Goal: Transaction & Acquisition: Purchase product/service

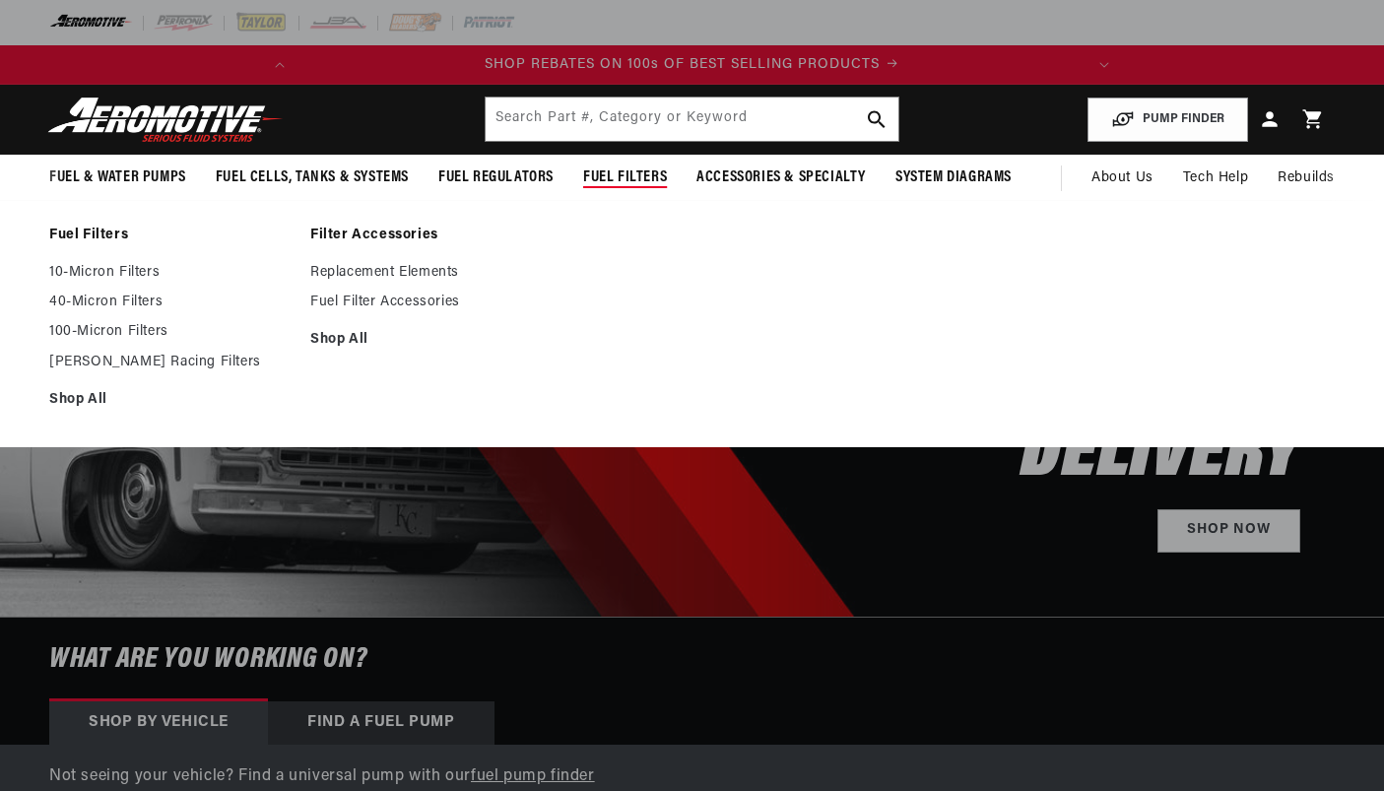
select select "1995"
select select "Ford"
select select "5.0L"
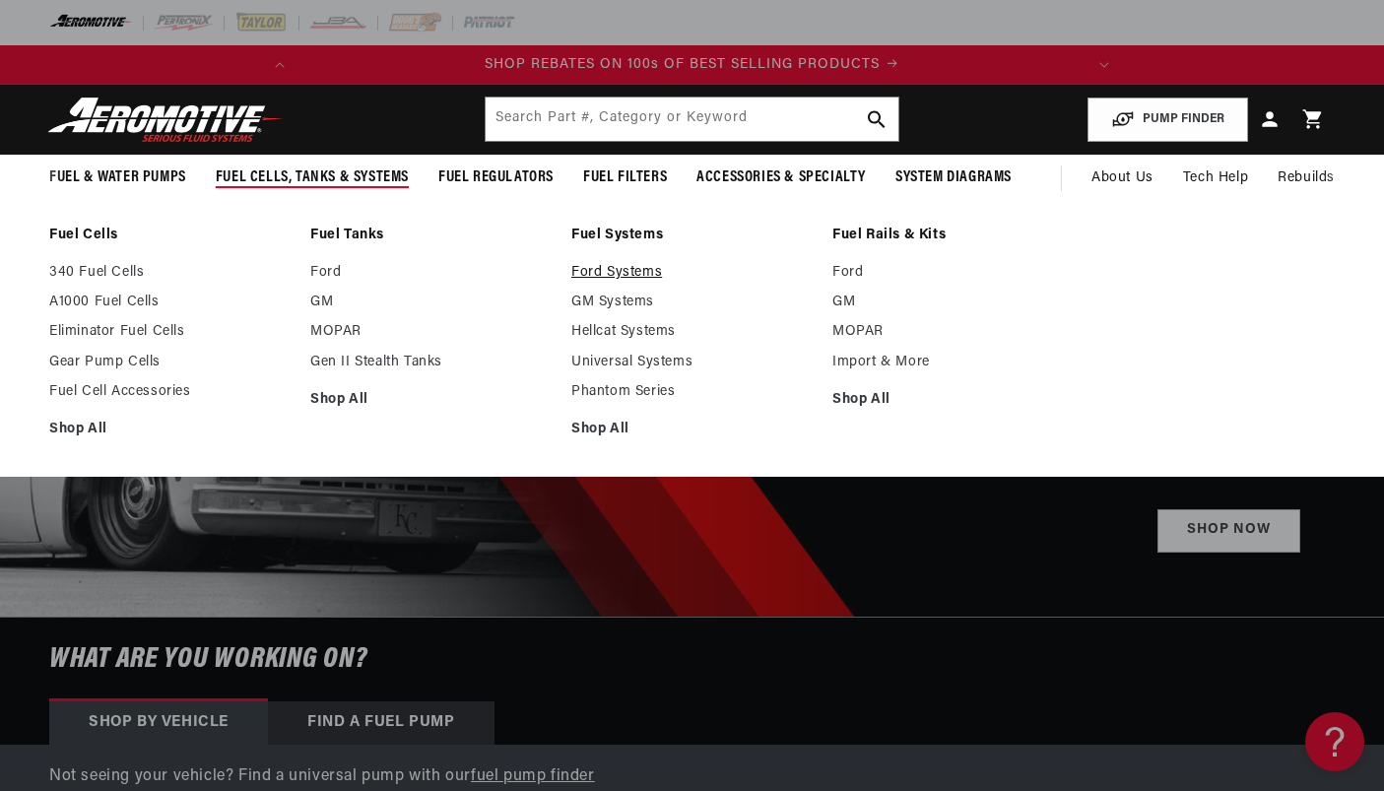
click at [618, 275] on link "Ford Systems" at bounding box center [691, 273] width 241 height 18
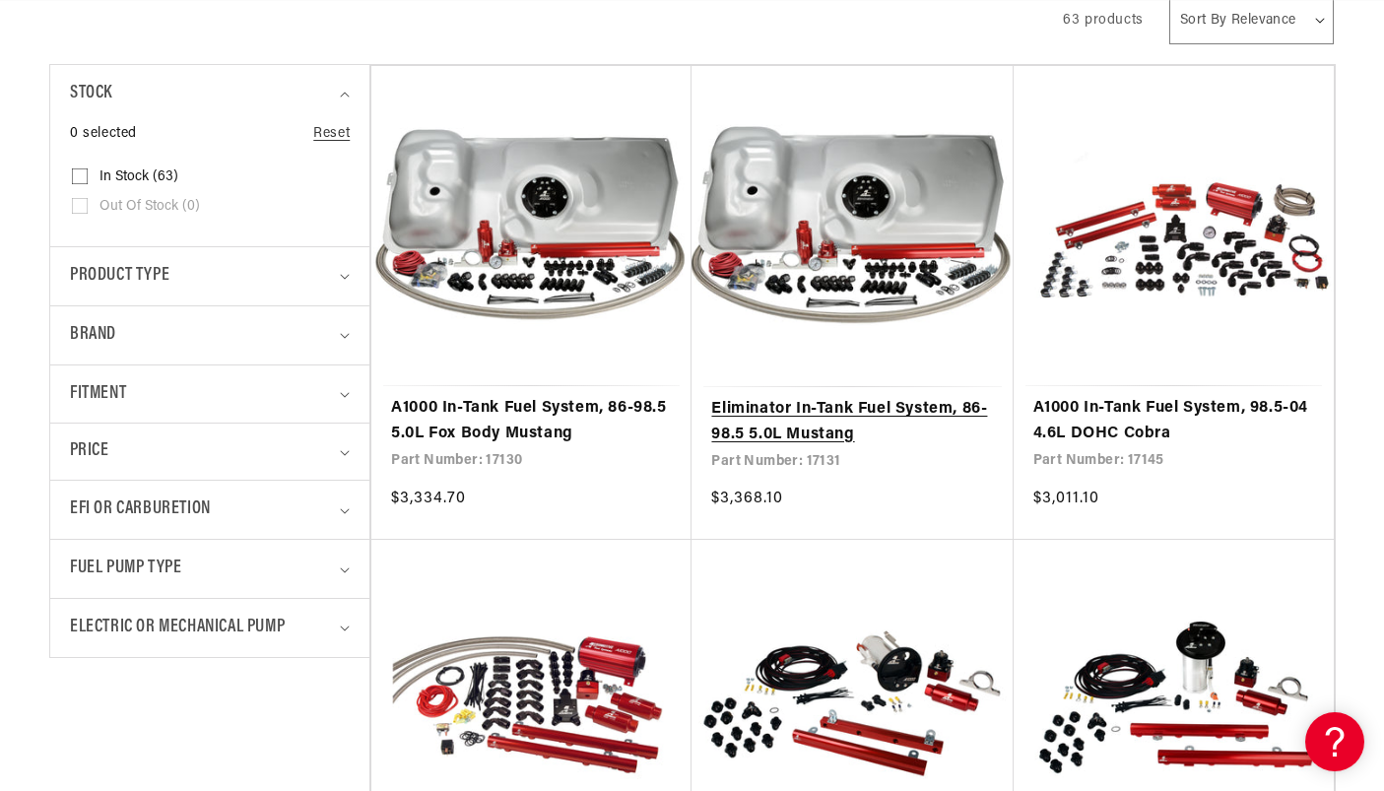
scroll to position [0, 779]
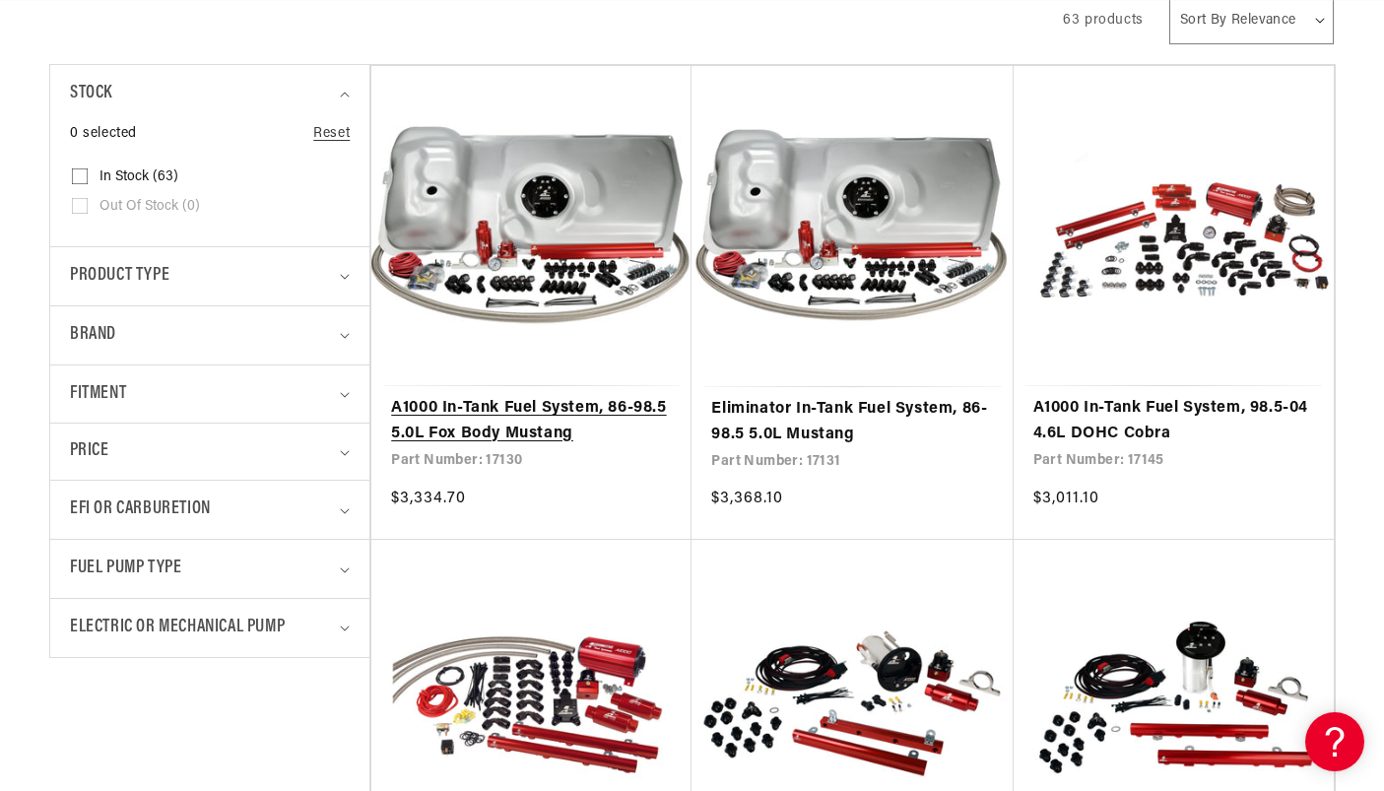
click at [545, 396] on link "A1000 In-Tank Fuel System, 86-98.5 5.0L Fox Body Mustang" at bounding box center [531, 421] width 281 height 50
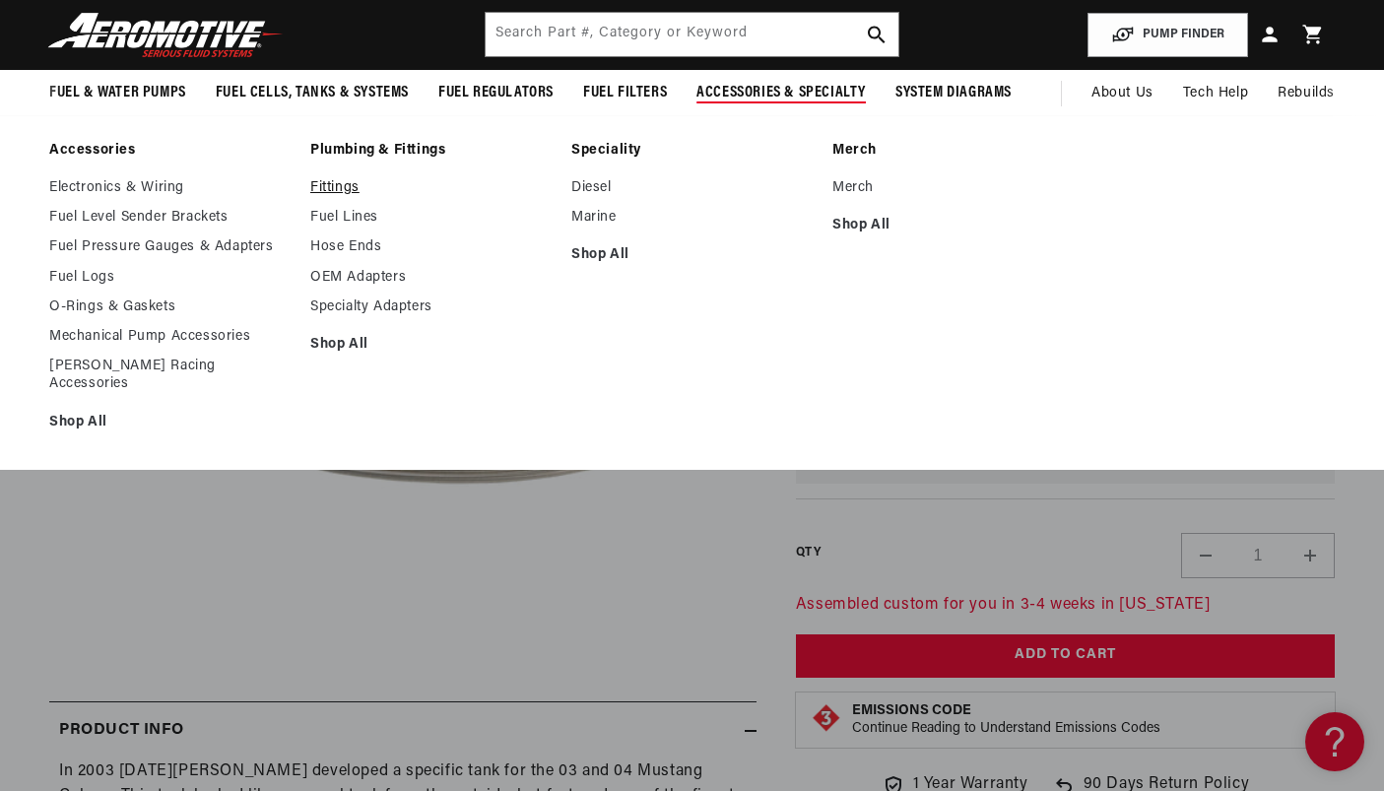
click at [330, 185] on link "Fittings" at bounding box center [430, 188] width 241 height 18
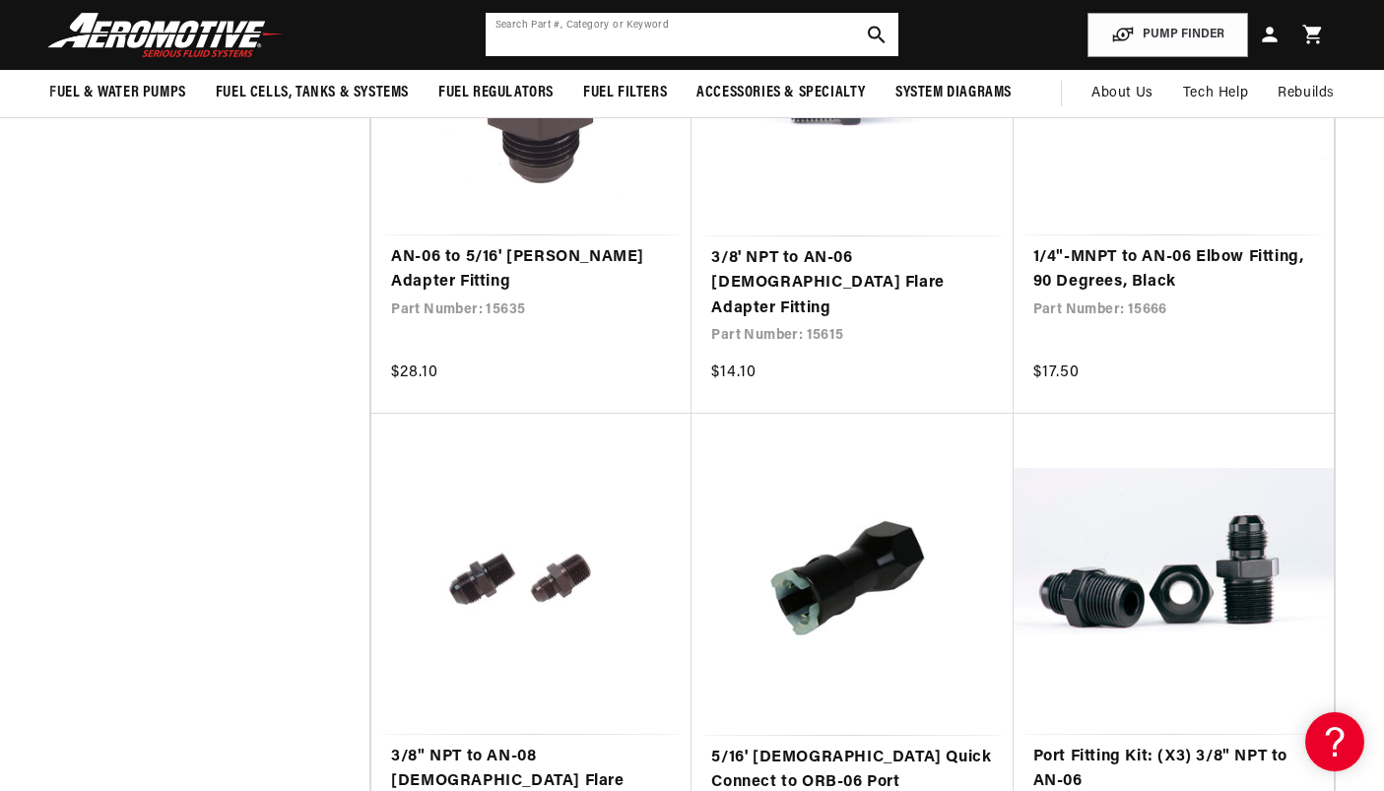
click at [655, 56] on div "Search Part #, Category or Keyword" at bounding box center [692, 34] width 416 height 45
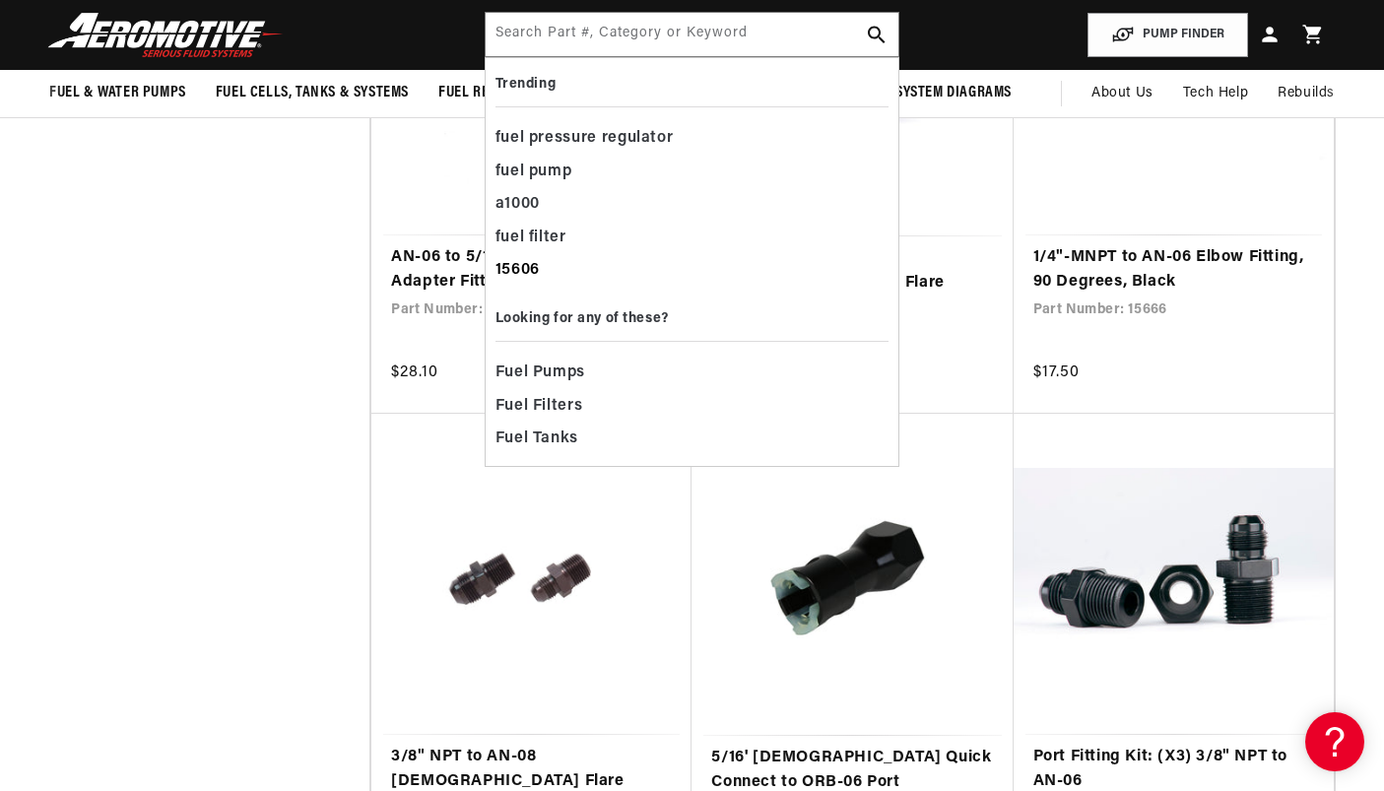
click at [528, 278] on div "15606" at bounding box center [692, 270] width 394 height 33
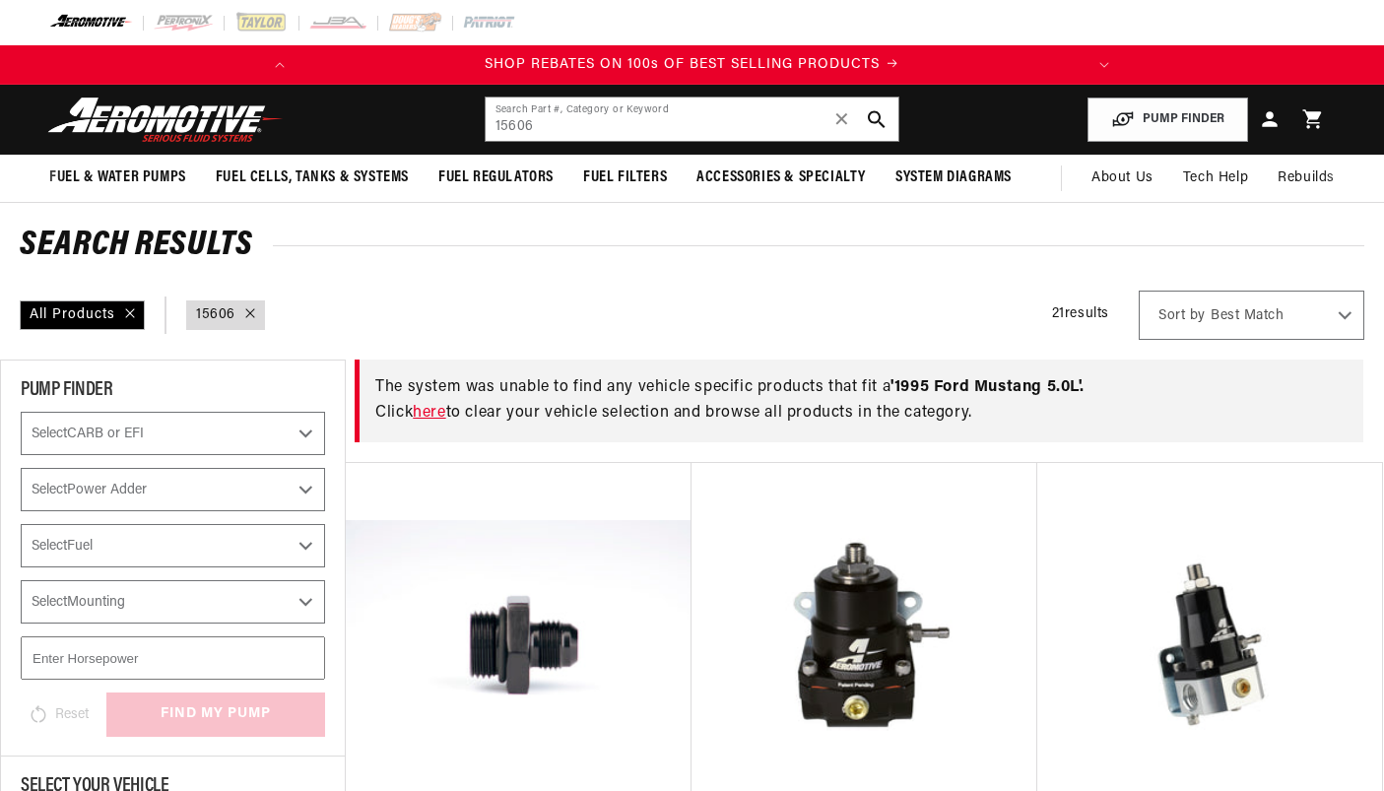
select select "1995"
select select "Ford"
select select "5.0L"
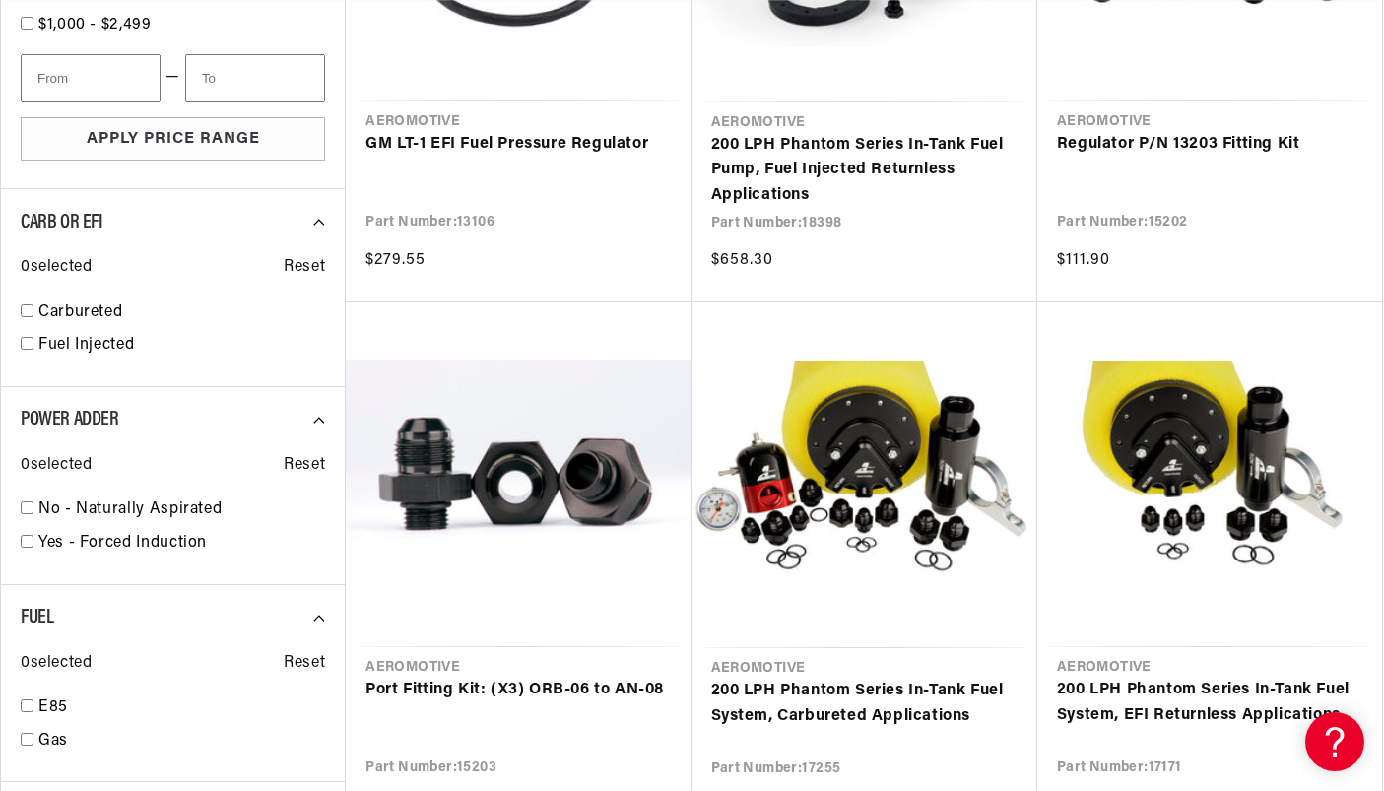
scroll to position [0, 779]
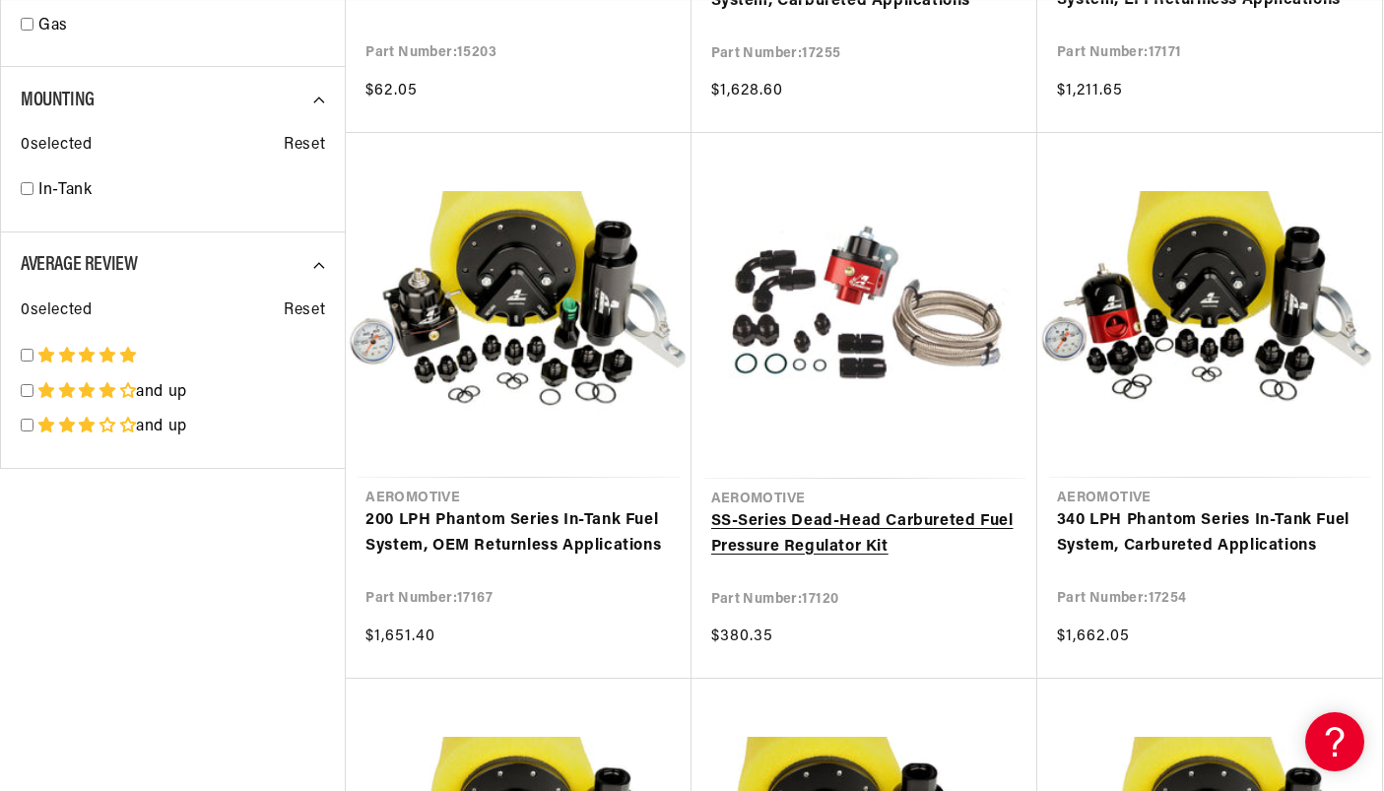
click at [860, 509] on link "SS-Series Dead-Head Carbureted Fuel Pressure Regulator Kit" at bounding box center [864, 534] width 306 height 50
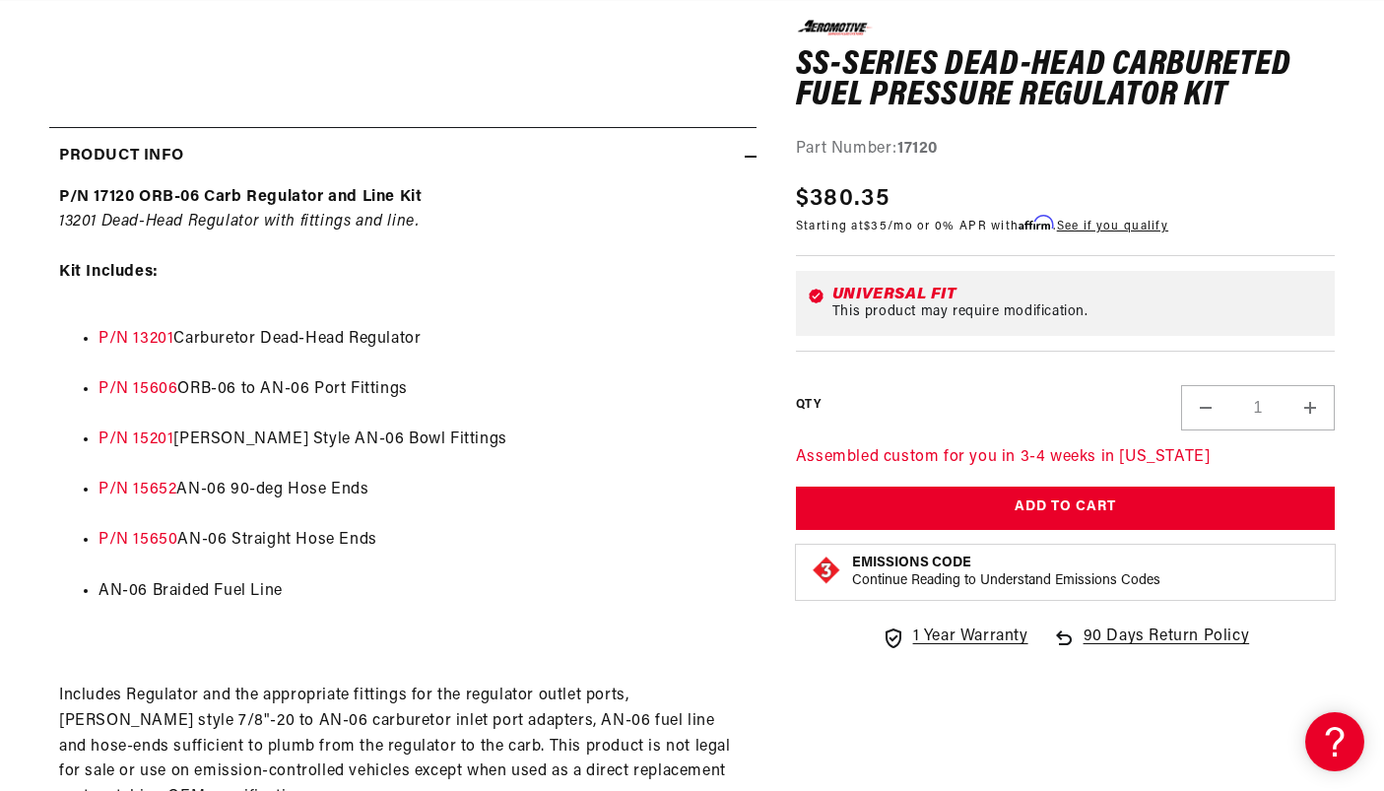
scroll to position [0, 779]
click at [145, 489] on link "P/N 15652" at bounding box center [137, 490] width 78 height 16
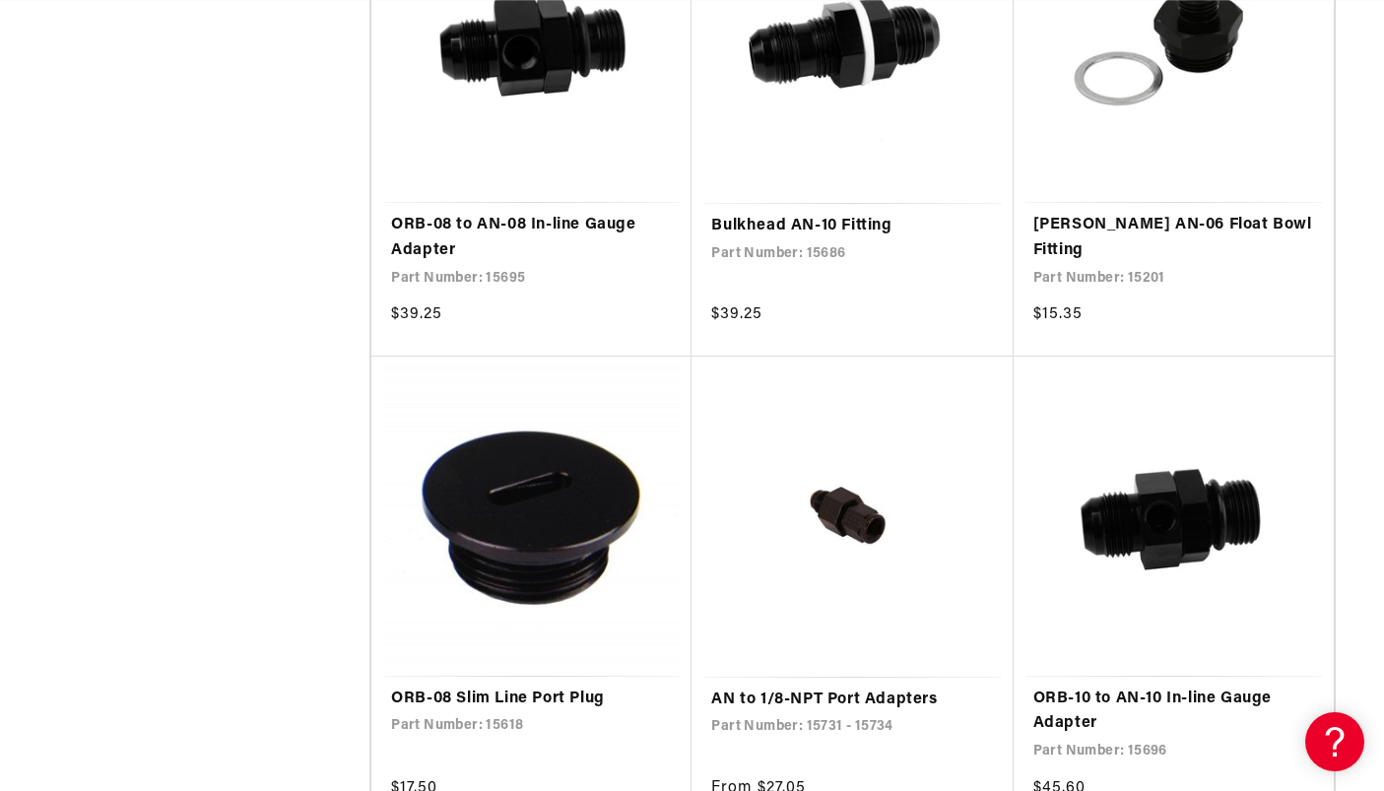
scroll to position [2481, 0]
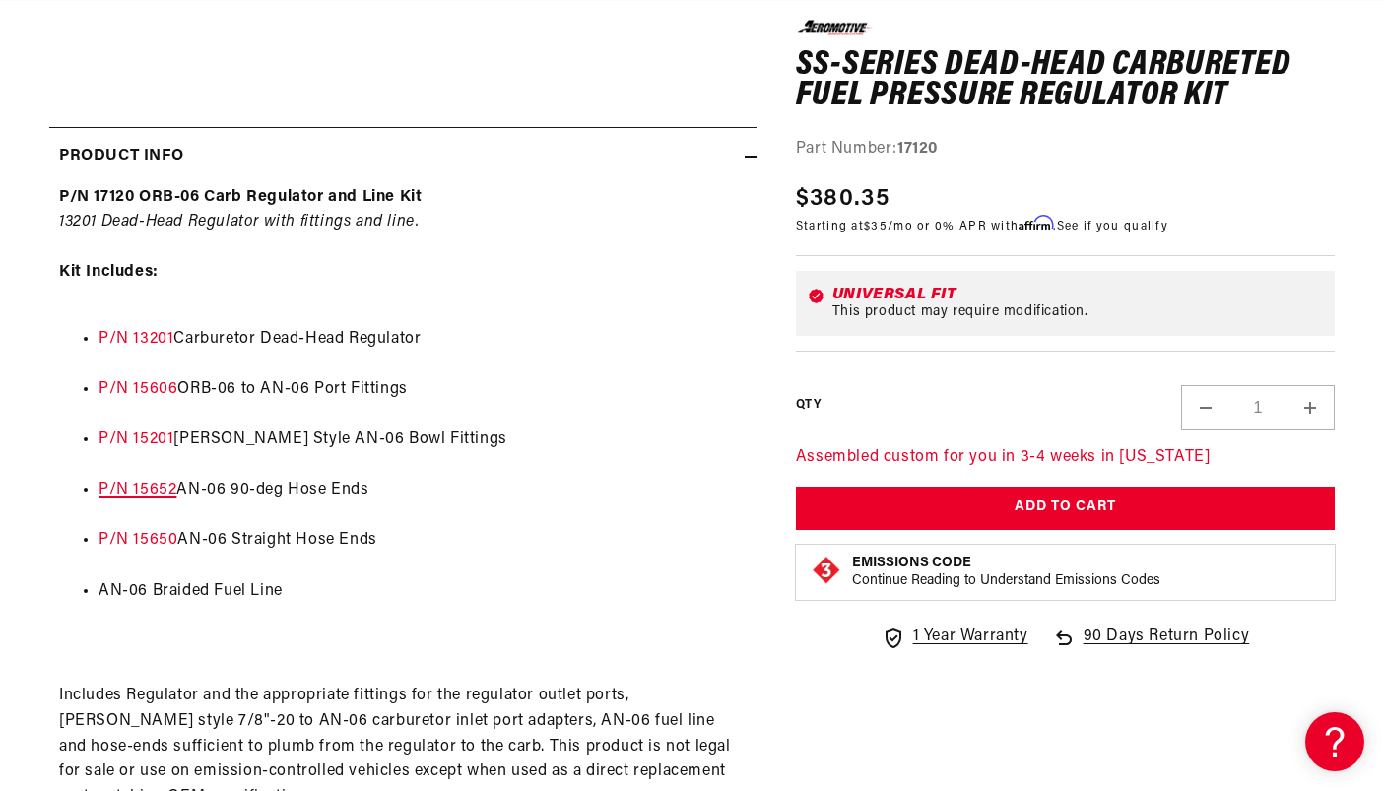
click at [156, 491] on link "P/N 15652" at bounding box center [137, 490] width 78 height 16
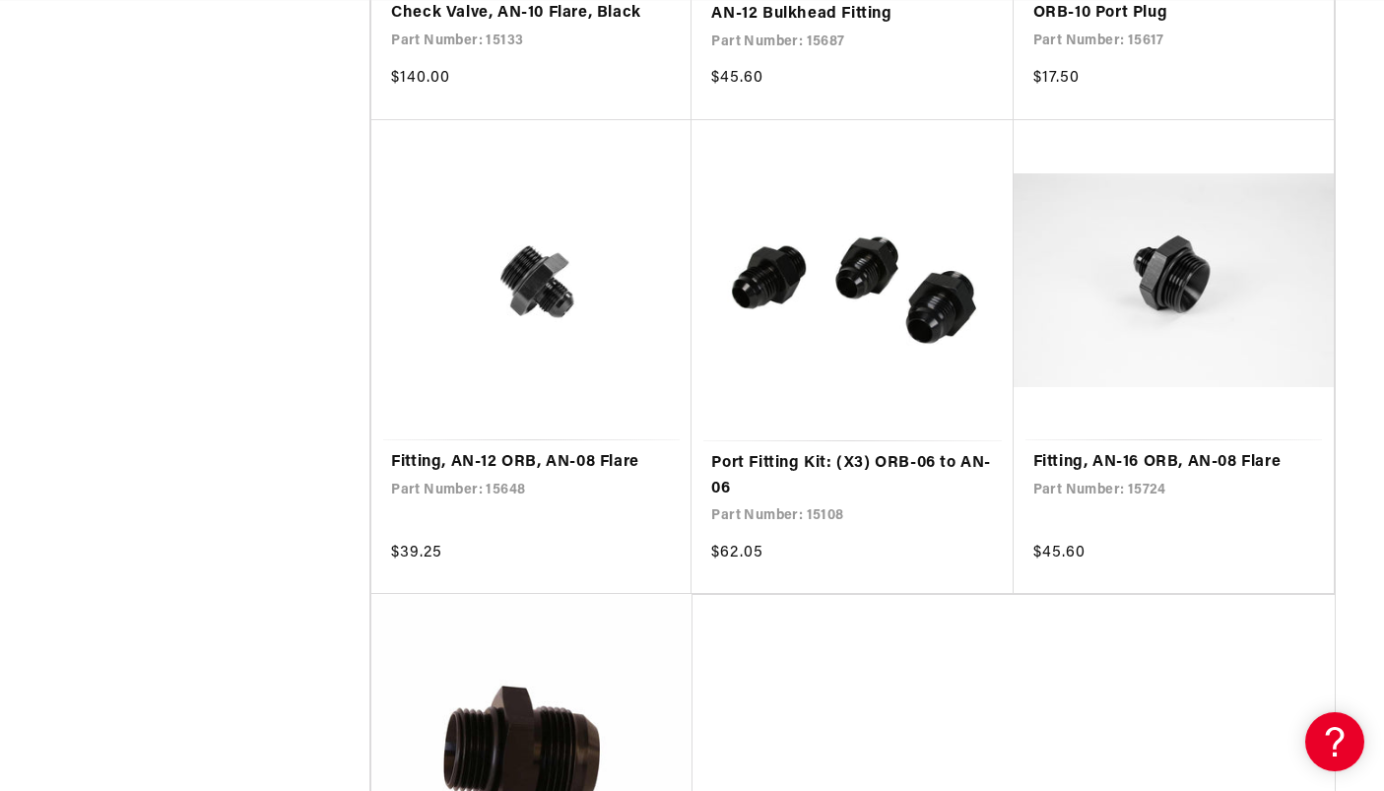
scroll to position [3661, 0]
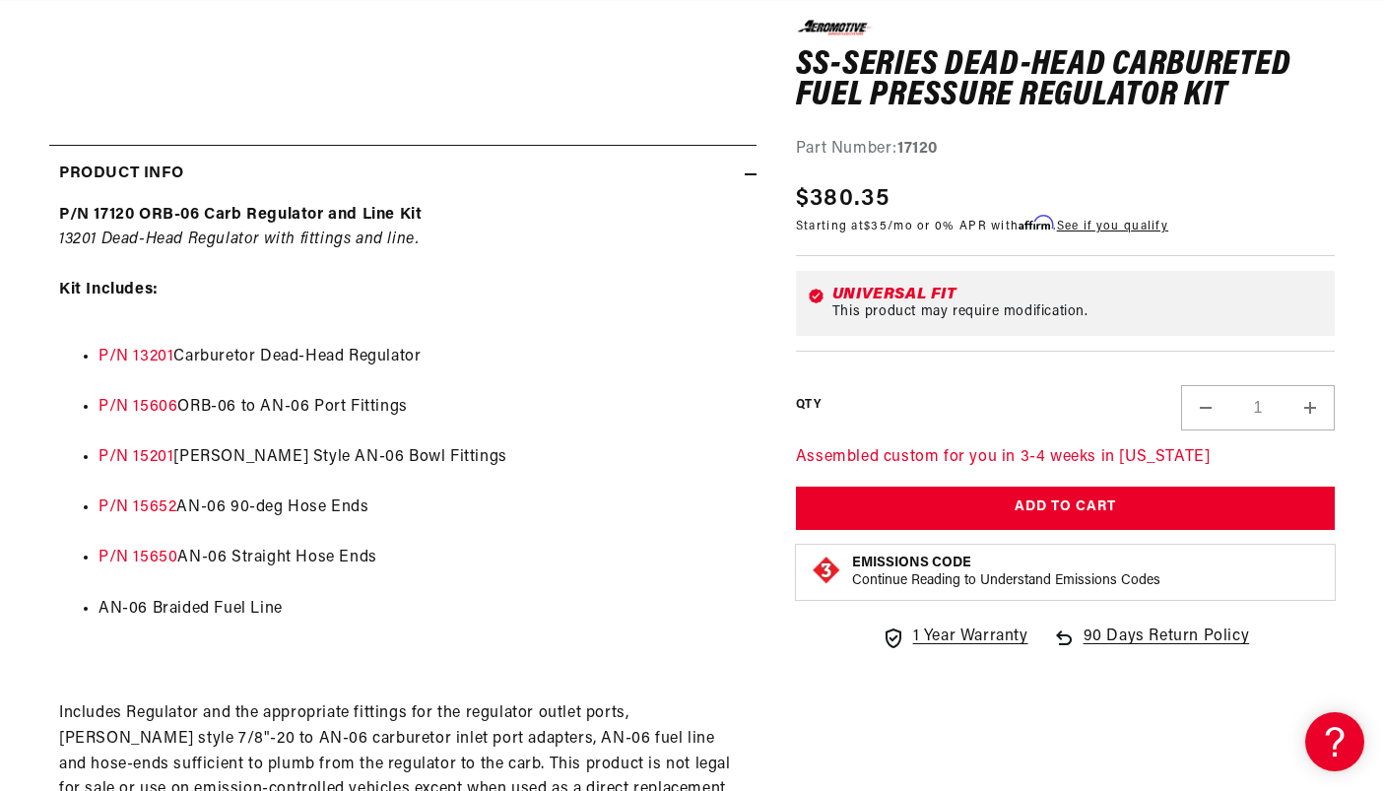
scroll to position [838, 0]
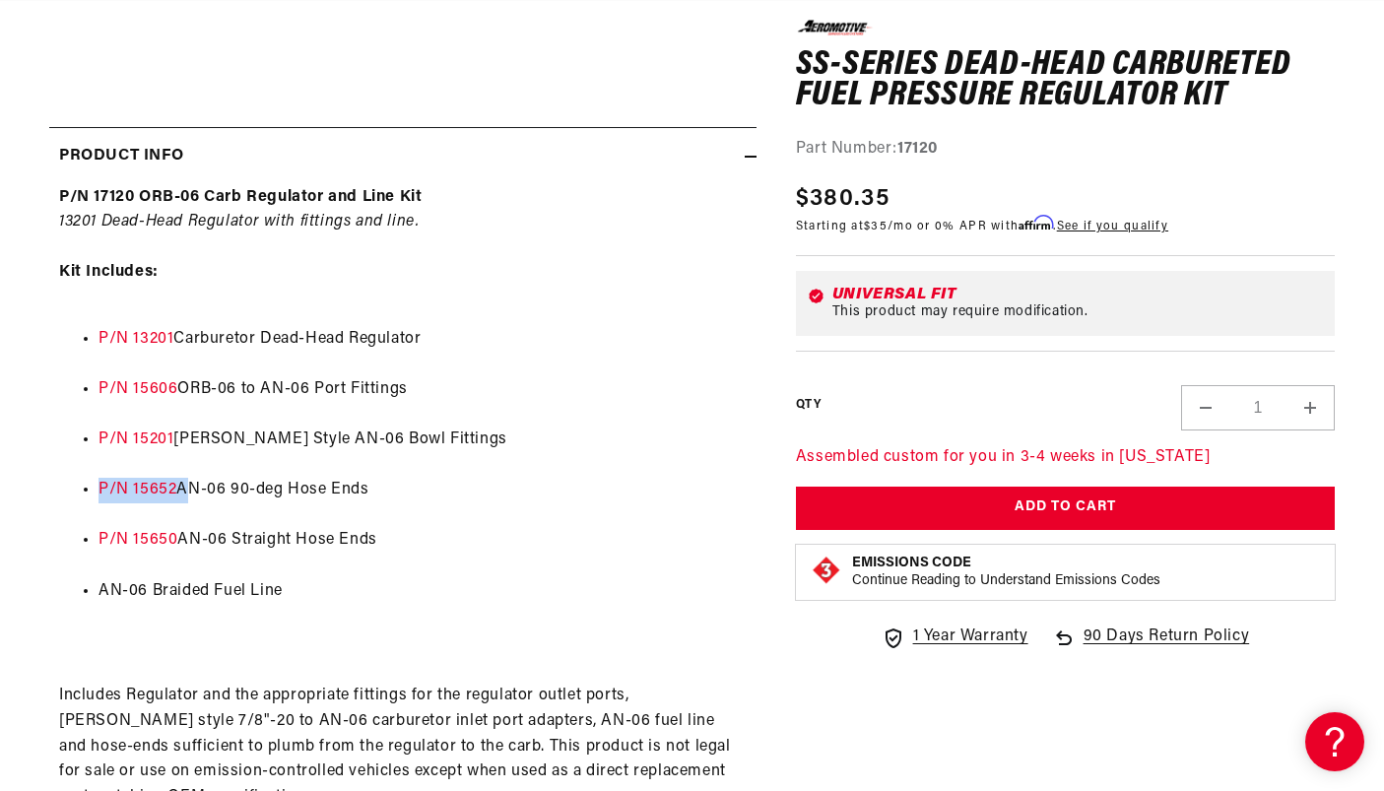
drag, startPoint x: 180, startPoint y: 494, endPoint x: 97, endPoint y: 492, distance: 83.7
click at [97, 492] on ul "P/N 13201 Carburetor Dead-Head Regulator P/N 15606 ORB-06 to AN-06 Port Fitting…" at bounding box center [402, 465] width 687 height 328
copy li "P/N 15652"
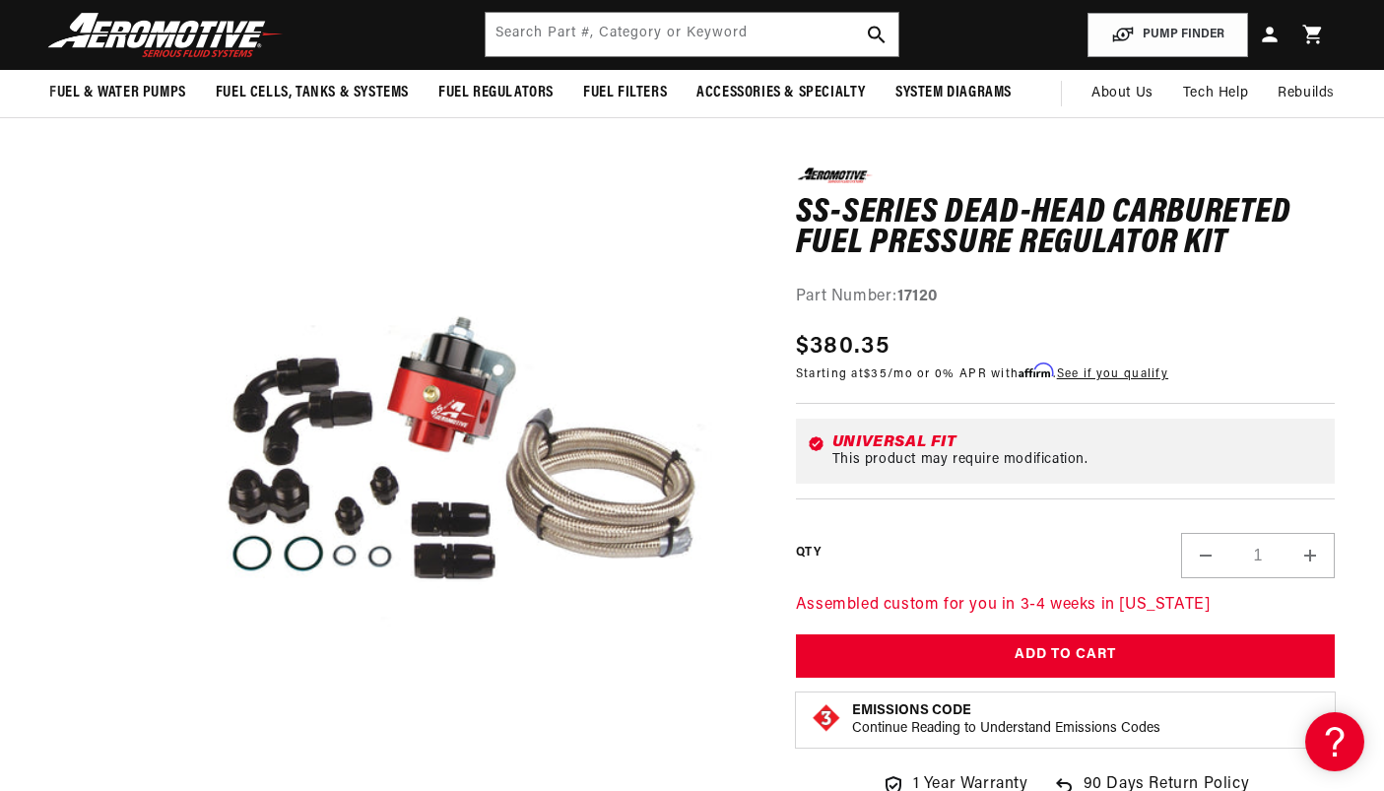
scroll to position [0, 0]
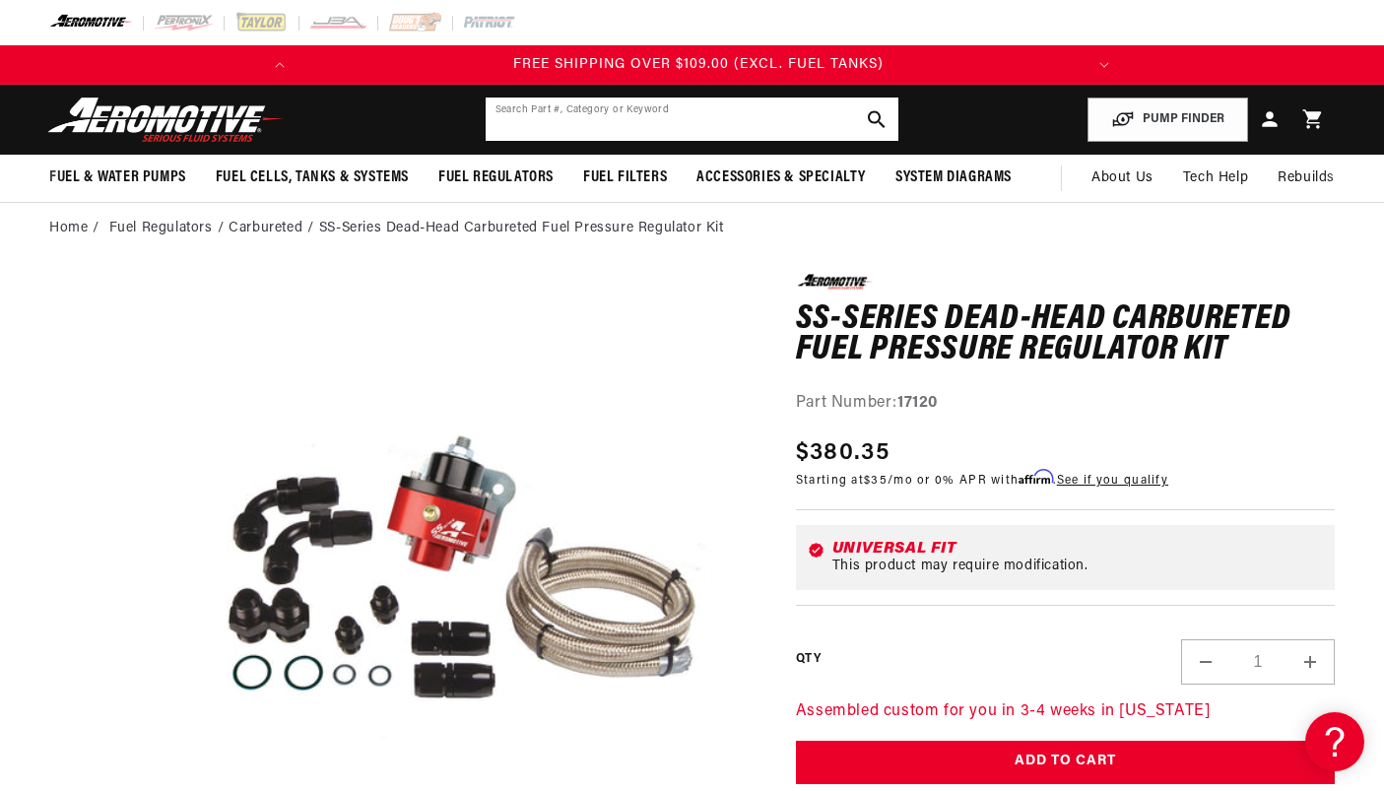
click at [702, 119] on input "text" at bounding box center [692, 118] width 414 height 43
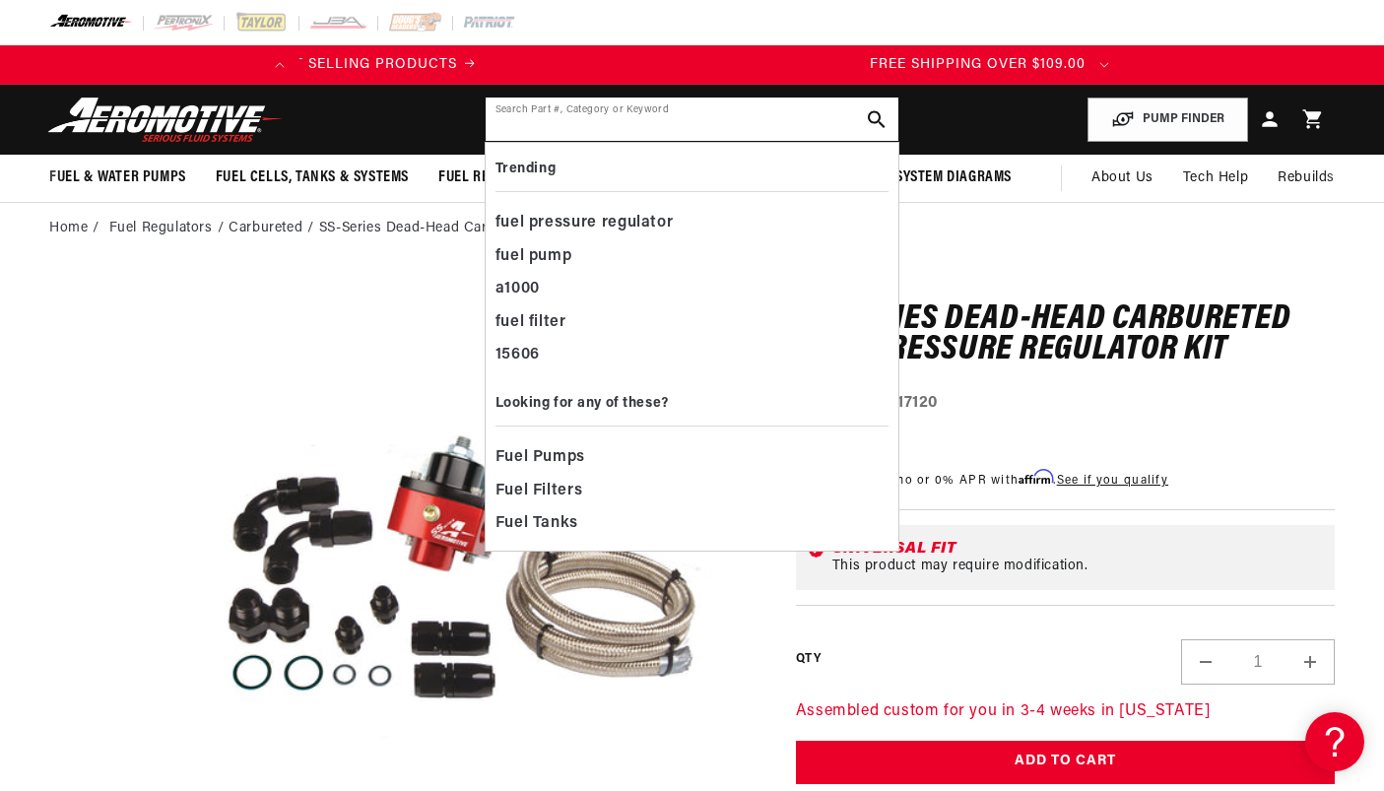
paste input "P/N 15652"
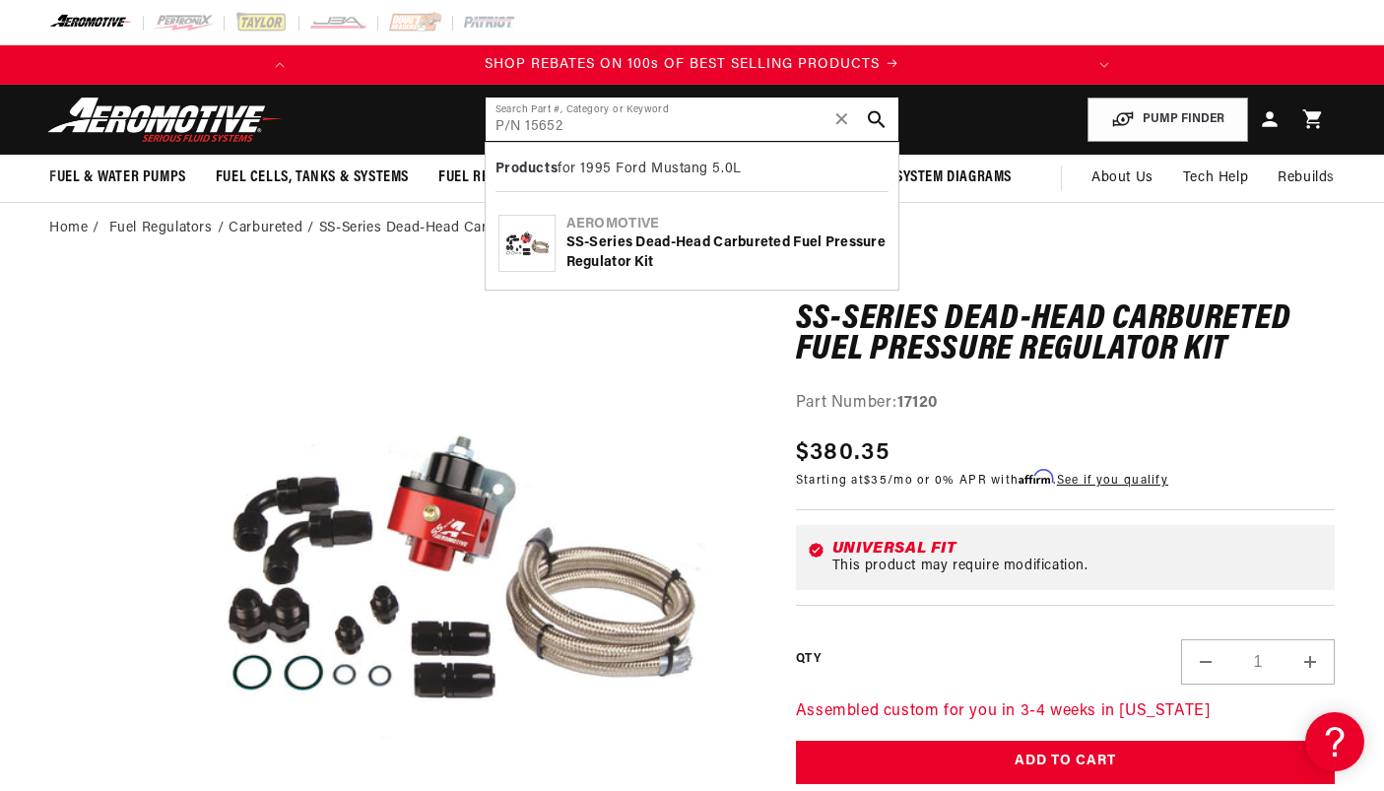
type input "P/N 15652"
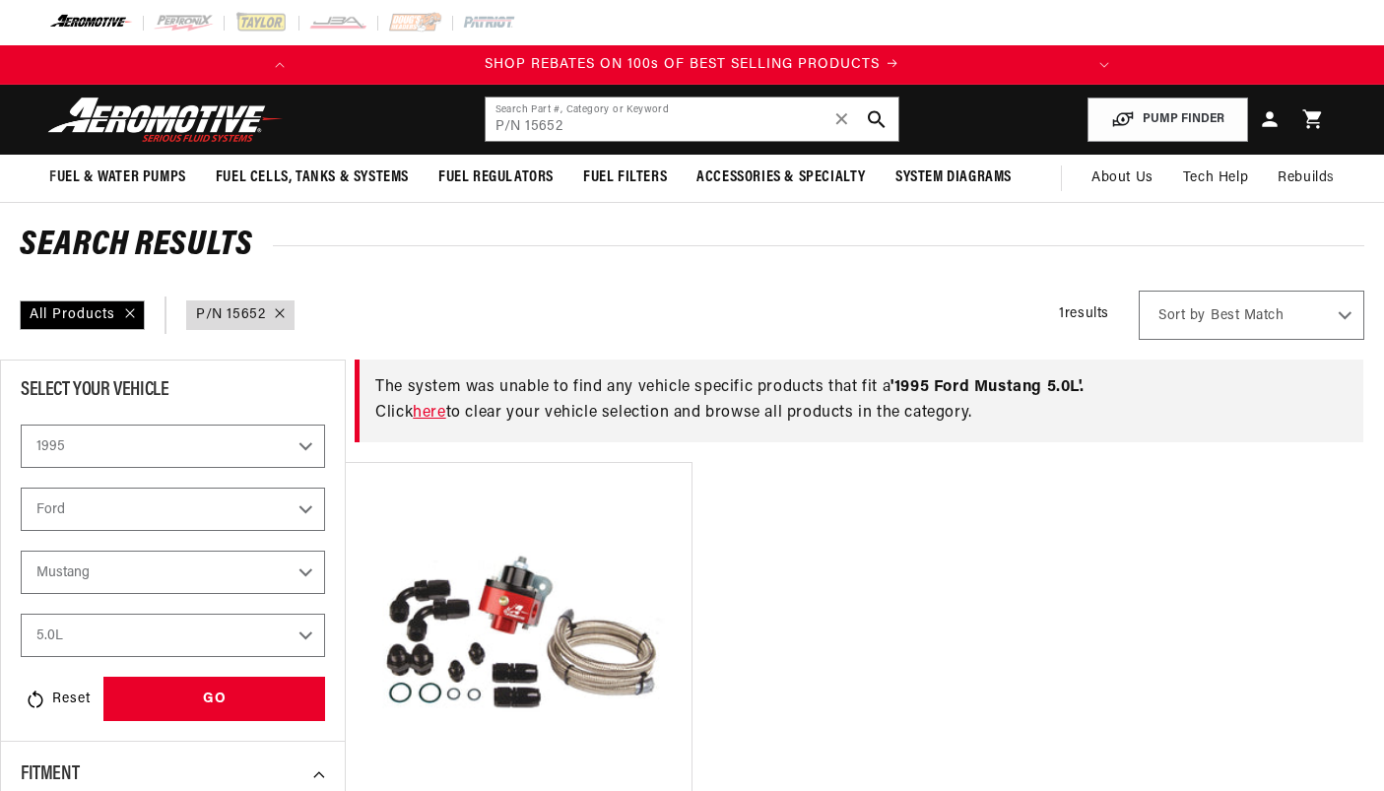
select select "1995"
select select "Ford"
select select "5.0L"
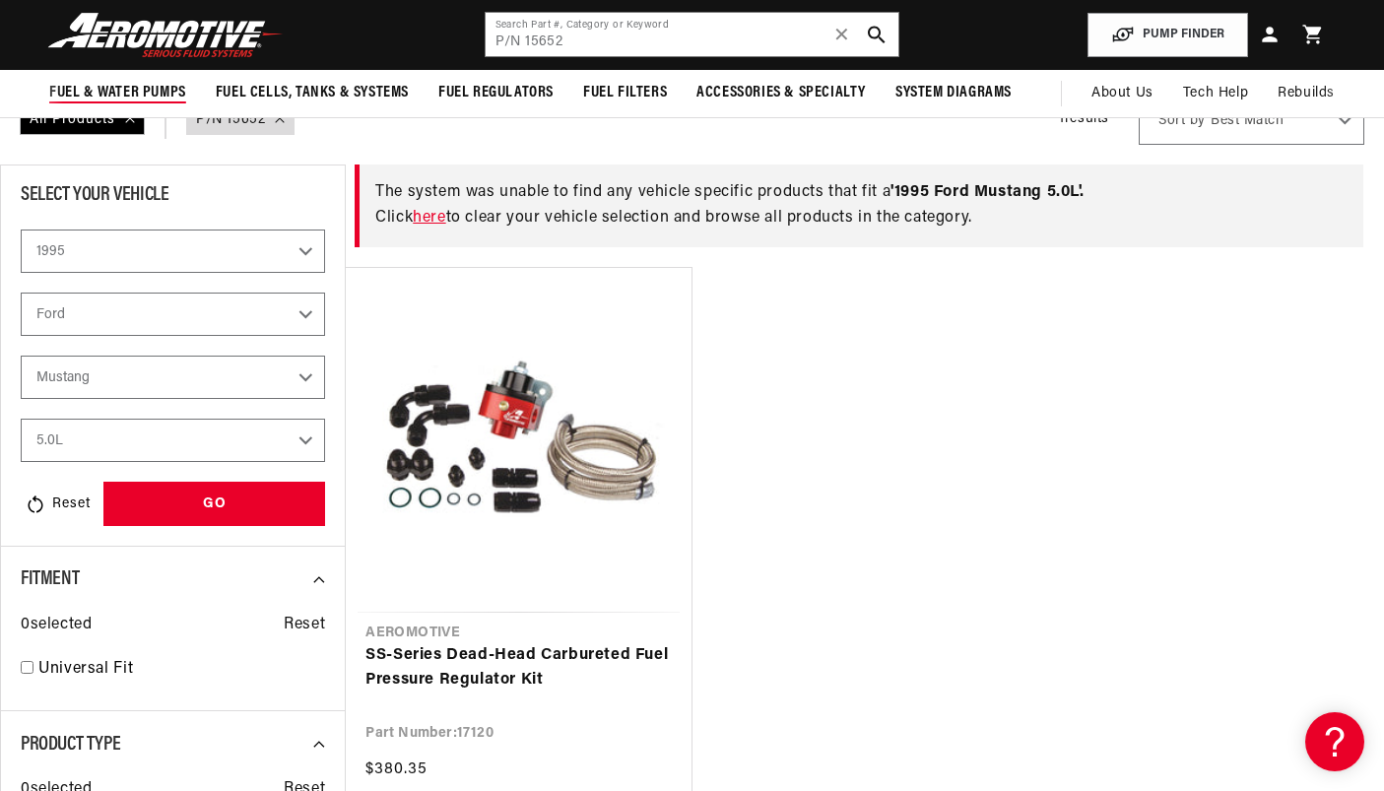
scroll to position [0, 779]
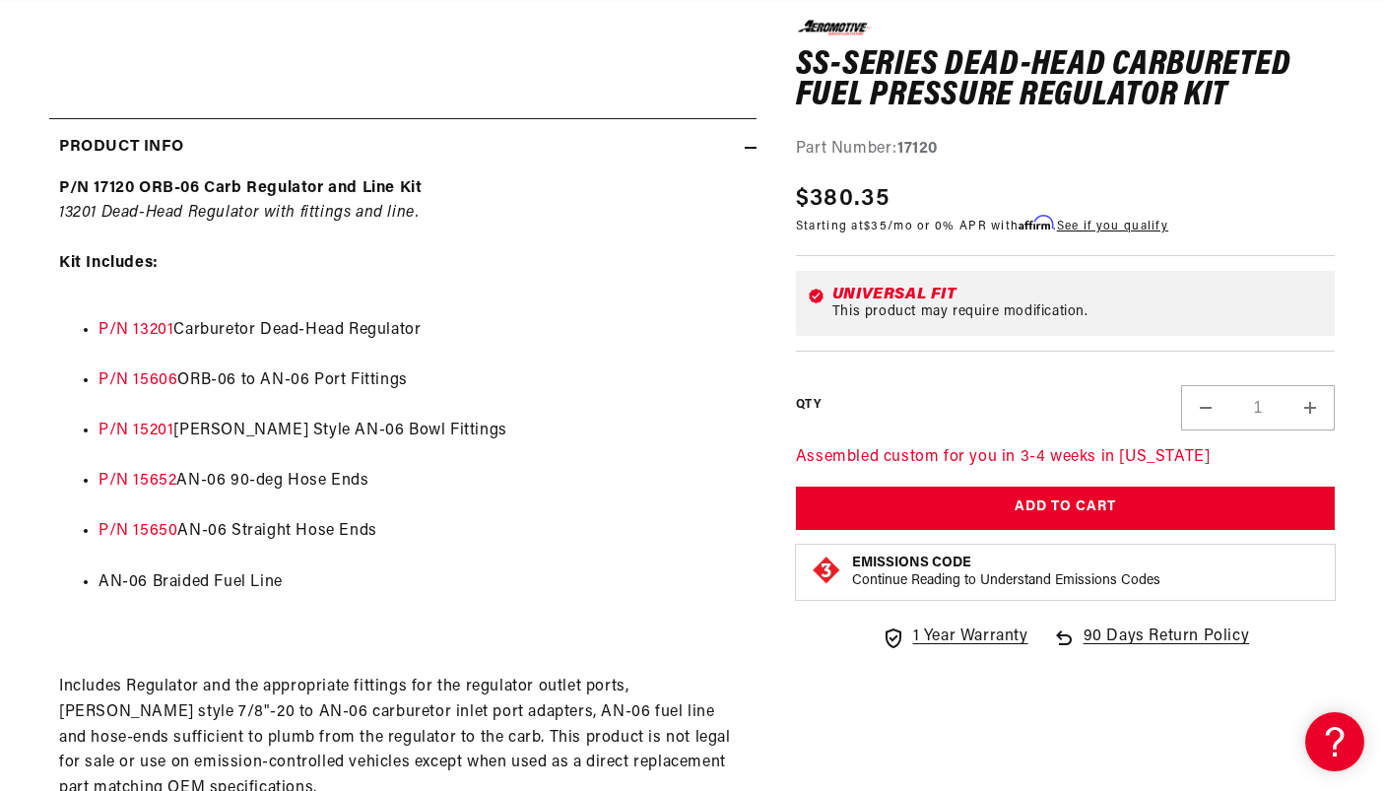
scroll to position [0, 779]
drag, startPoint x: 385, startPoint y: 485, endPoint x: 183, endPoint y: 485, distance: 201.9
click at [183, 485] on li "P/N 15652 AN-06 90-deg Hose Ends" at bounding box center [422, 482] width 648 height 26
copy li "AN-06 90-deg Hose Ends"
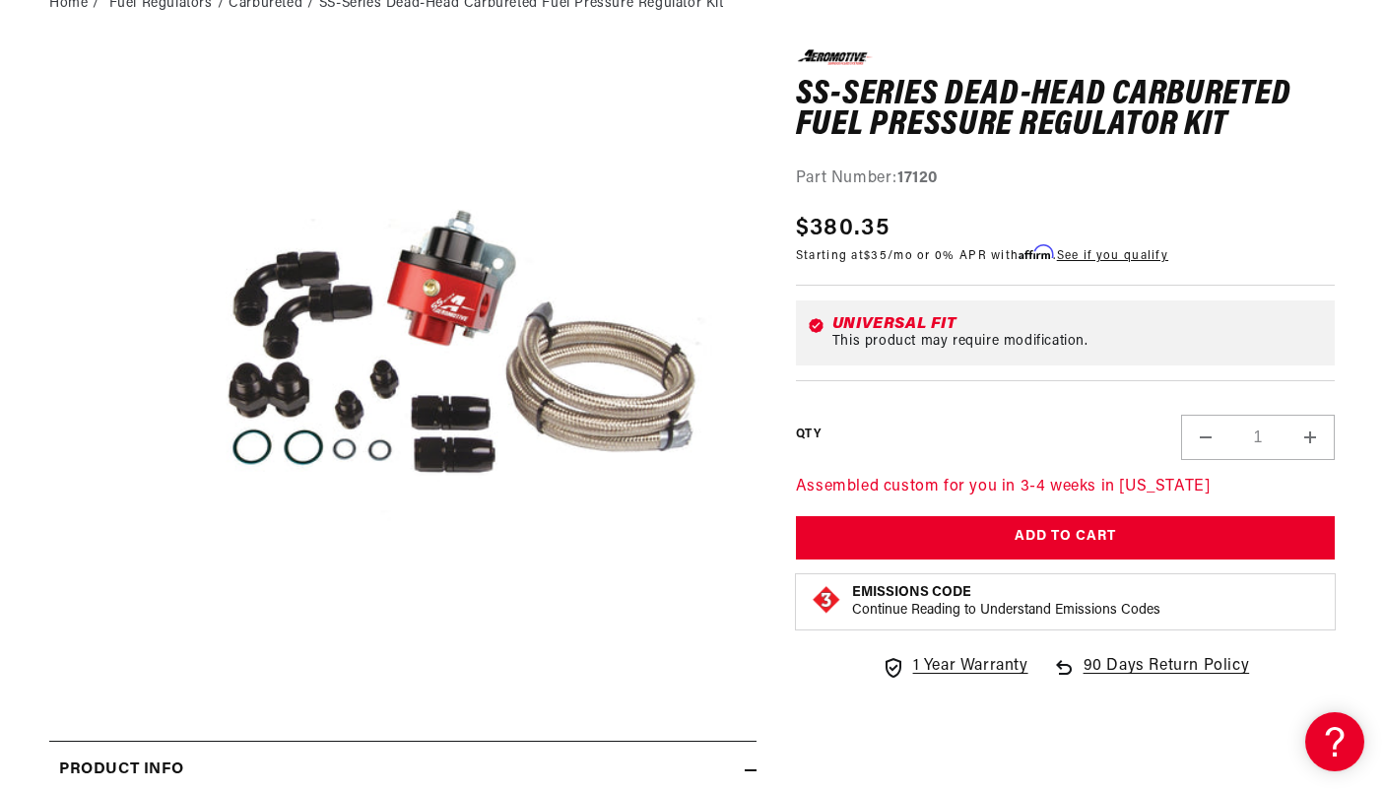
scroll to position [0, 0]
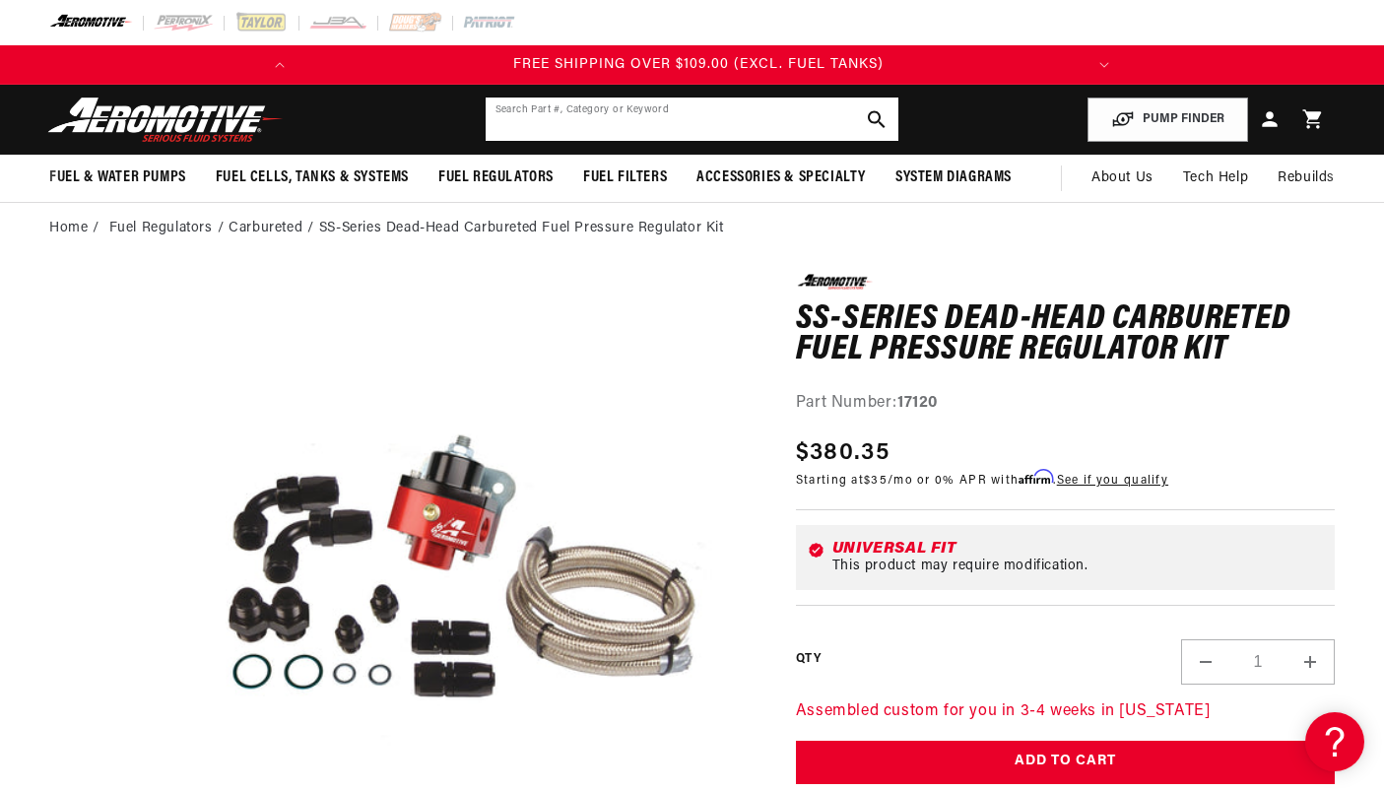
click at [605, 116] on input "text" at bounding box center [692, 118] width 414 height 43
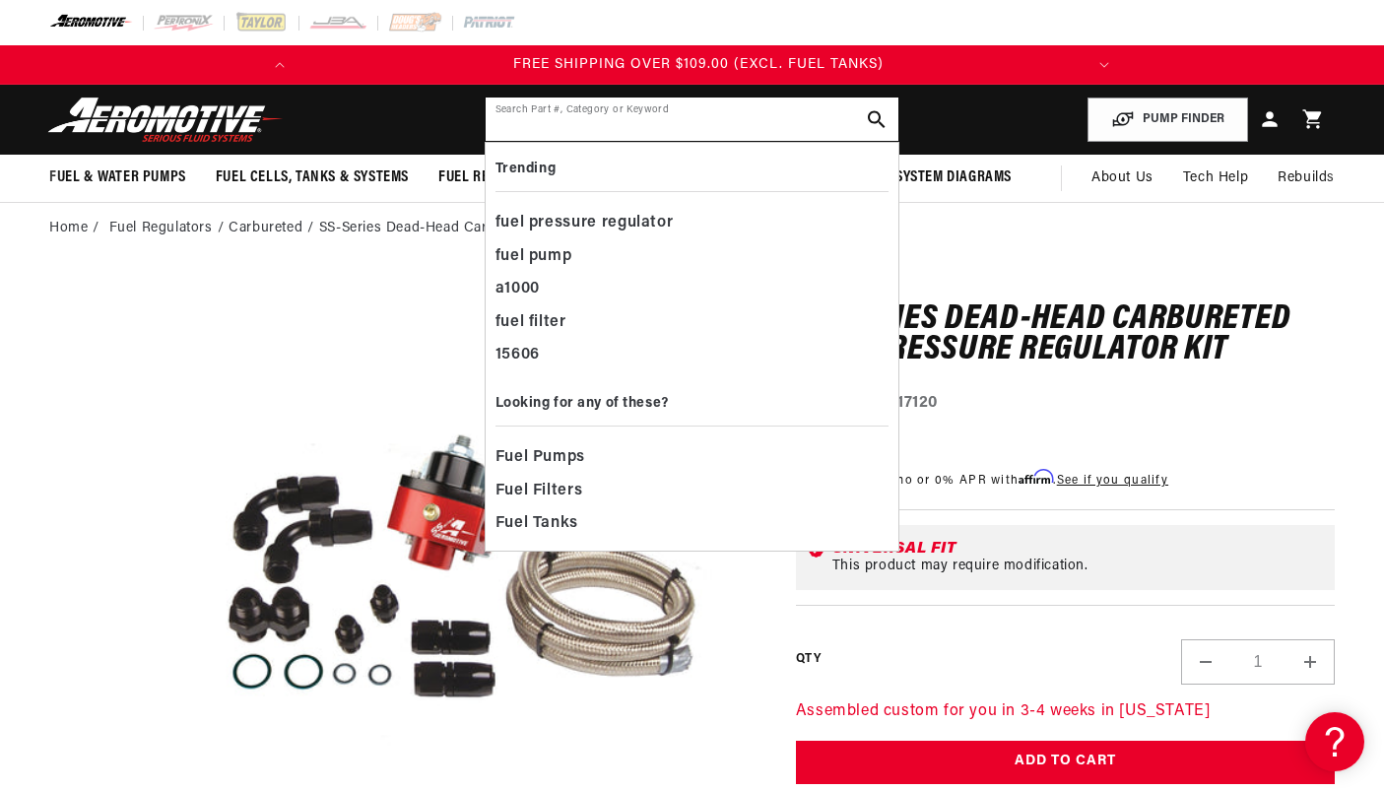
paste input "AN-06 90-deg Hose Ends"
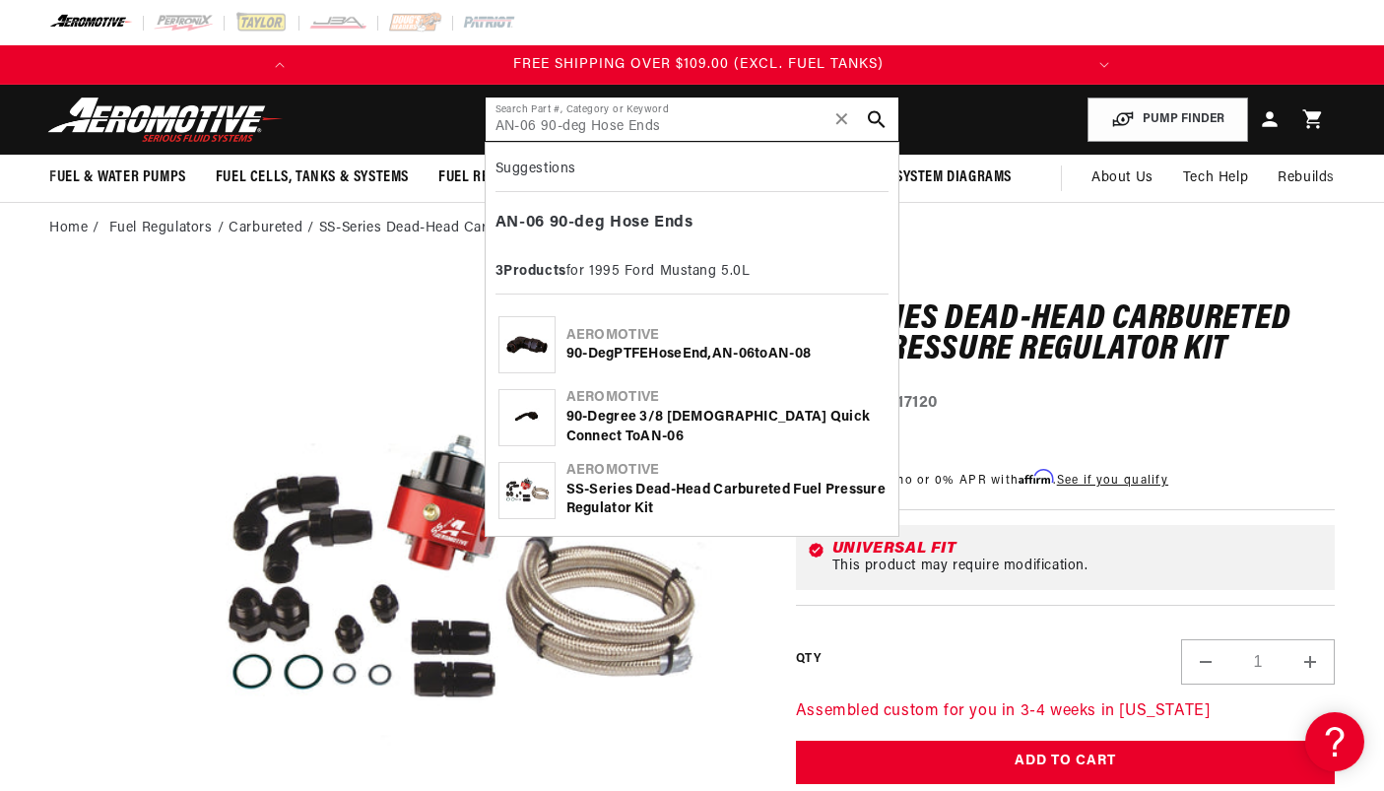
type input "AN-06 90-deg Hose Ends"
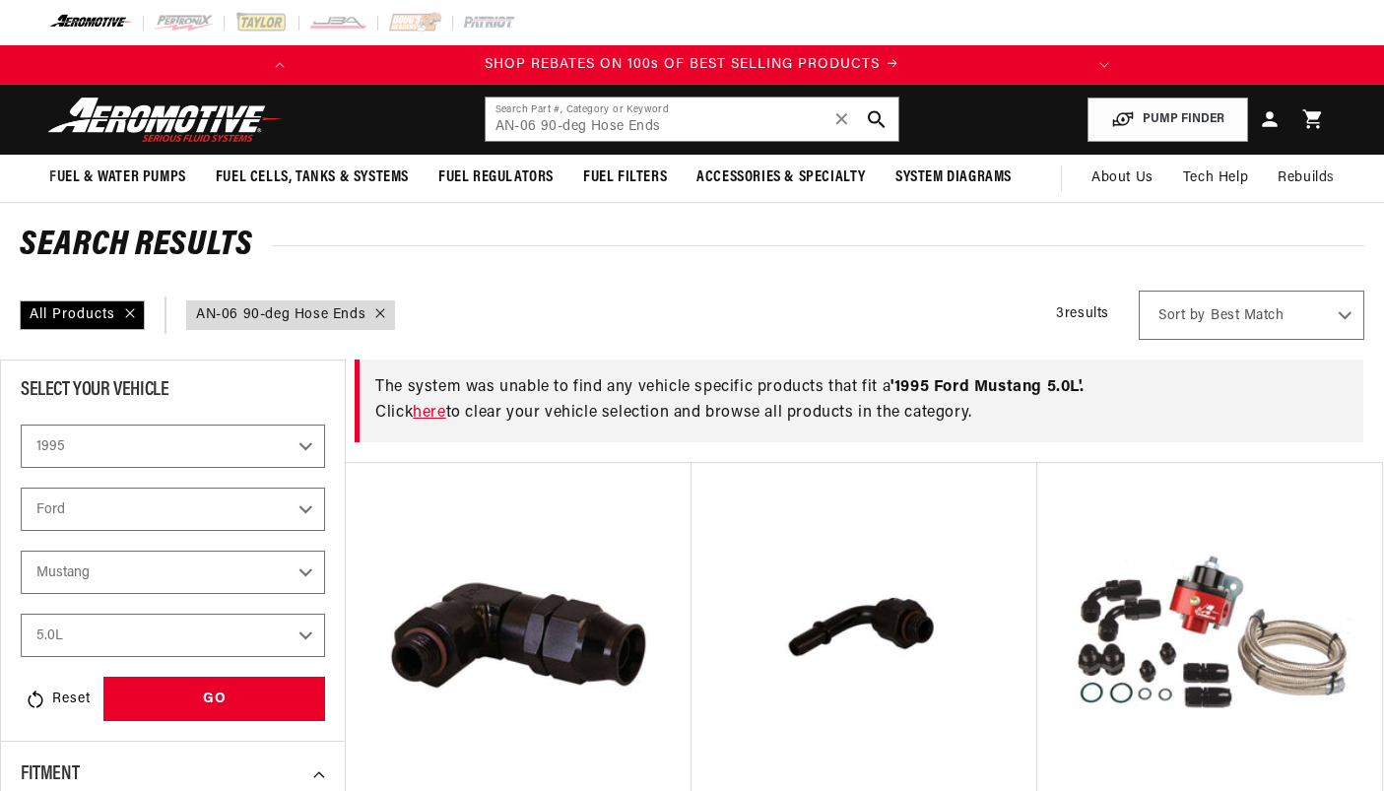
select select "1995"
select select "Ford"
select select "5.0L"
click at [677, 123] on input "AN-06 90-deg Hose Ends" at bounding box center [692, 118] width 414 height 43
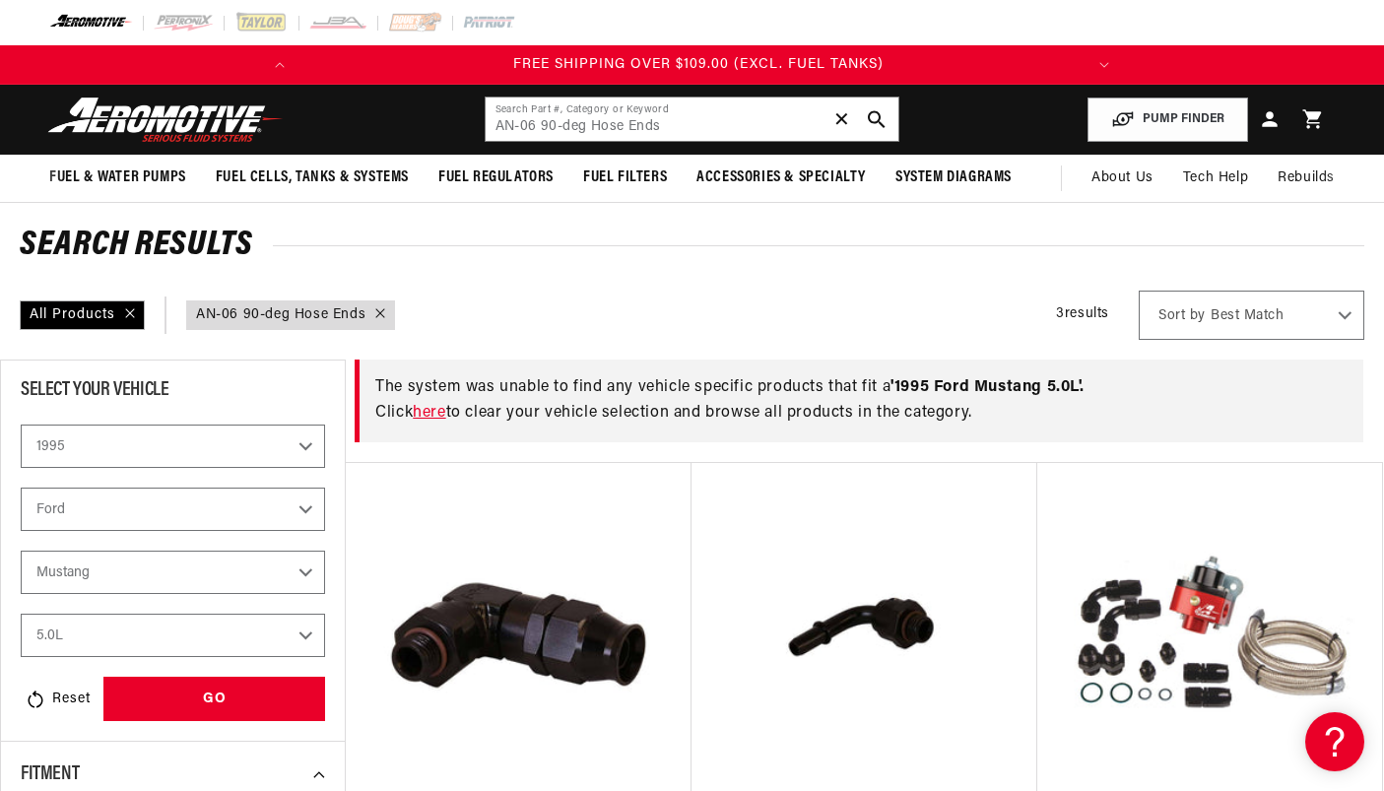
click at [839, 123] on span "✕" at bounding box center [842, 119] width 18 height 32
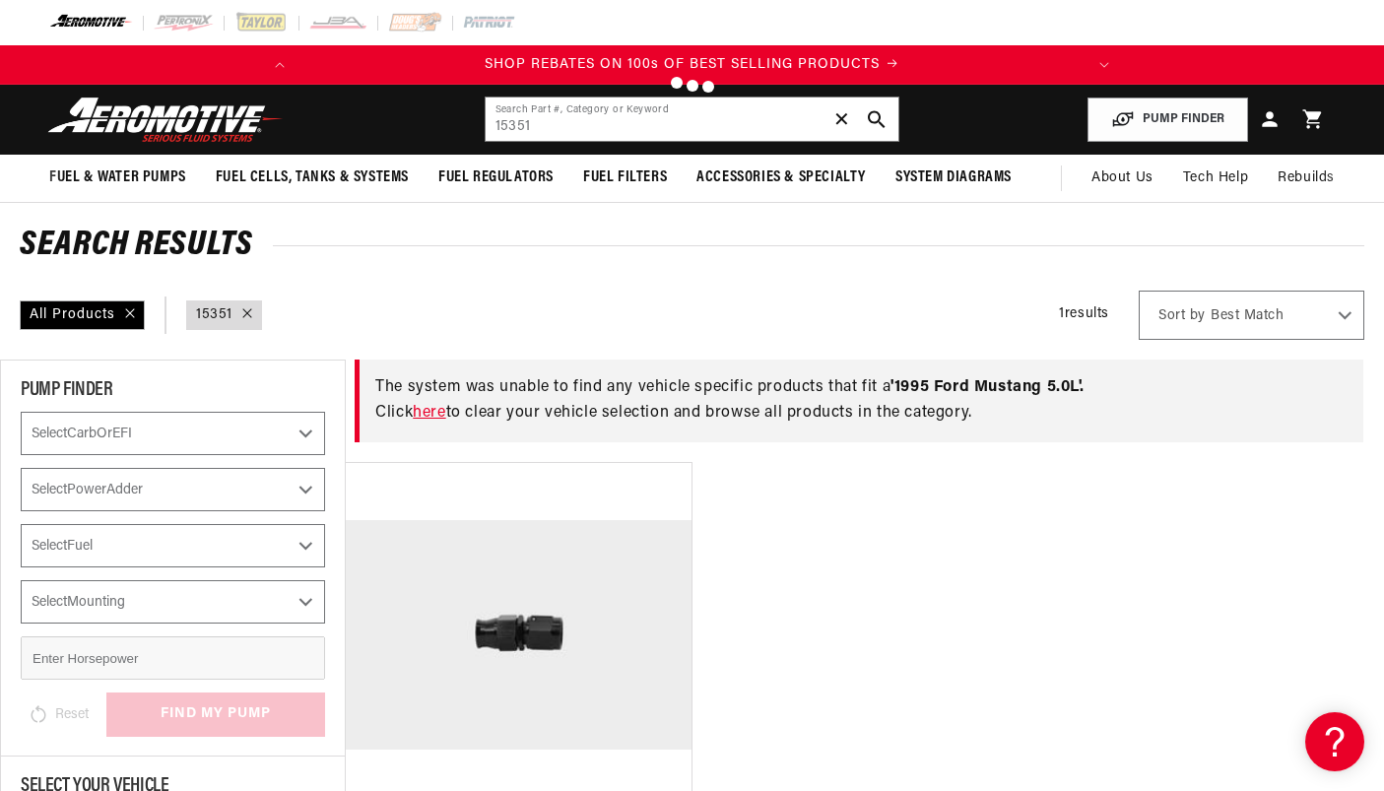
type input "AN-06 90-deg Hose Ends"
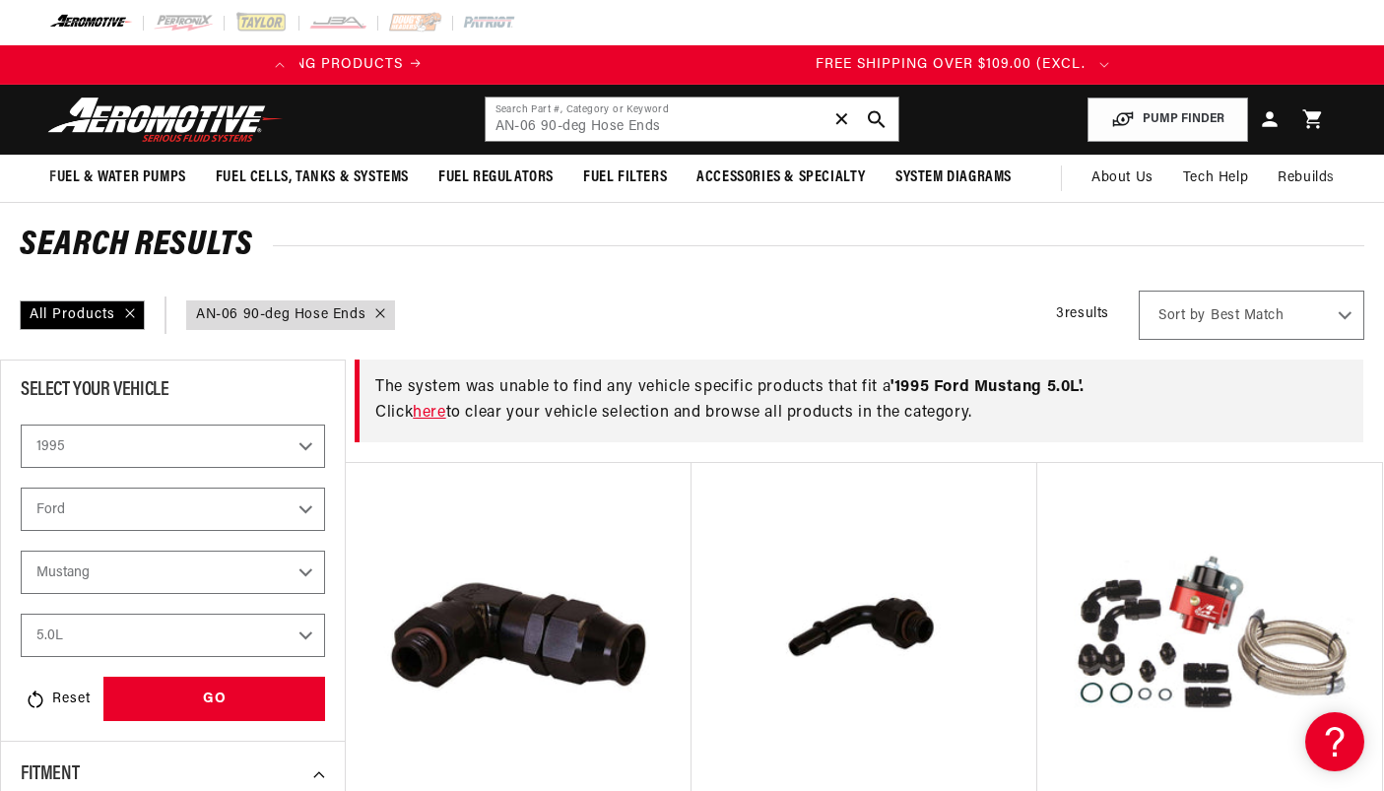
scroll to position [0, 624]
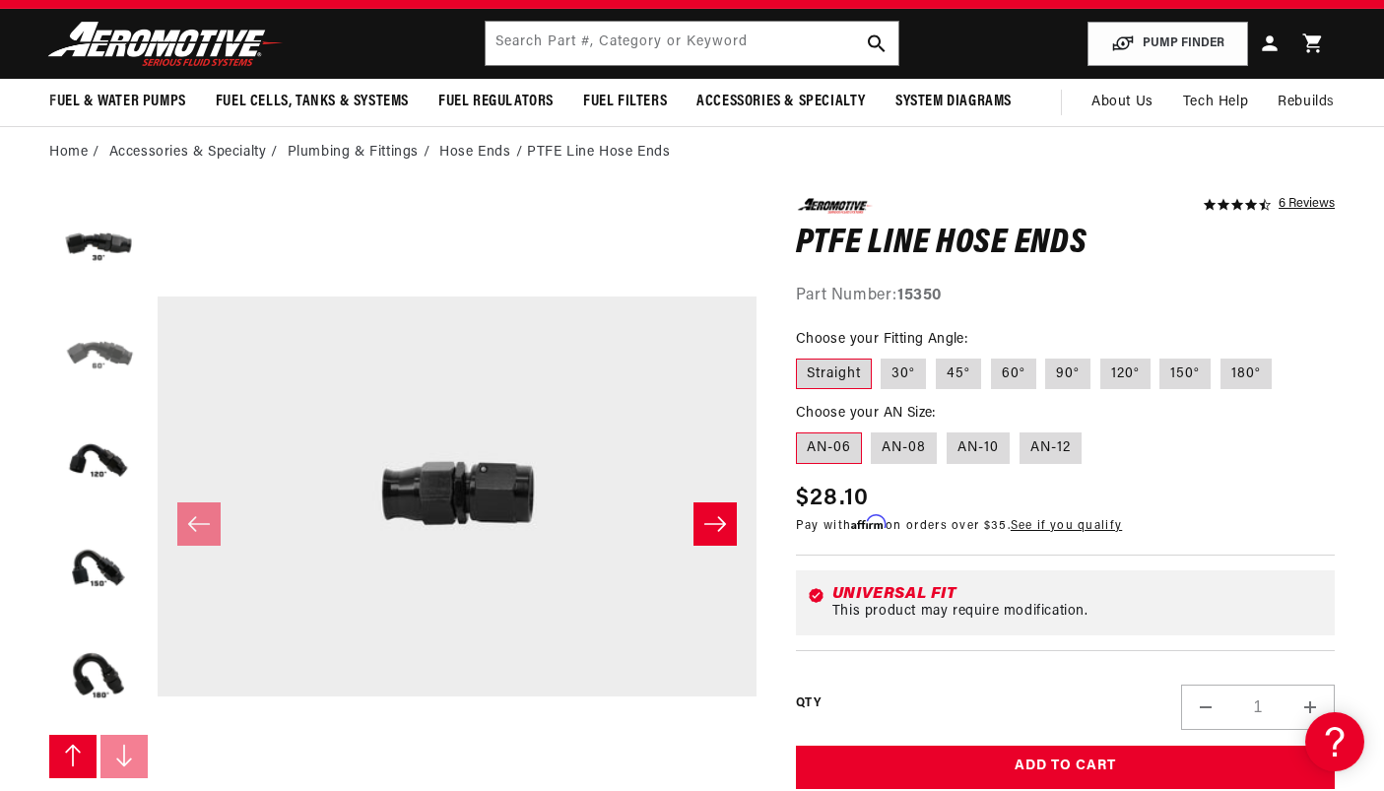
scroll to position [0, 779]
click at [116, 335] on button "Load image 6 in gallery view" at bounding box center [98, 355] width 98 height 98
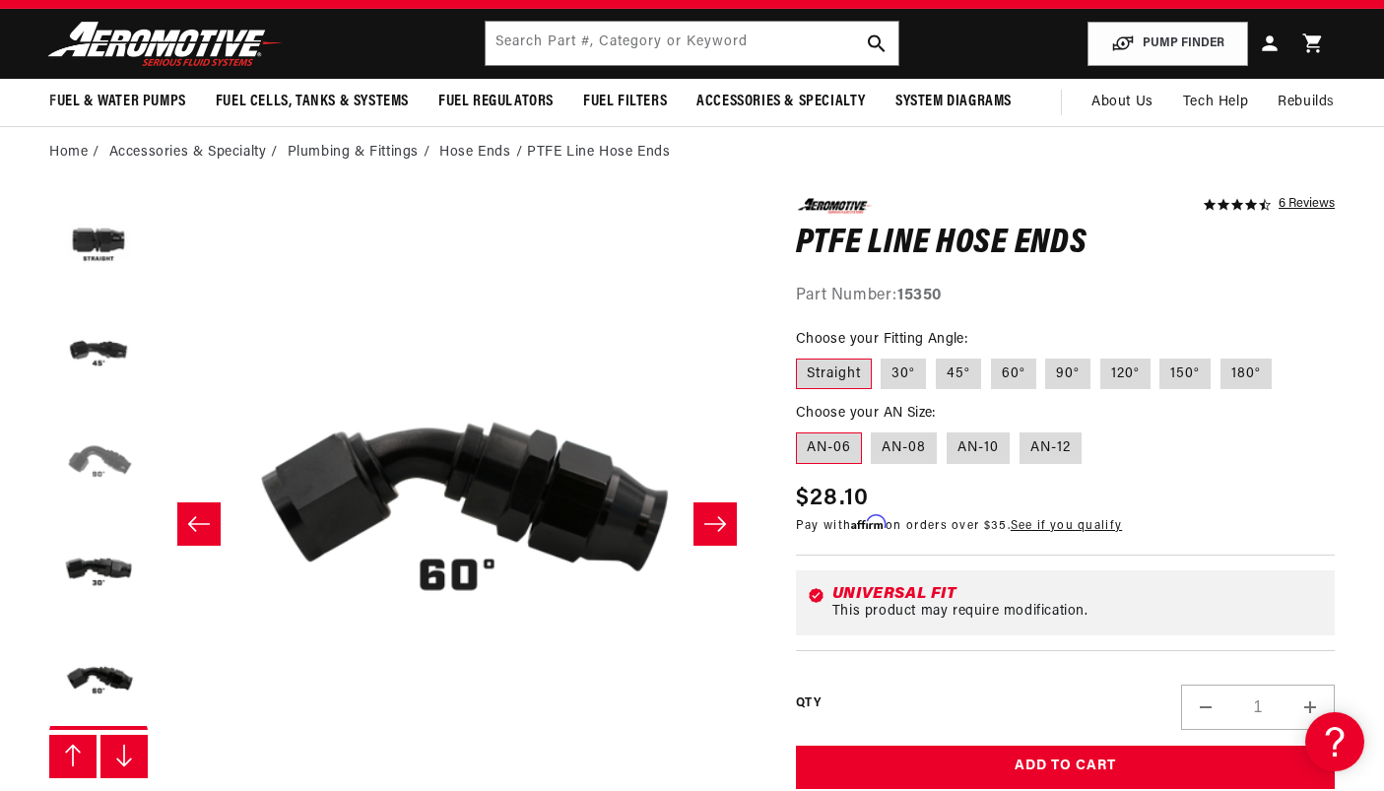
scroll to position [0, 0]
click at [102, 458] on button "Load image 4 in gallery view" at bounding box center [98, 464] width 98 height 98
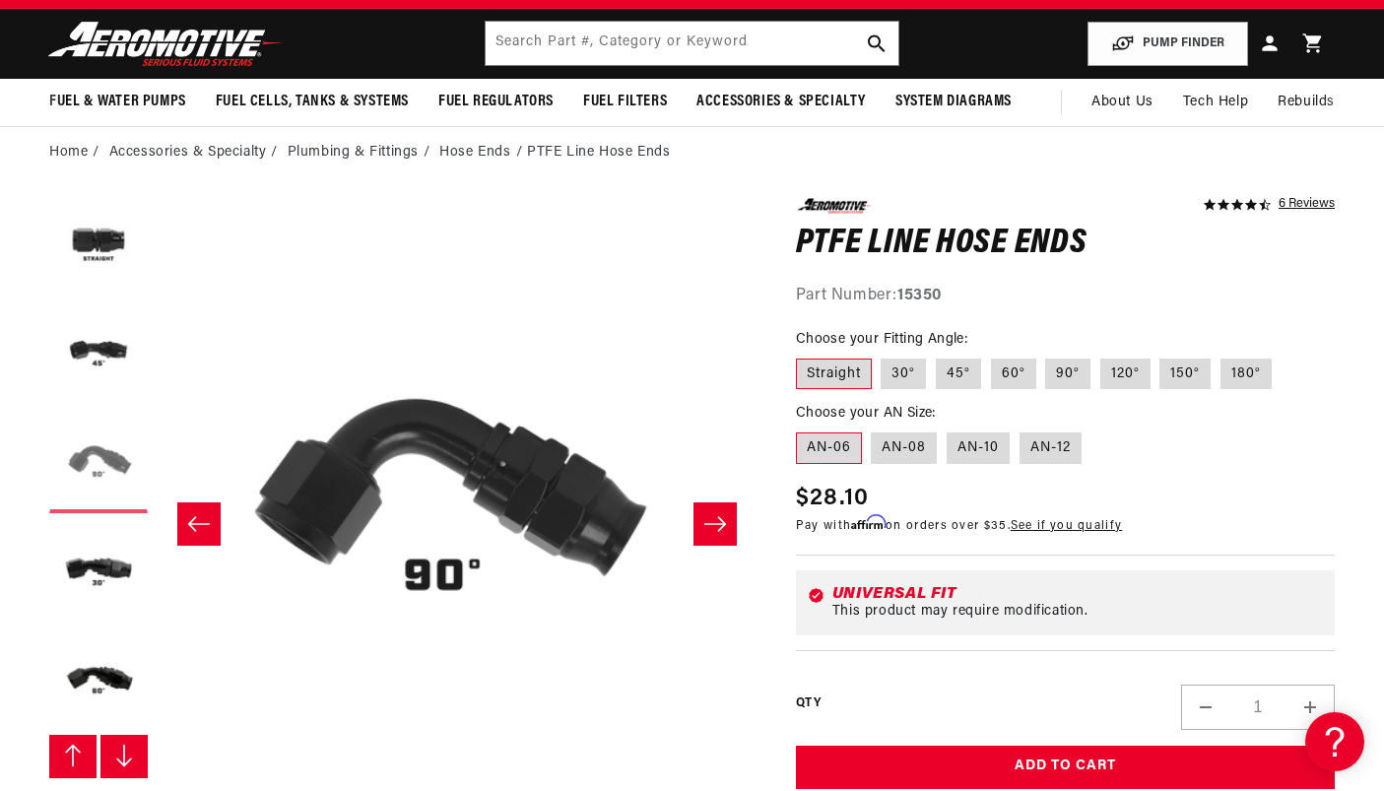
scroll to position [1, 1795]
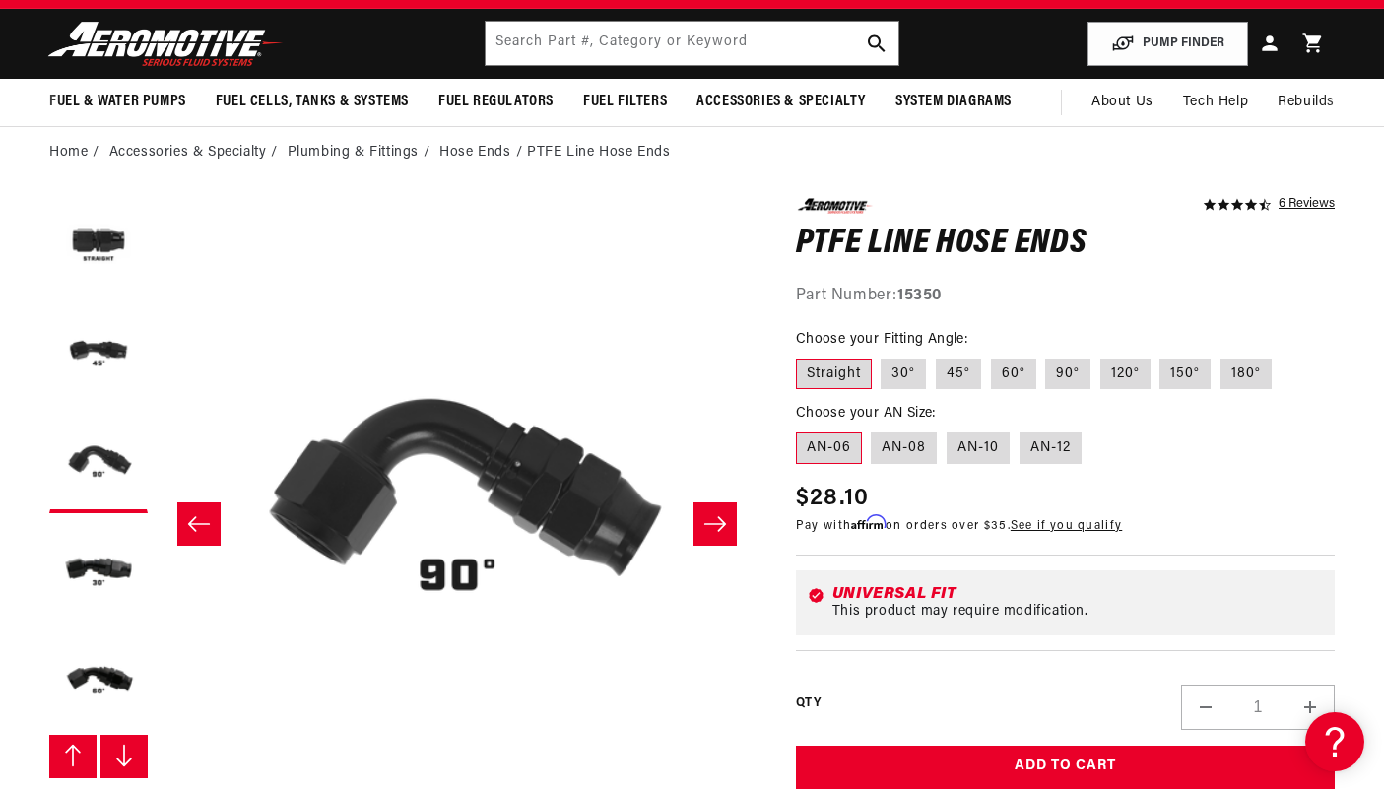
click at [703, 525] on icon "Slide right" at bounding box center [715, 524] width 24 height 20
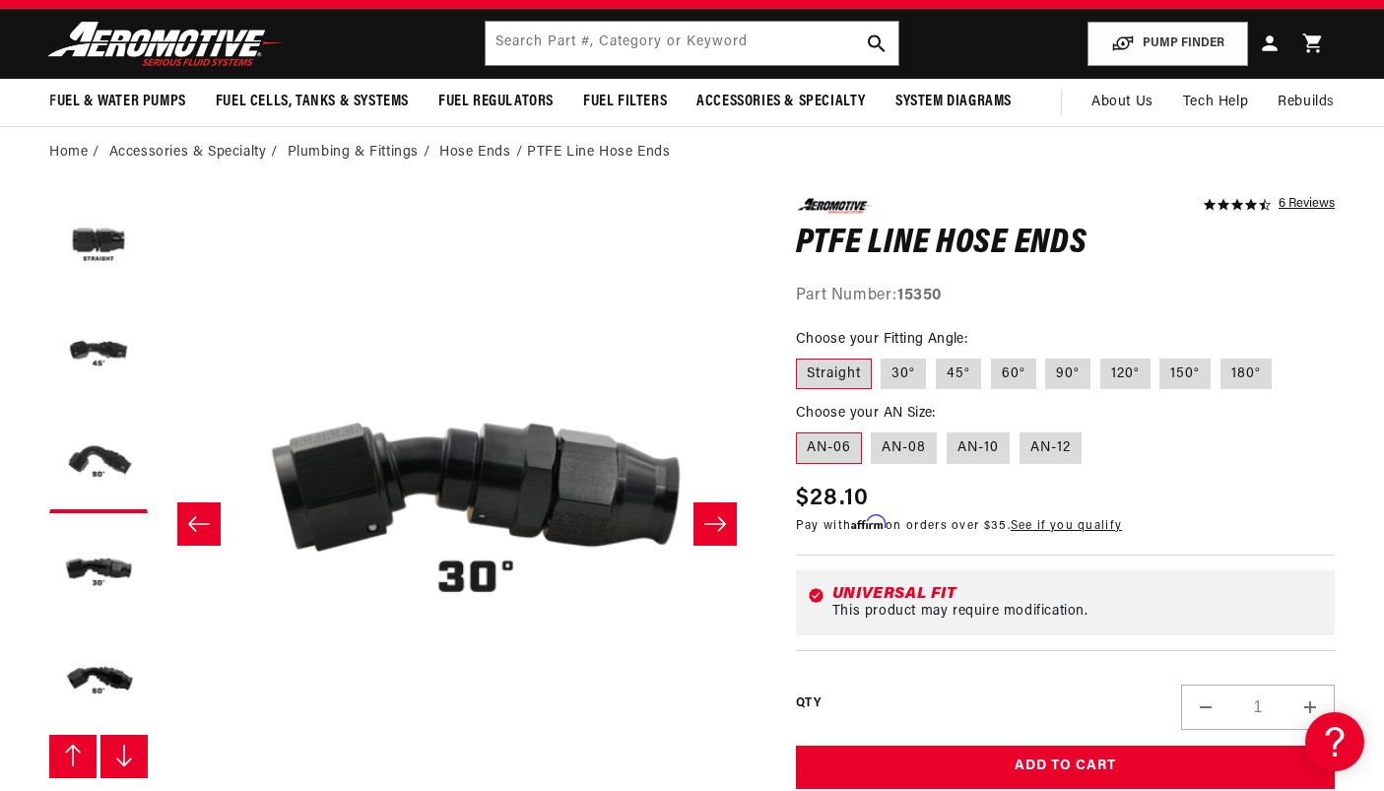
scroll to position [1, 2394]
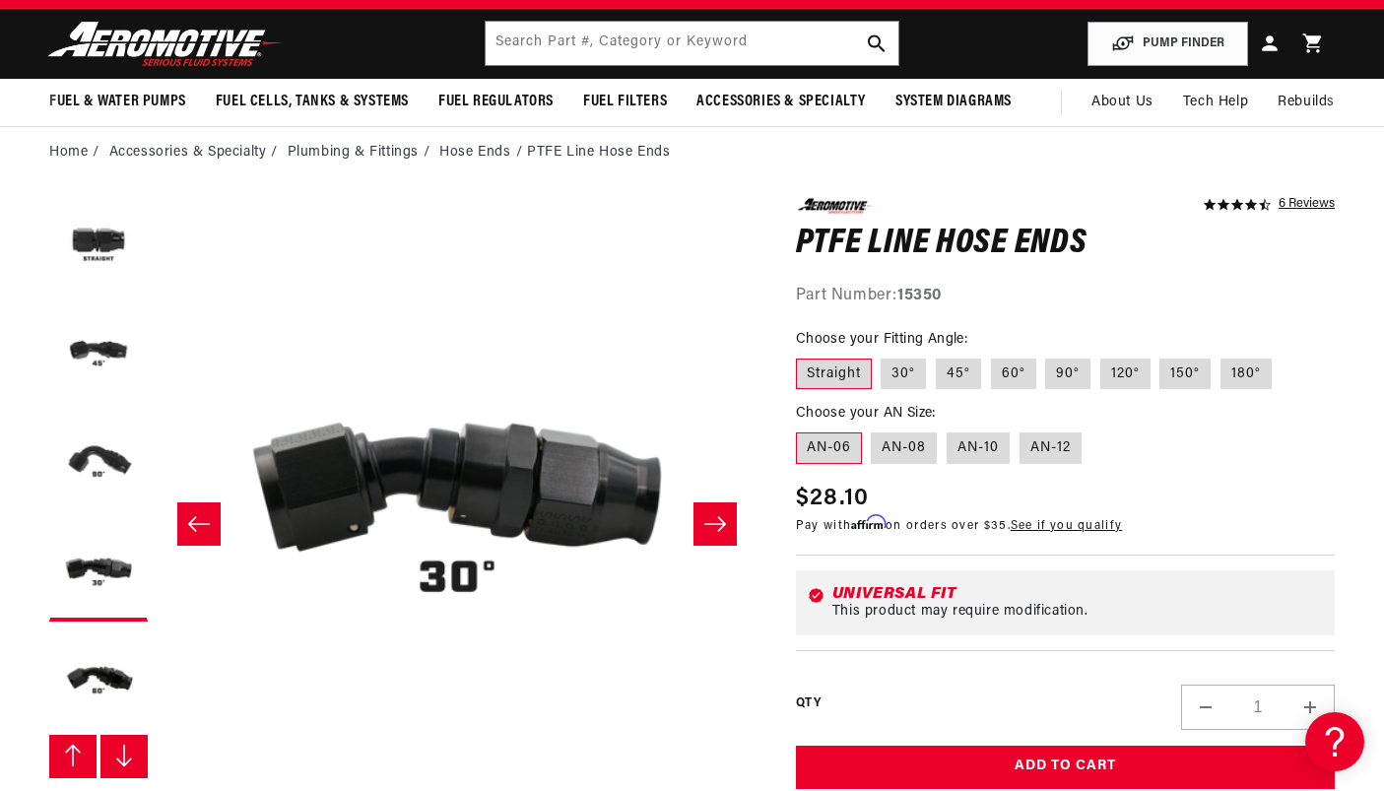
click at [203, 519] on icon "Slide left" at bounding box center [199, 524] width 24 height 20
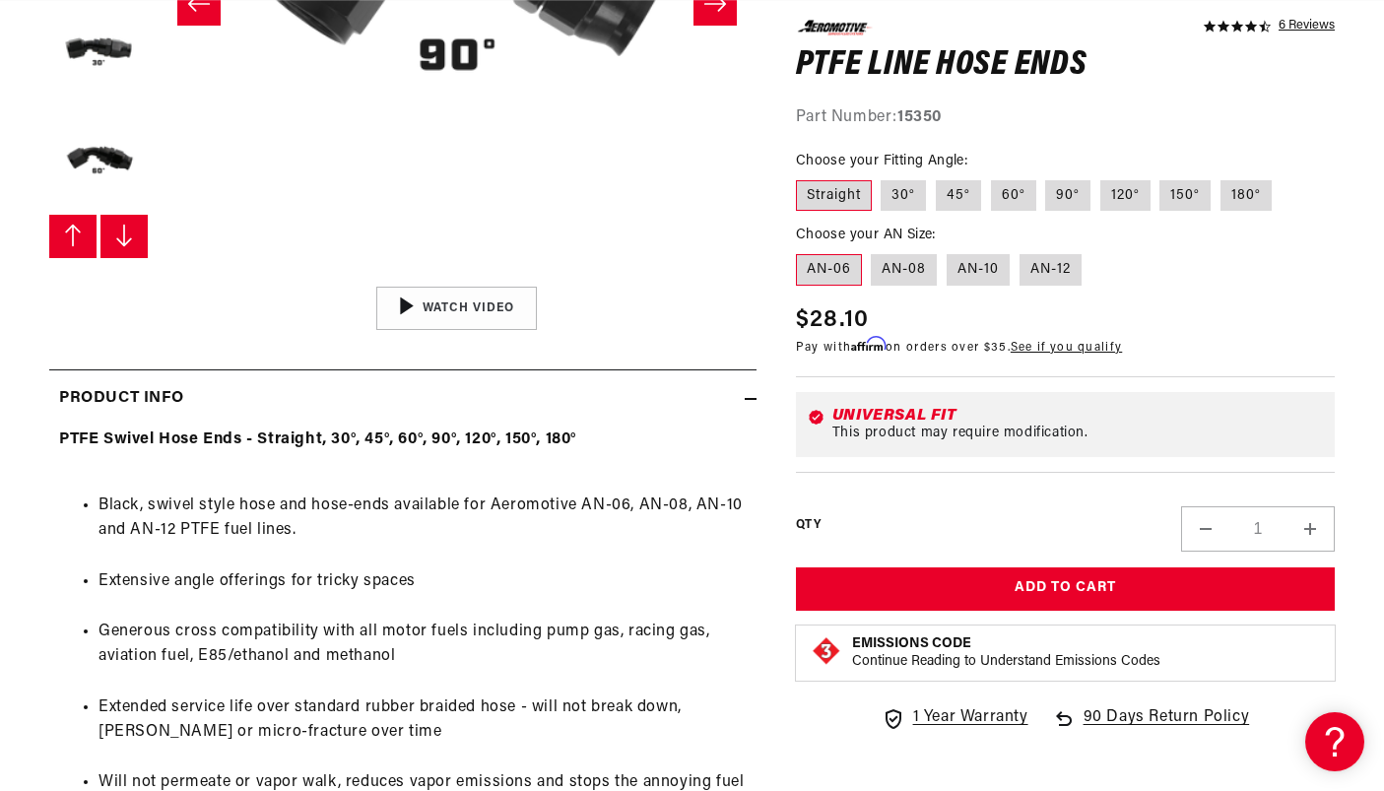
scroll to position [0, 0]
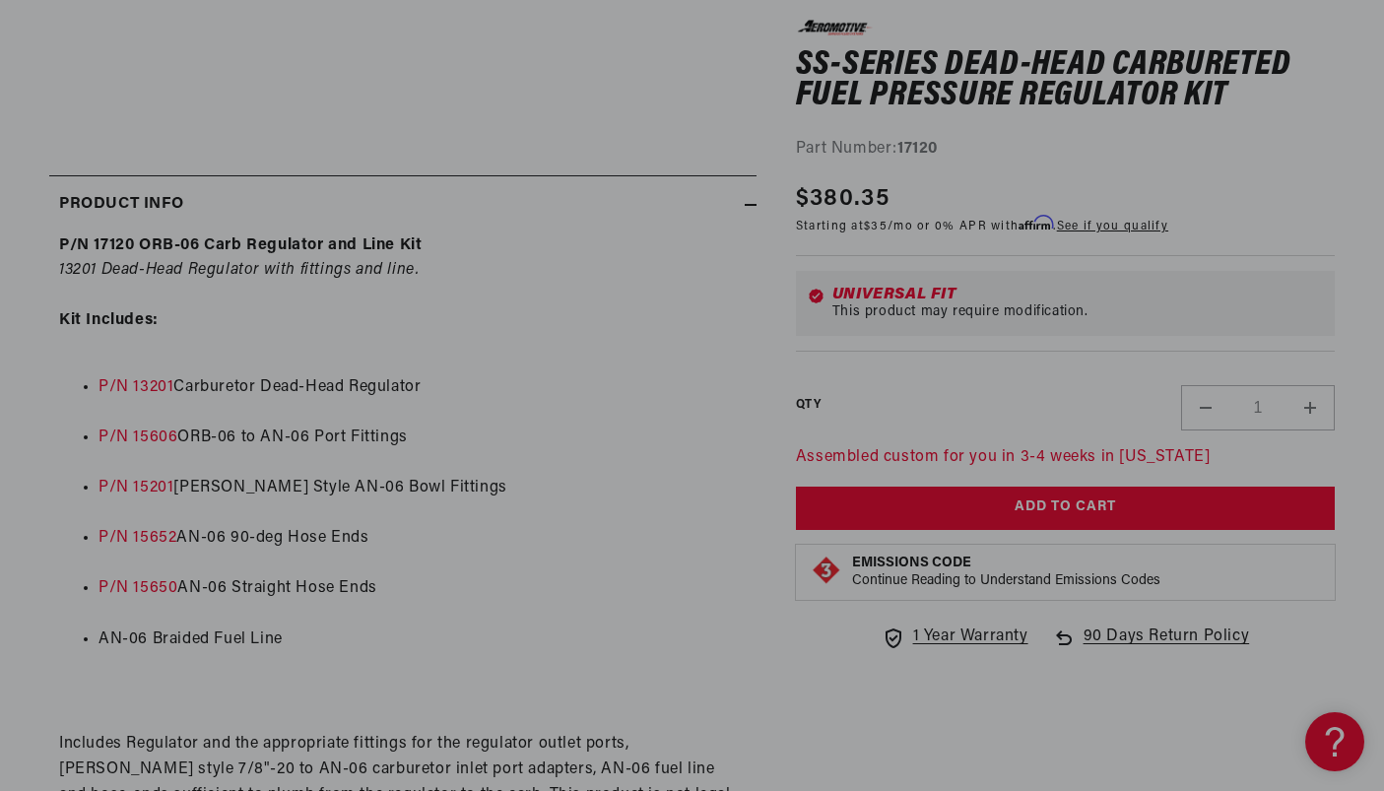
scroll to position [794, 0]
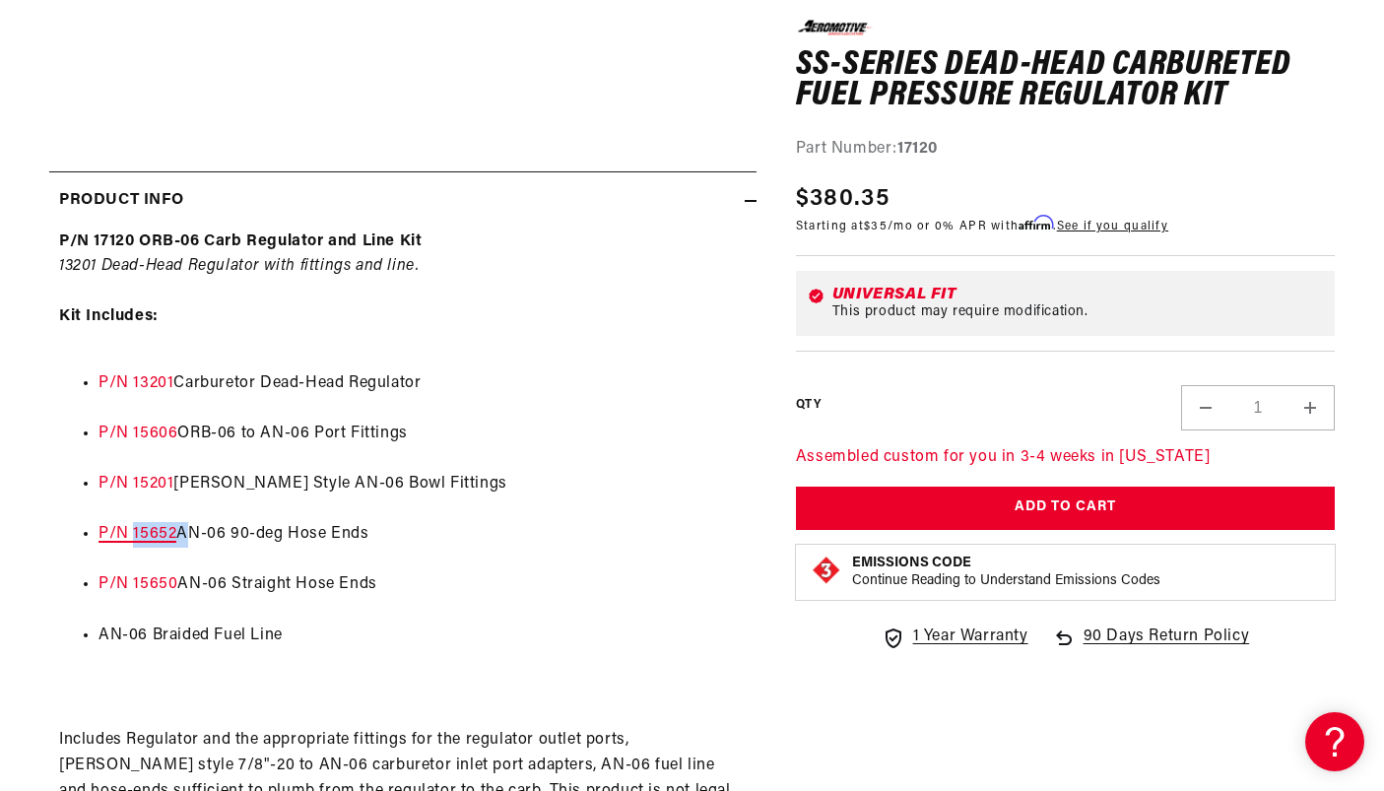
drag, startPoint x: 179, startPoint y: 541, endPoint x: 136, endPoint y: 541, distance: 43.3
click at [136, 541] on li "P/N 15652 AN-06 90-deg Hose Ends" at bounding box center [422, 535] width 648 height 26
copy li "15652"
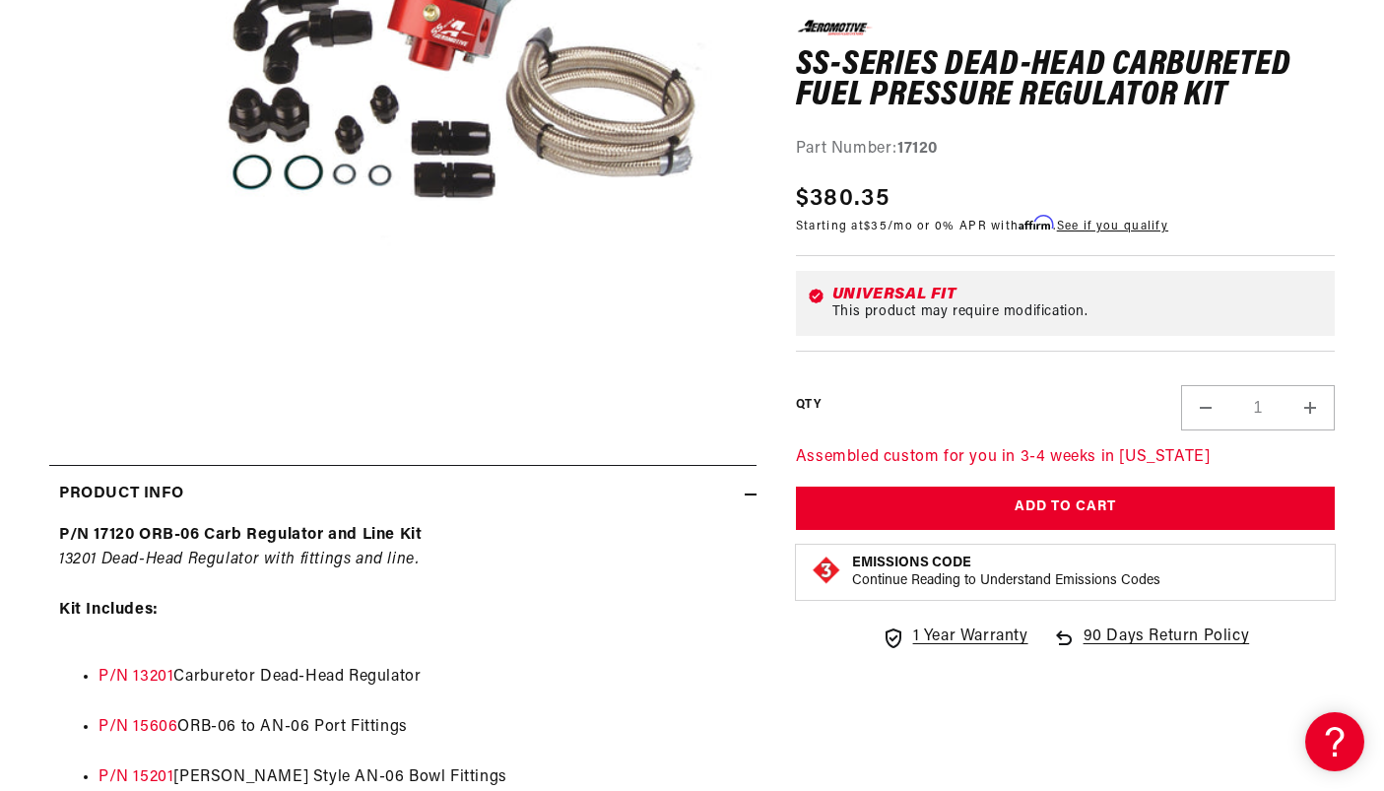
scroll to position [0, 0]
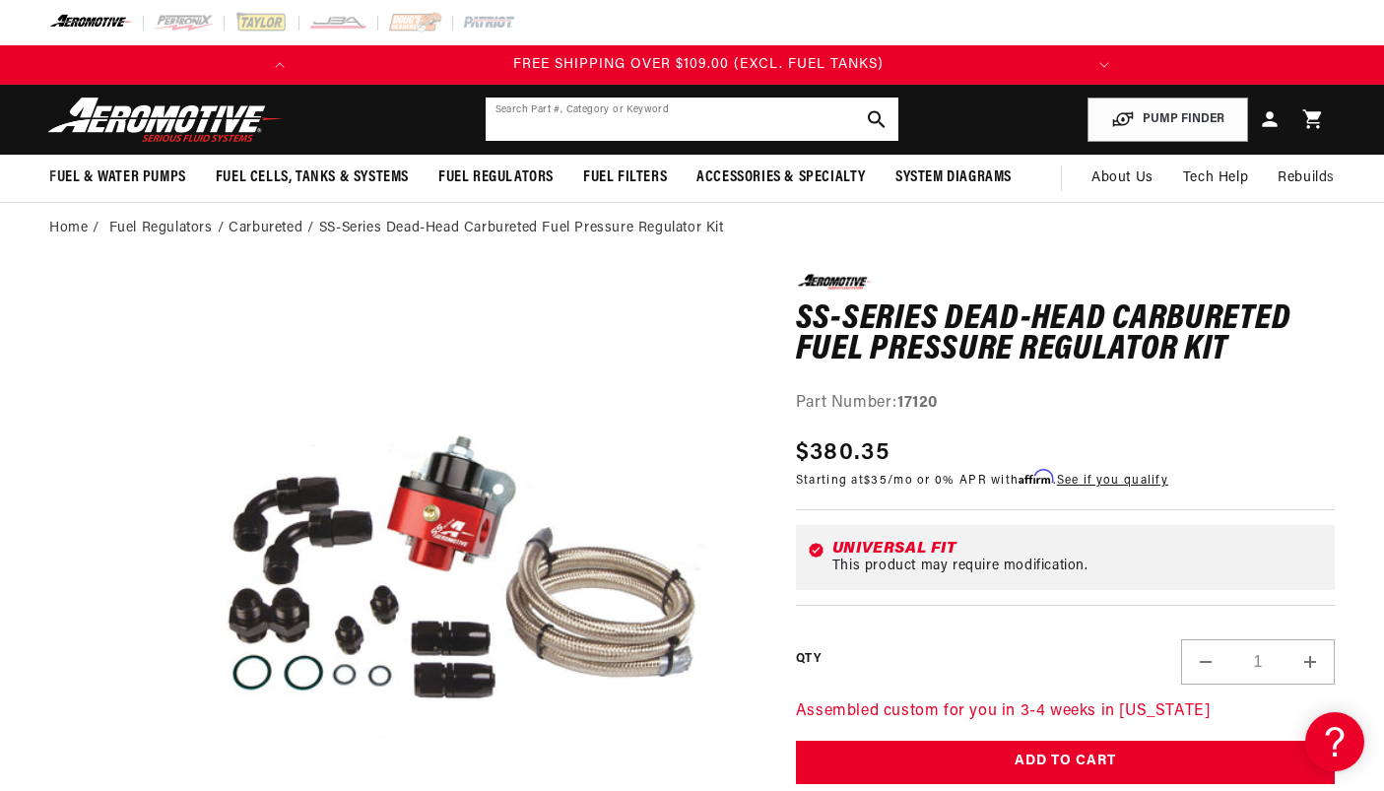
click at [660, 127] on input "text" at bounding box center [692, 118] width 414 height 43
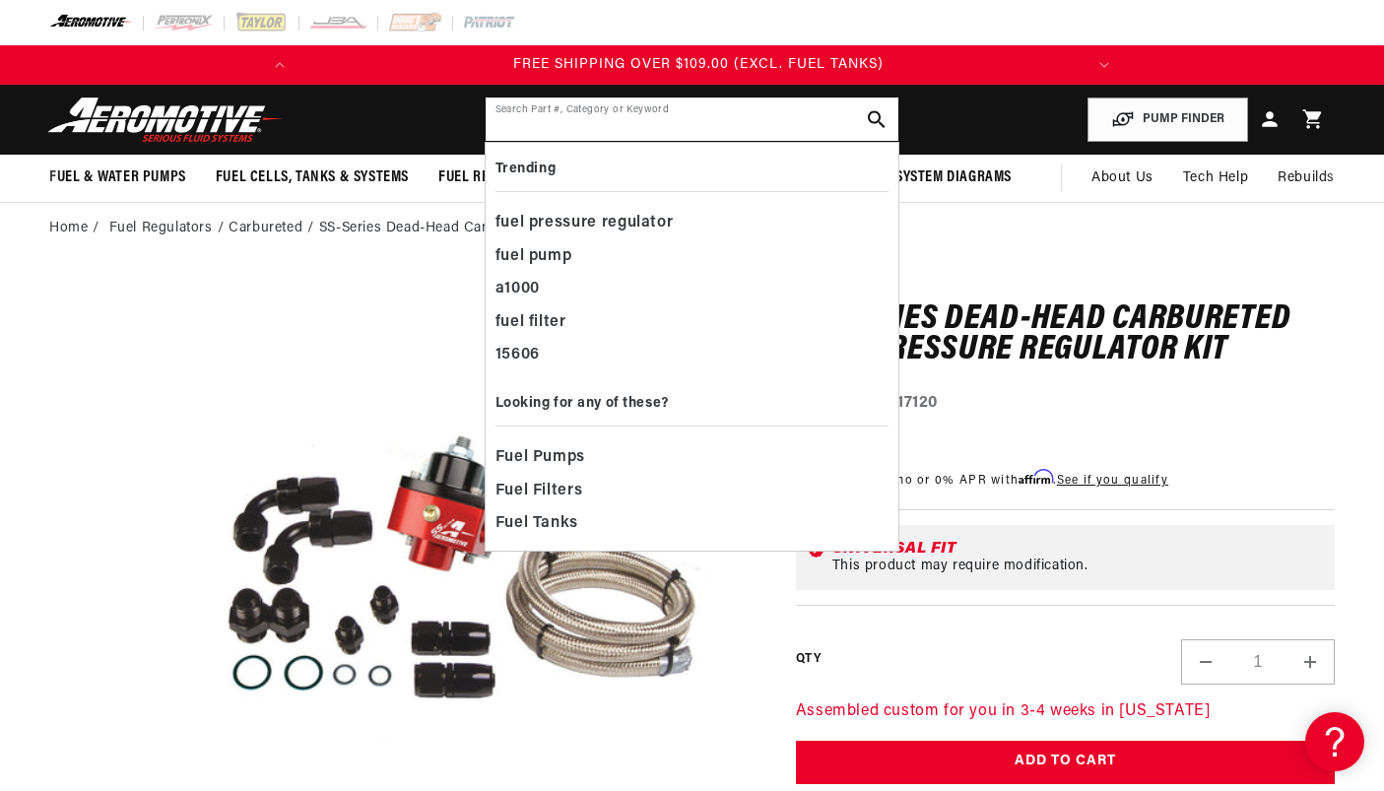
paste input "15652"
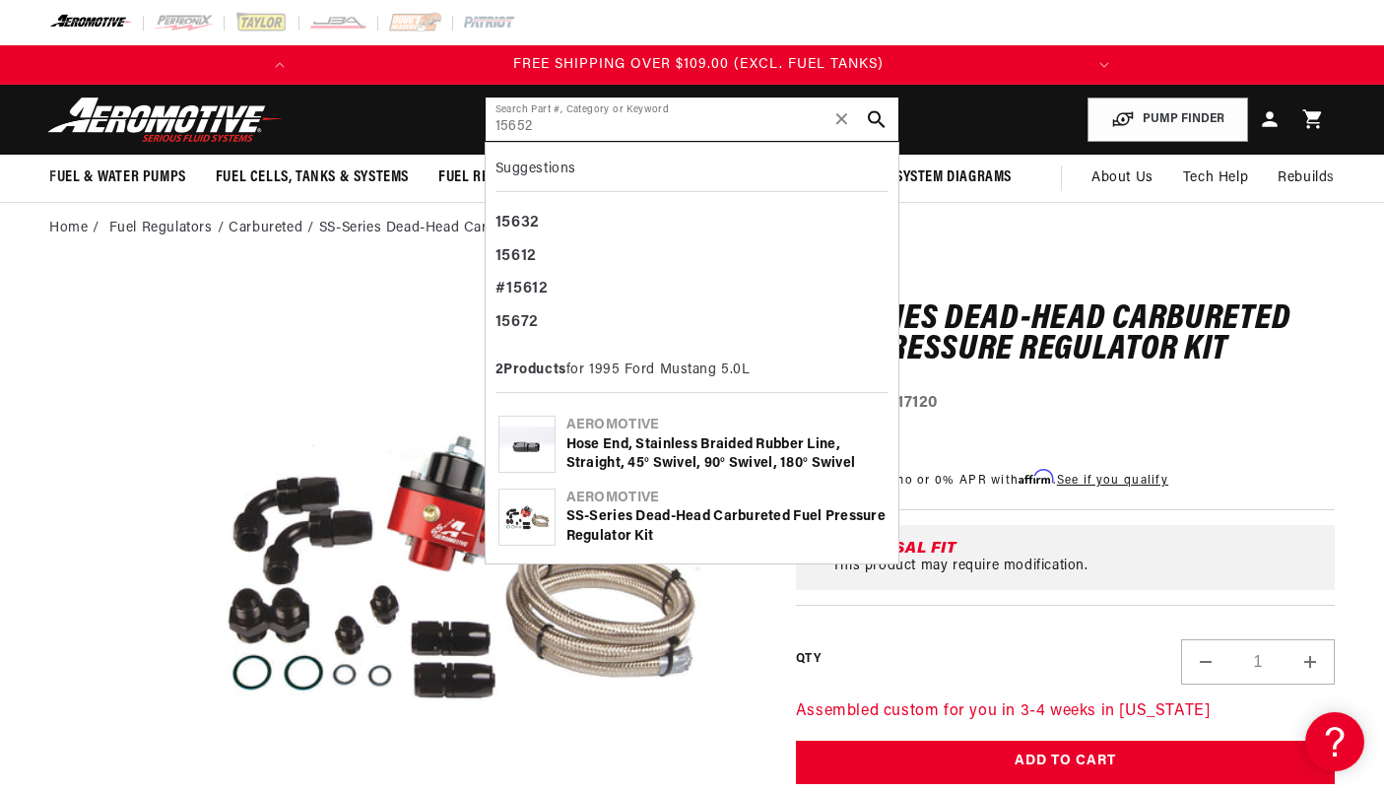
type input "15652"
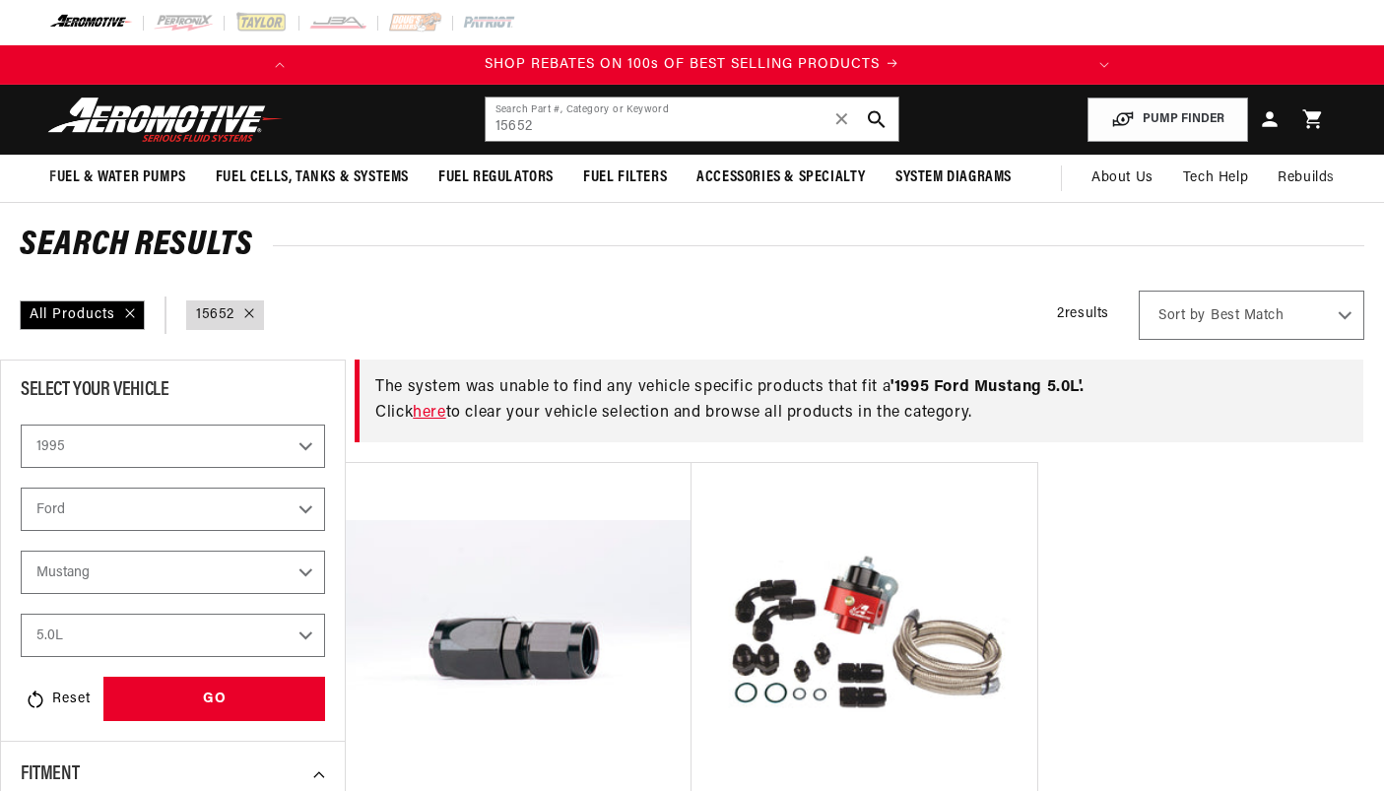
select select "1995"
select select "Ford"
select select "5.0L"
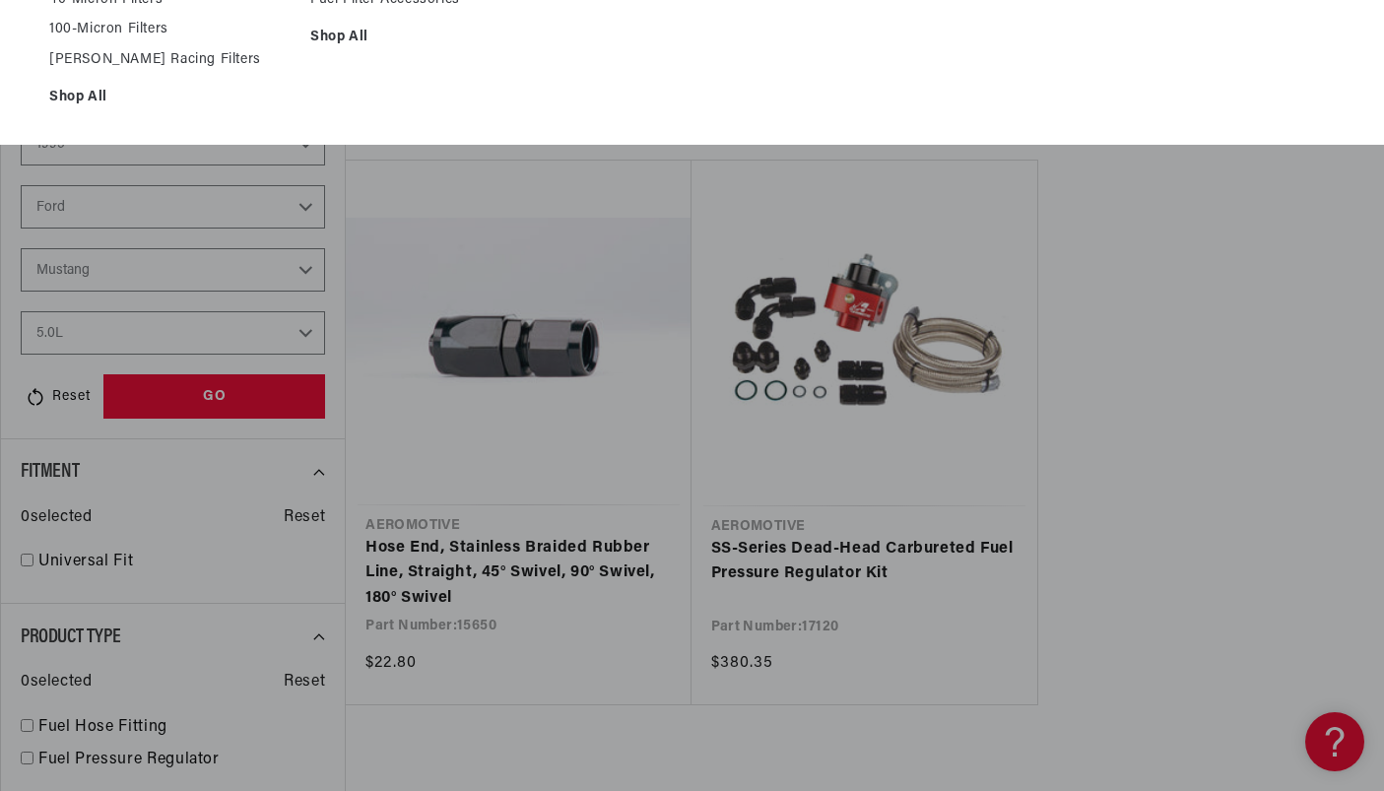
scroll to position [357, 0]
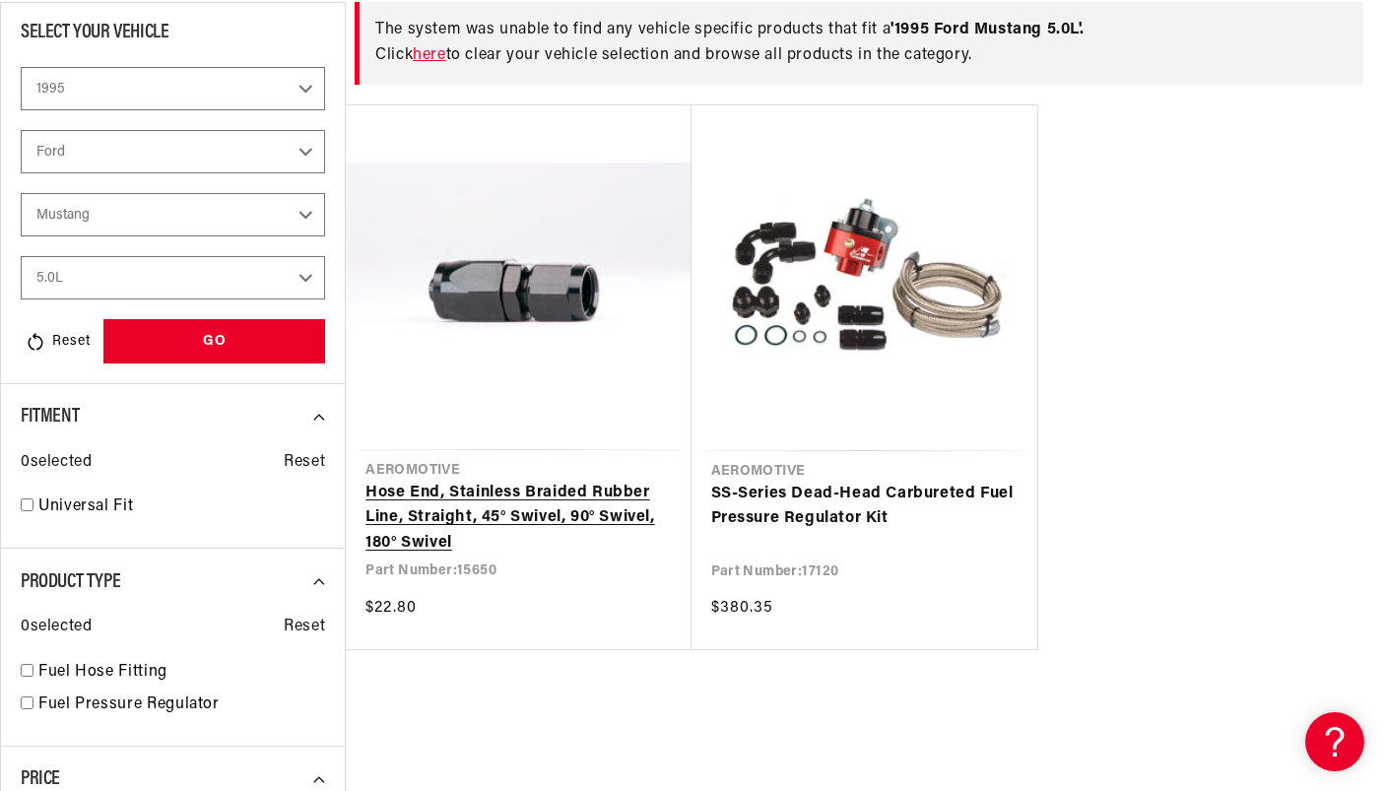
click at [513, 481] on link "Hose End, Stainless Braided Rubber Line, Straight, 45° Swivel, 90° Swivel, 180°…" at bounding box center [517, 519] width 305 height 76
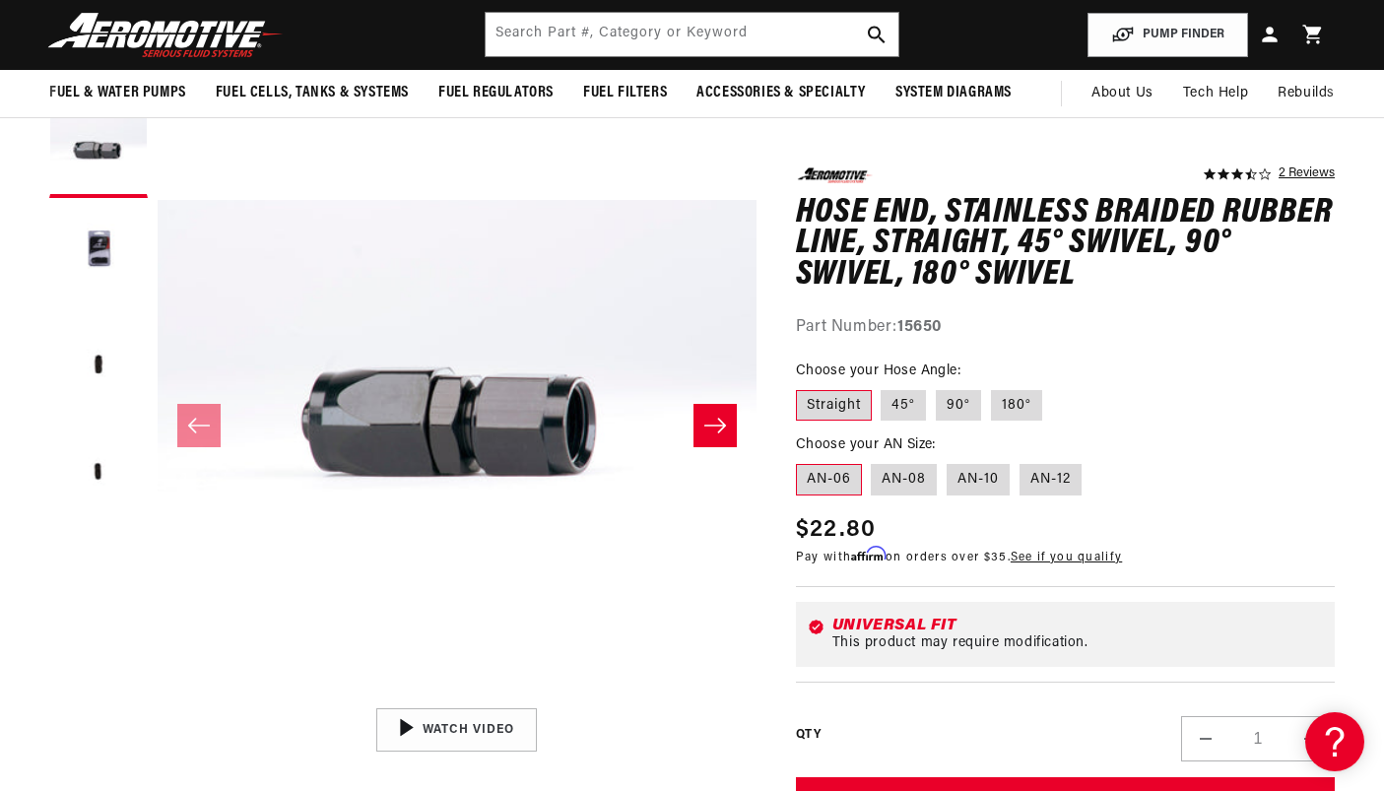
scroll to position [0, 779]
click at [713, 434] on icon "Slide right" at bounding box center [715, 426] width 24 height 20
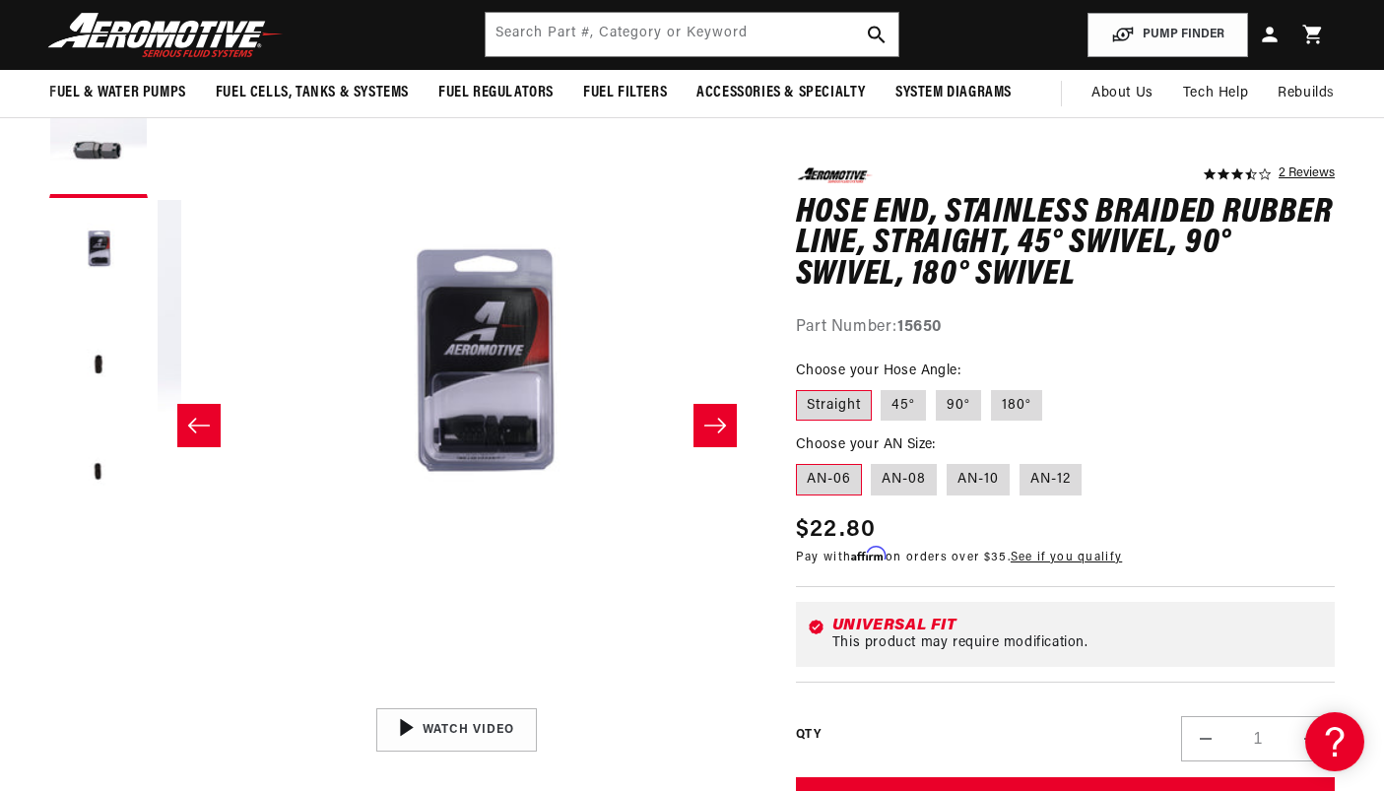
scroll to position [0, 599]
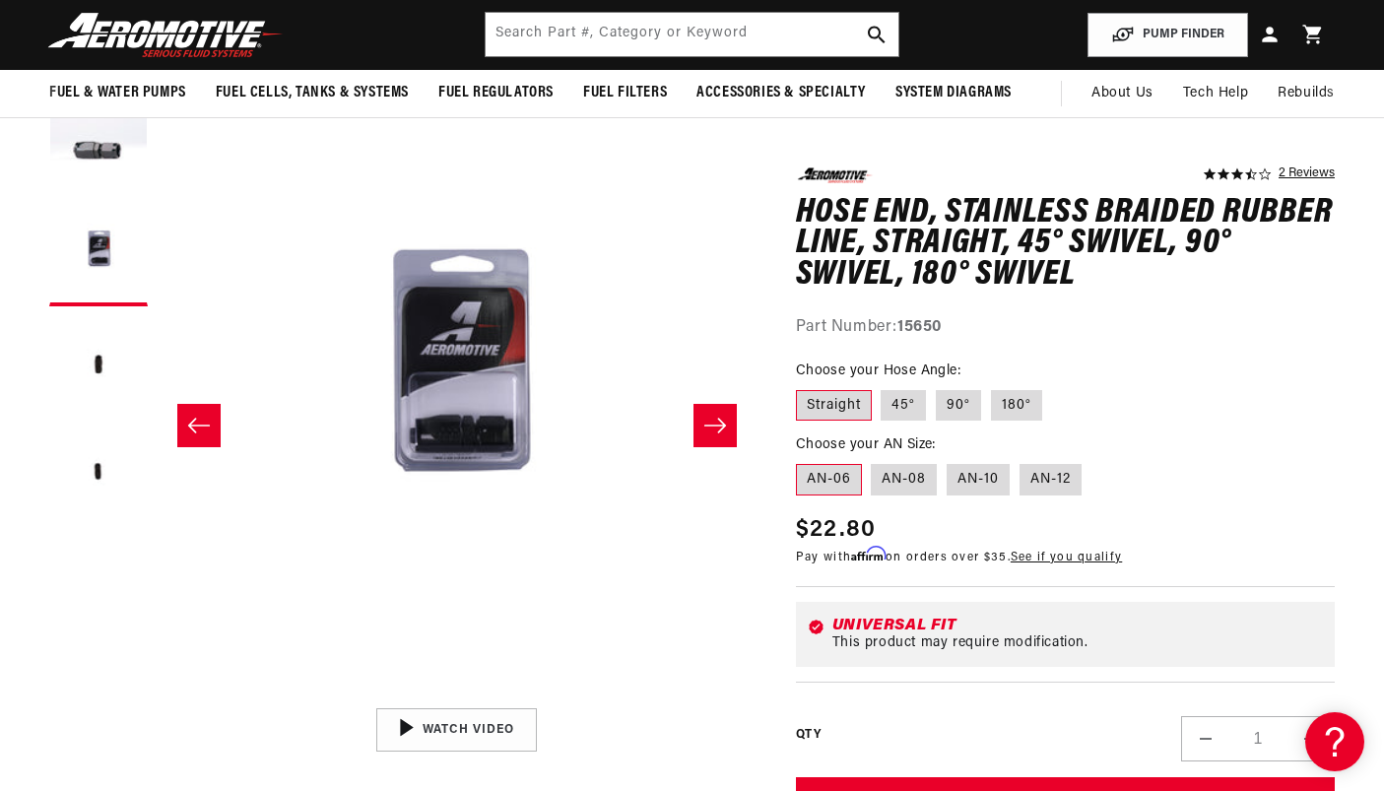
click at [713, 434] on icon "Slide right" at bounding box center [715, 426] width 24 height 20
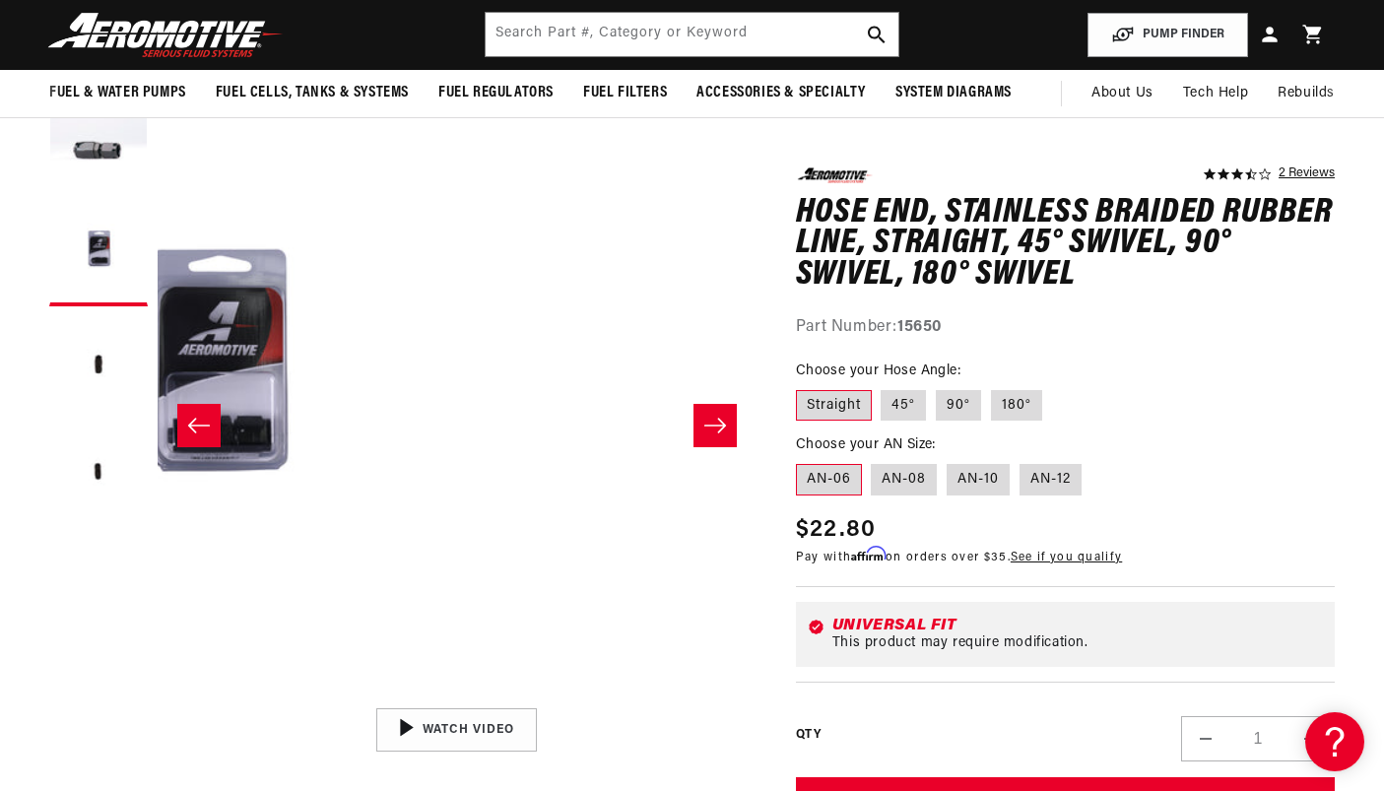
scroll to position [0, 0]
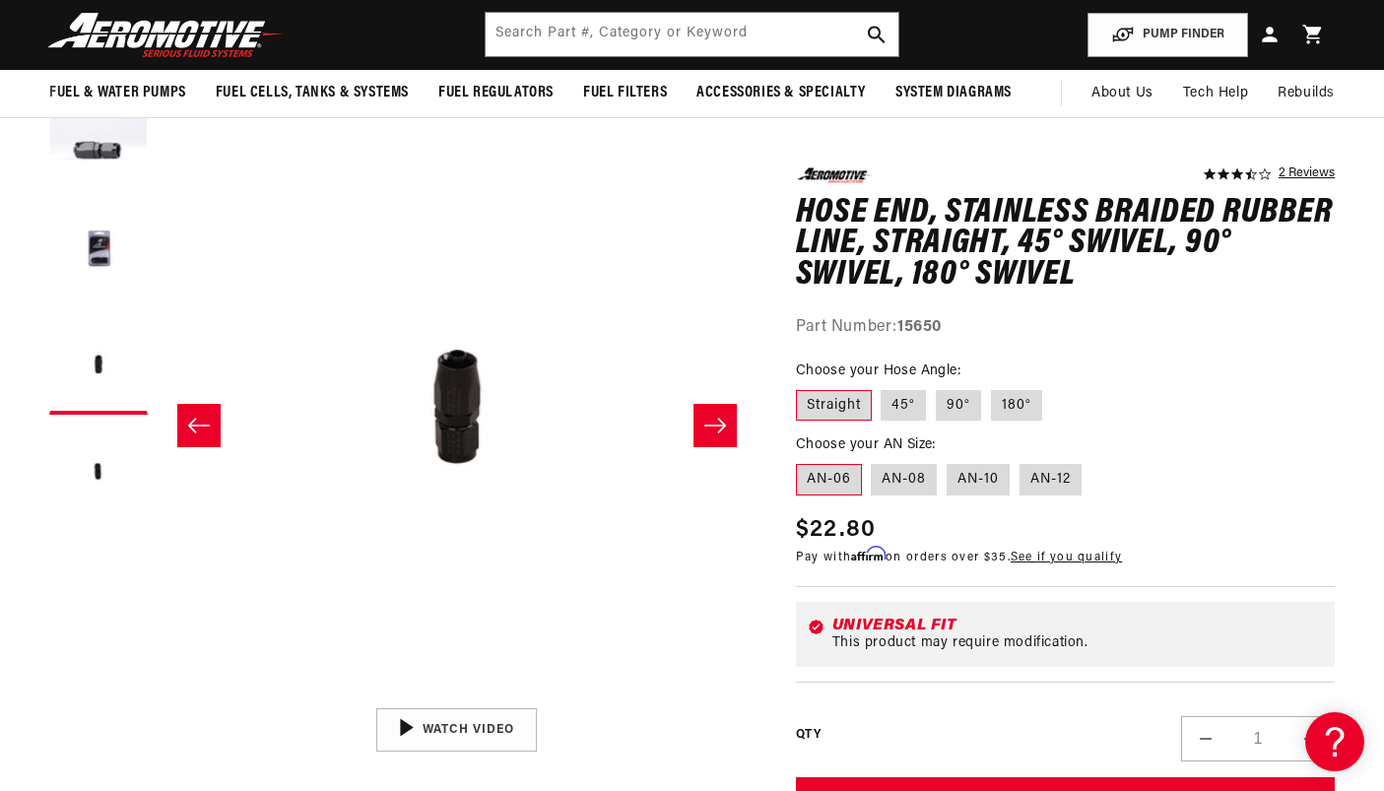
click at [713, 434] on icon "Slide right" at bounding box center [715, 426] width 24 height 20
click at [712, 417] on icon "Slide right" at bounding box center [715, 426] width 24 height 20
click at [716, 422] on icon "Slide right" at bounding box center [715, 426] width 24 height 20
click at [200, 419] on icon "Slide left" at bounding box center [199, 426] width 24 height 20
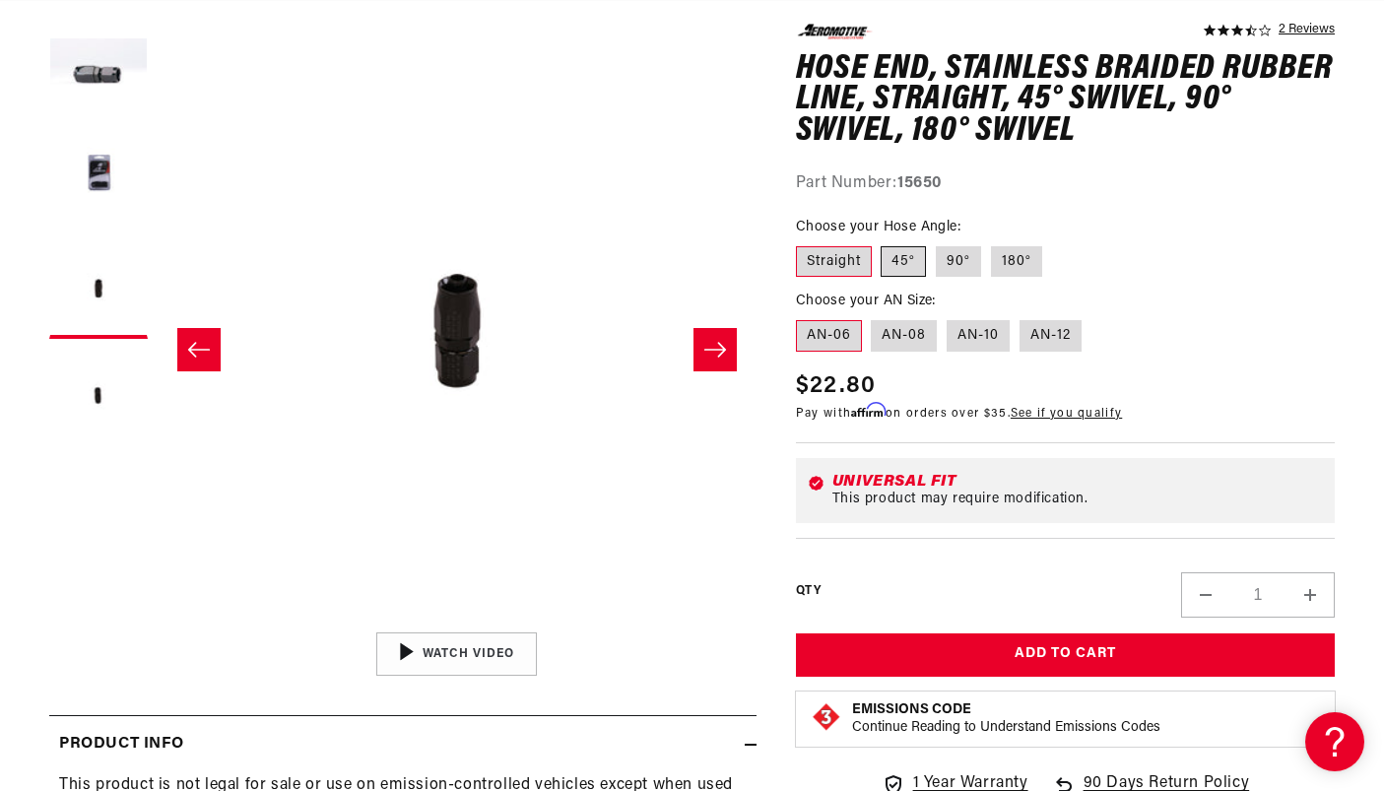
click at [916, 273] on label "45°" at bounding box center [902, 262] width 45 height 32
click at [882, 243] on input "45°" at bounding box center [881, 242] width 1 height 1
radio input "true"
click at [1316, 595] on button "Increase quantity for Hose End, Stainless Braided Rubber Line, Straight, 45° Sw…" at bounding box center [1309, 594] width 47 height 45
type input "2"
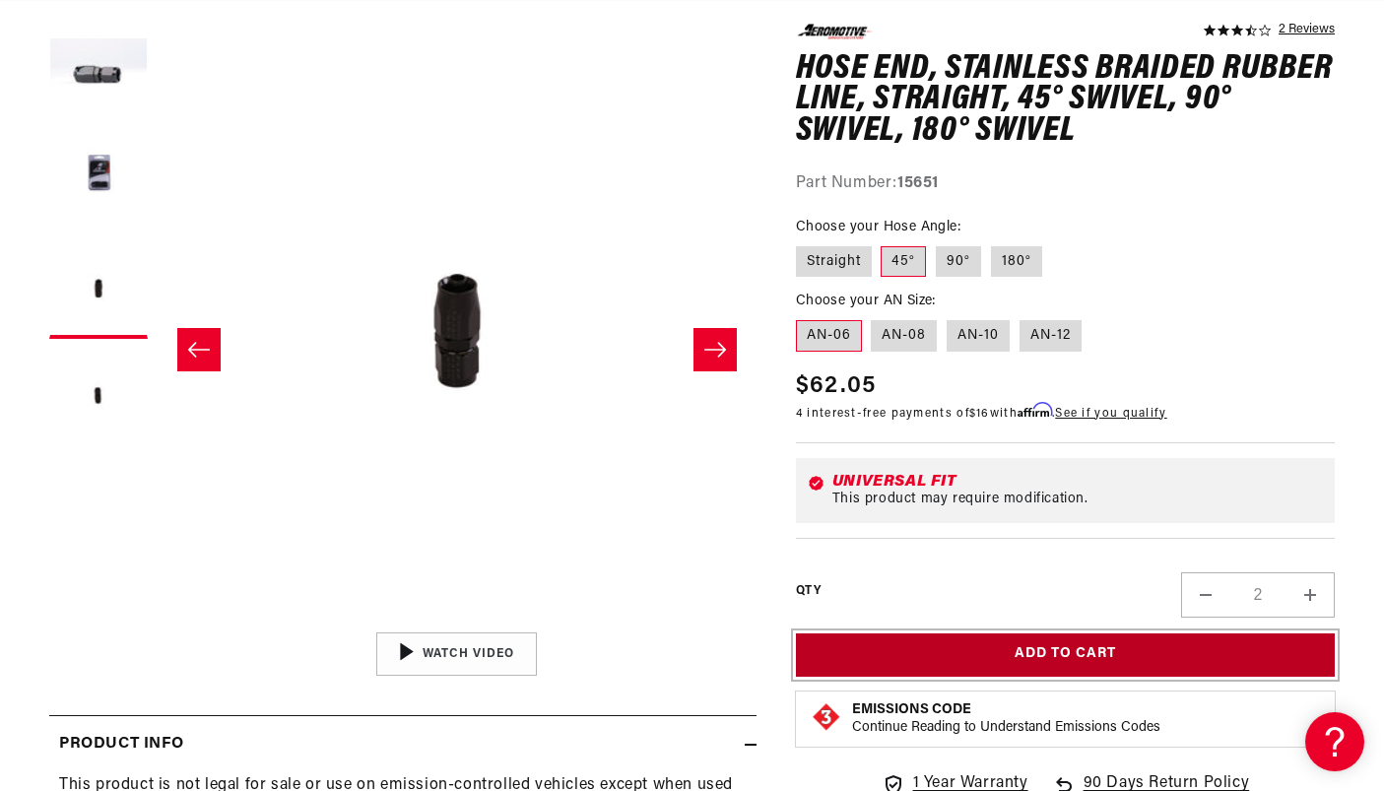
click at [935, 664] on button "Add to Cart" at bounding box center [1065, 655] width 539 height 44
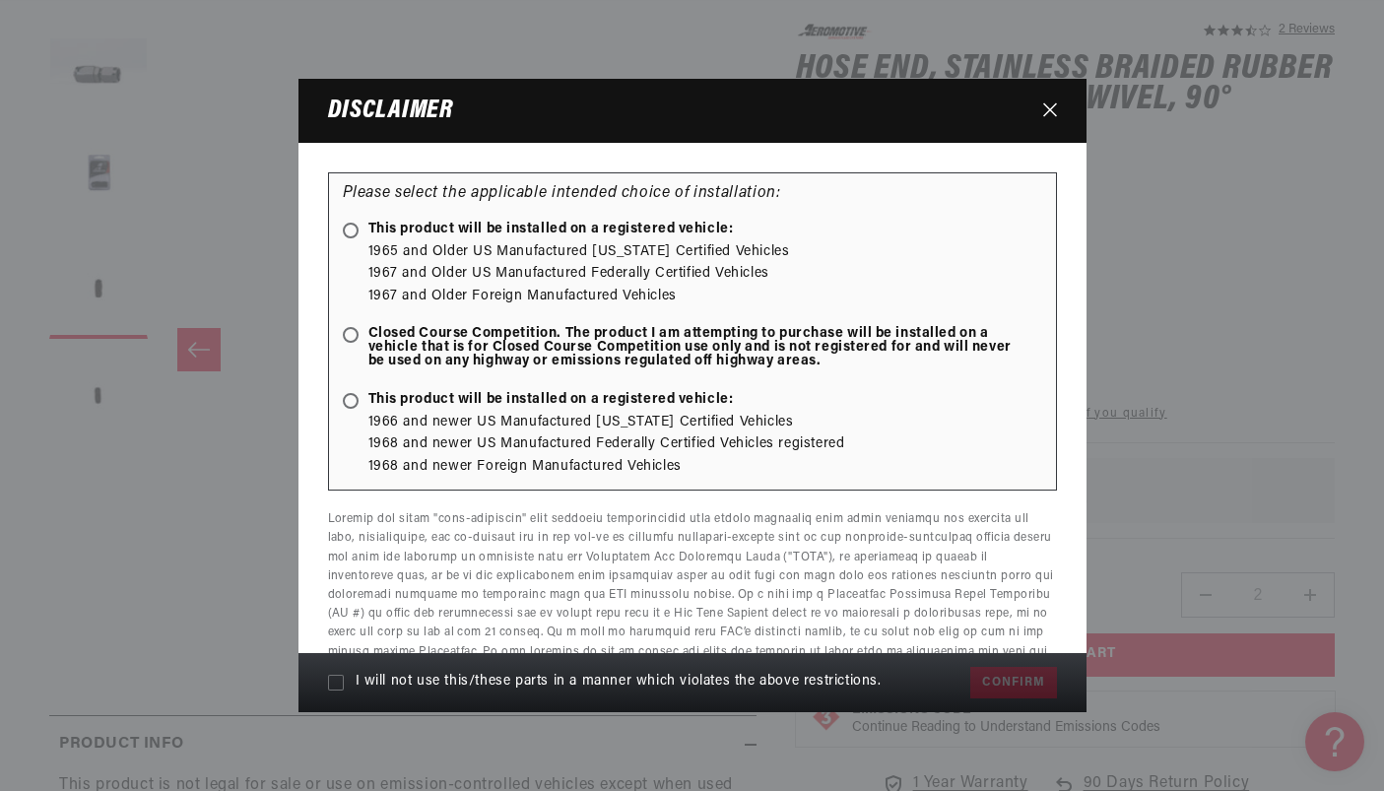
click at [352, 234] on icon at bounding box center [351, 231] width 10 height 10
click at [352, 234] on input "This product will be installed on a registered vehicle:" at bounding box center [354, 232] width 13 height 13
radio input "true"
click at [346, 338] on icon at bounding box center [351, 335] width 10 height 10
click at [348, 338] on input "Closed Course Competition. The product I am attempting to purchase will be inst…" at bounding box center [354, 336] width 13 height 13
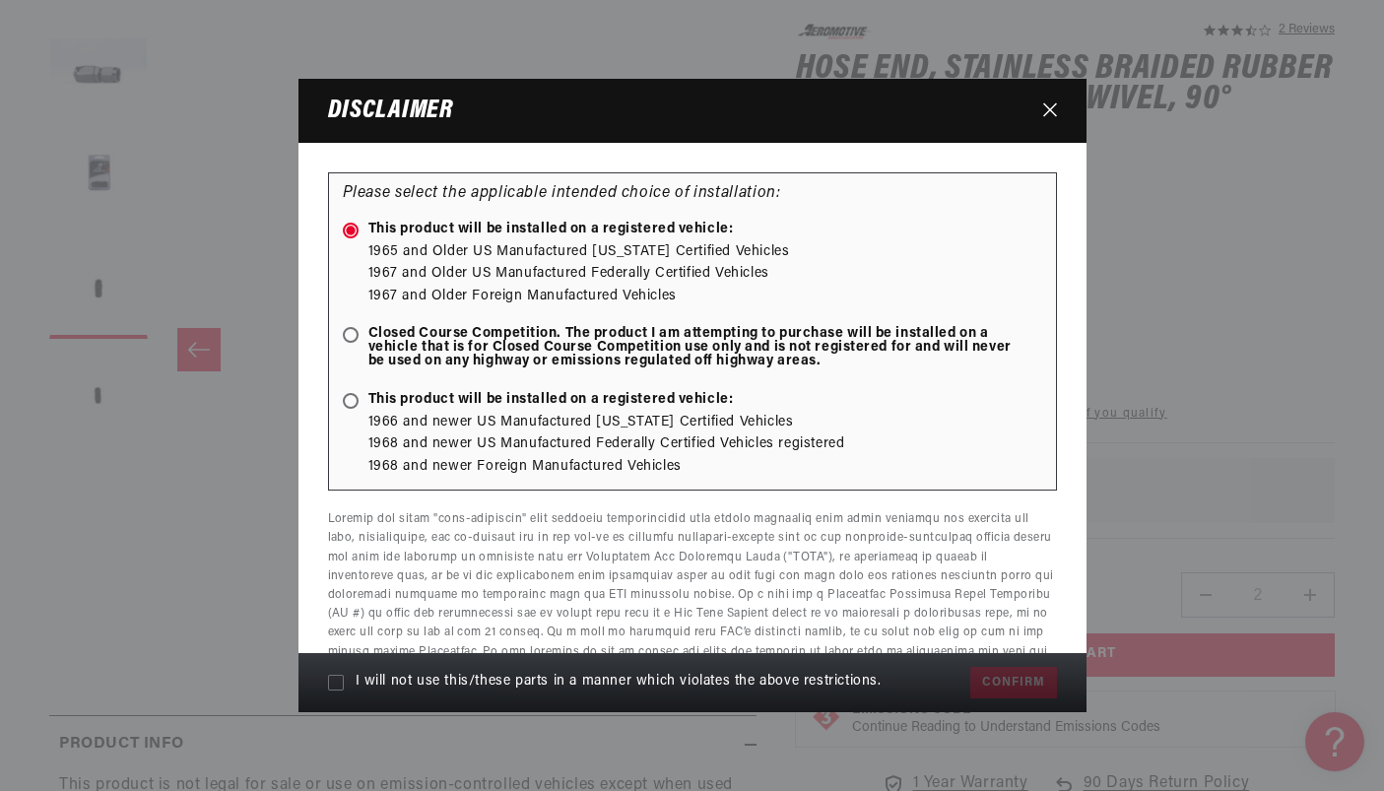
radio input "true"
click at [350, 398] on ellipse at bounding box center [350, 400] width 9 height 9
click at [350, 398] on input "This product will be installed on a registered vehicle:" at bounding box center [354, 402] width 13 height 13
radio input "true"
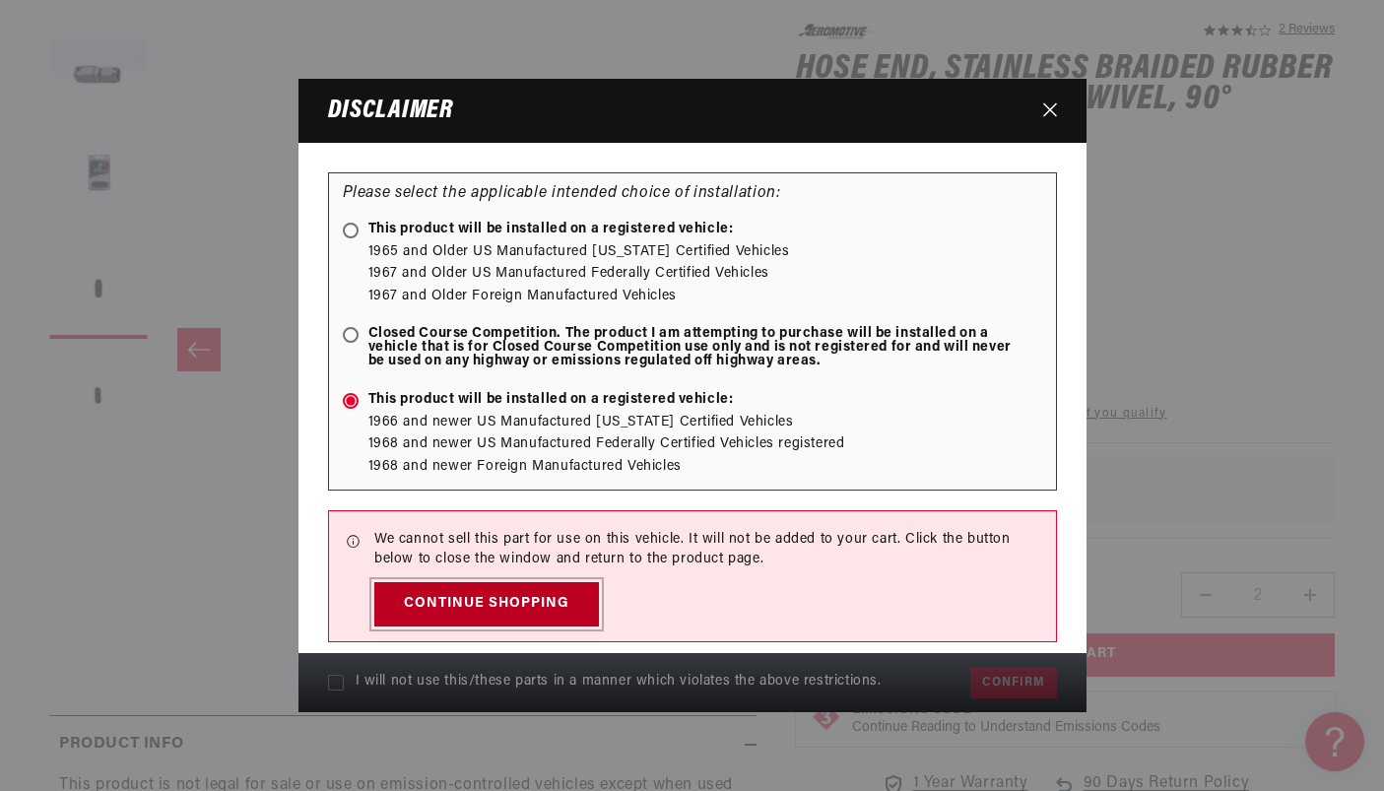
click at [485, 606] on button "Continue Shopping" at bounding box center [486, 604] width 225 height 44
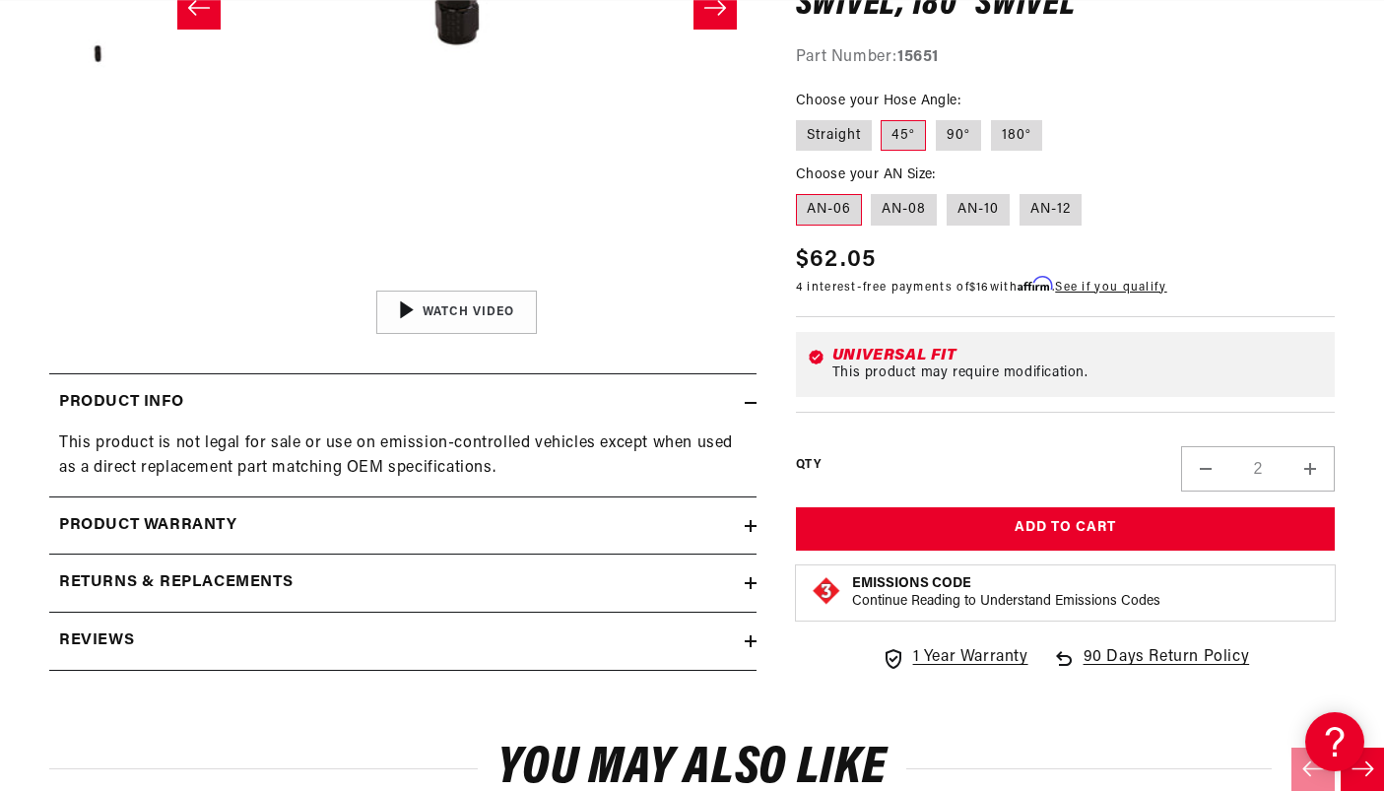
click at [1105, 657] on span "90 Days Return Policy" at bounding box center [1166, 667] width 166 height 45
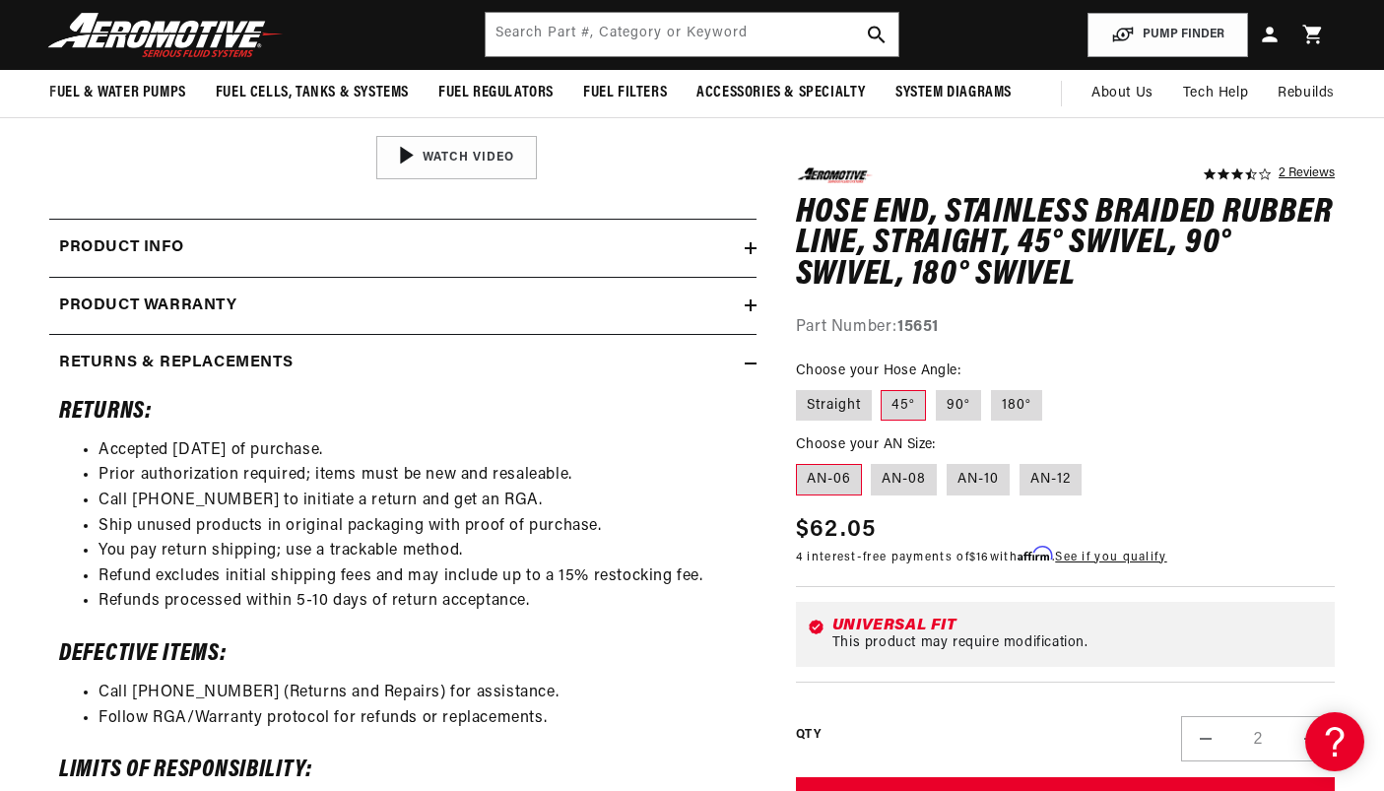
scroll to position [0, 779]
click at [962, 411] on label "90°" at bounding box center [957, 405] width 45 height 32
click at [936, 386] on input "90°" at bounding box center [935, 385] width 1 height 1
radio input "true"
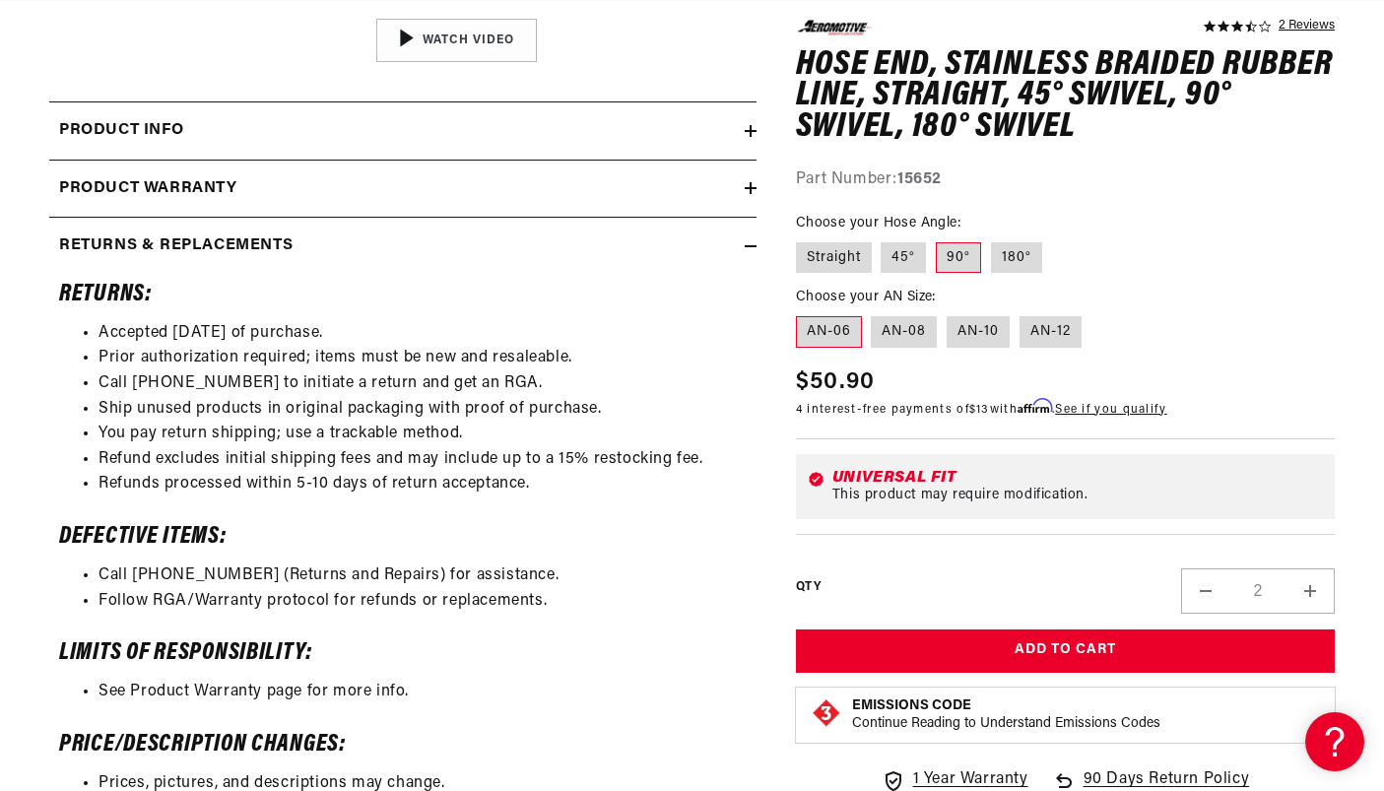
scroll to position [928, 0]
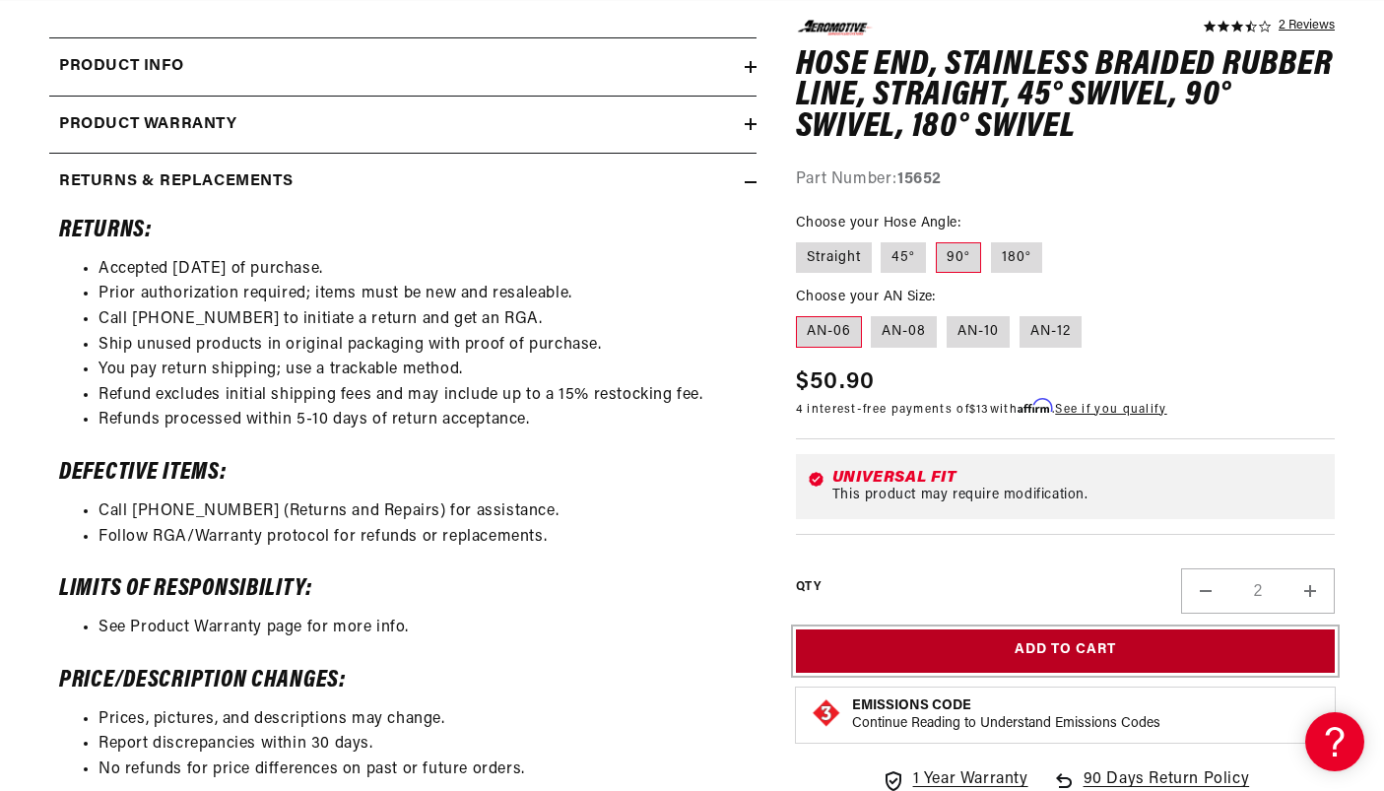
click at [1111, 648] on button "Add to Cart" at bounding box center [1065, 650] width 539 height 44
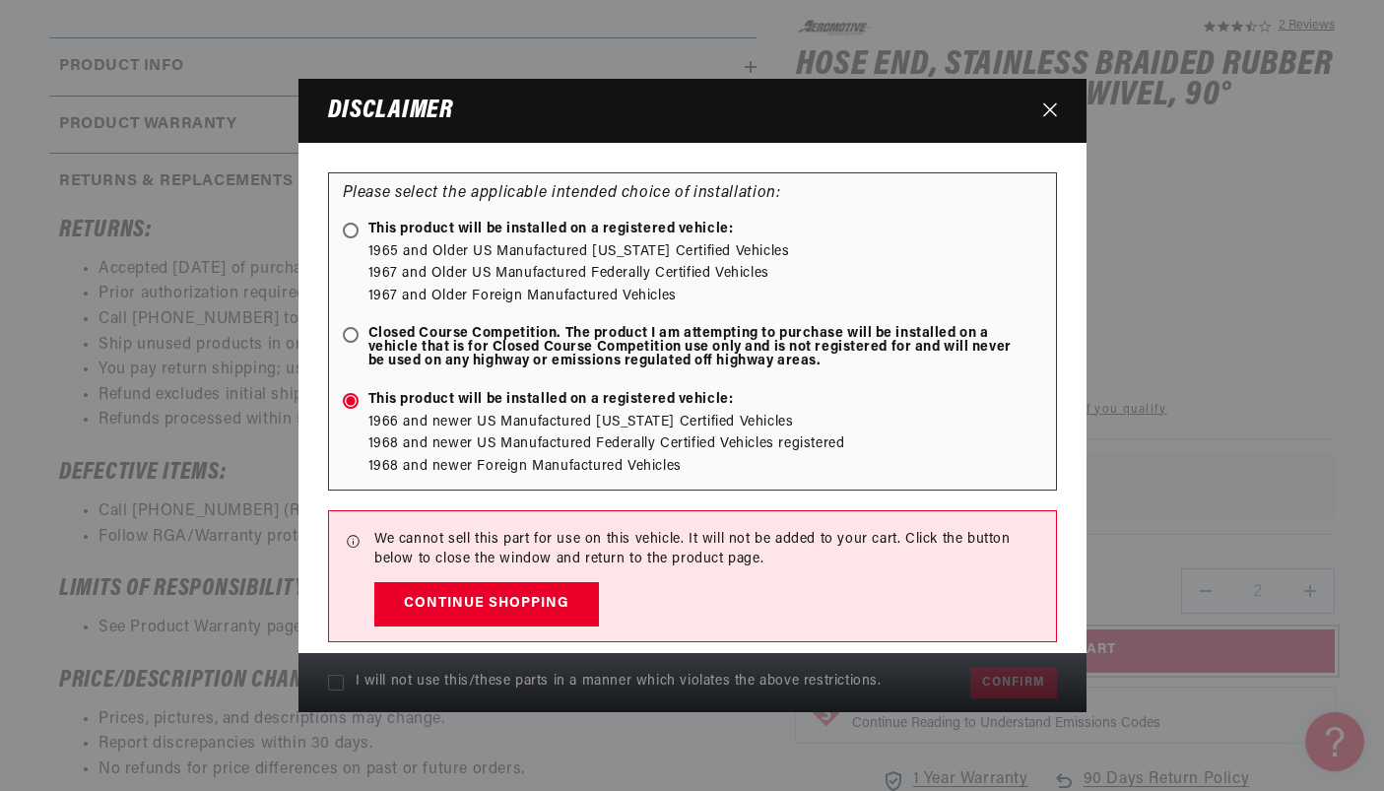
scroll to position [0, 0]
click at [355, 225] on label "This product will be installed on a registered vehicle:" at bounding box center [692, 232] width 699 height 19
click at [355, 226] on input "This product will be installed on a registered vehicle:" at bounding box center [354, 232] width 13 height 13
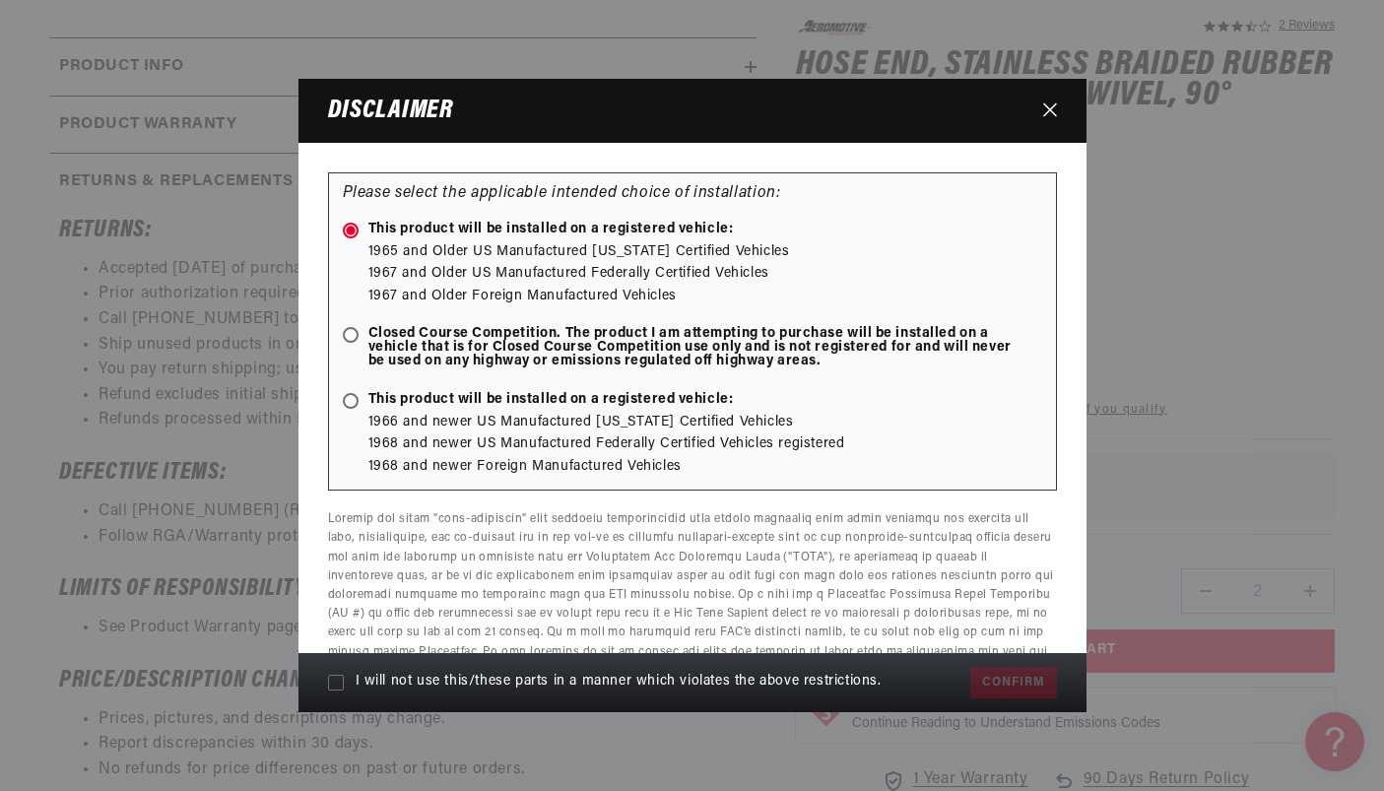
click at [345, 321] on div "Please select the applicable intended choice of installation: This product will…" at bounding box center [692, 331] width 729 height 318
click at [351, 238] on label "This product will be installed on a registered vehicle:" at bounding box center [692, 232] width 699 height 19
click at [351, 238] on input "This product will be installed on a registered vehicle:" at bounding box center [354, 232] width 13 height 13
click at [351, 238] on label "This product will be installed on a registered vehicle:" at bounding box center [692, 232] width 699 height 19
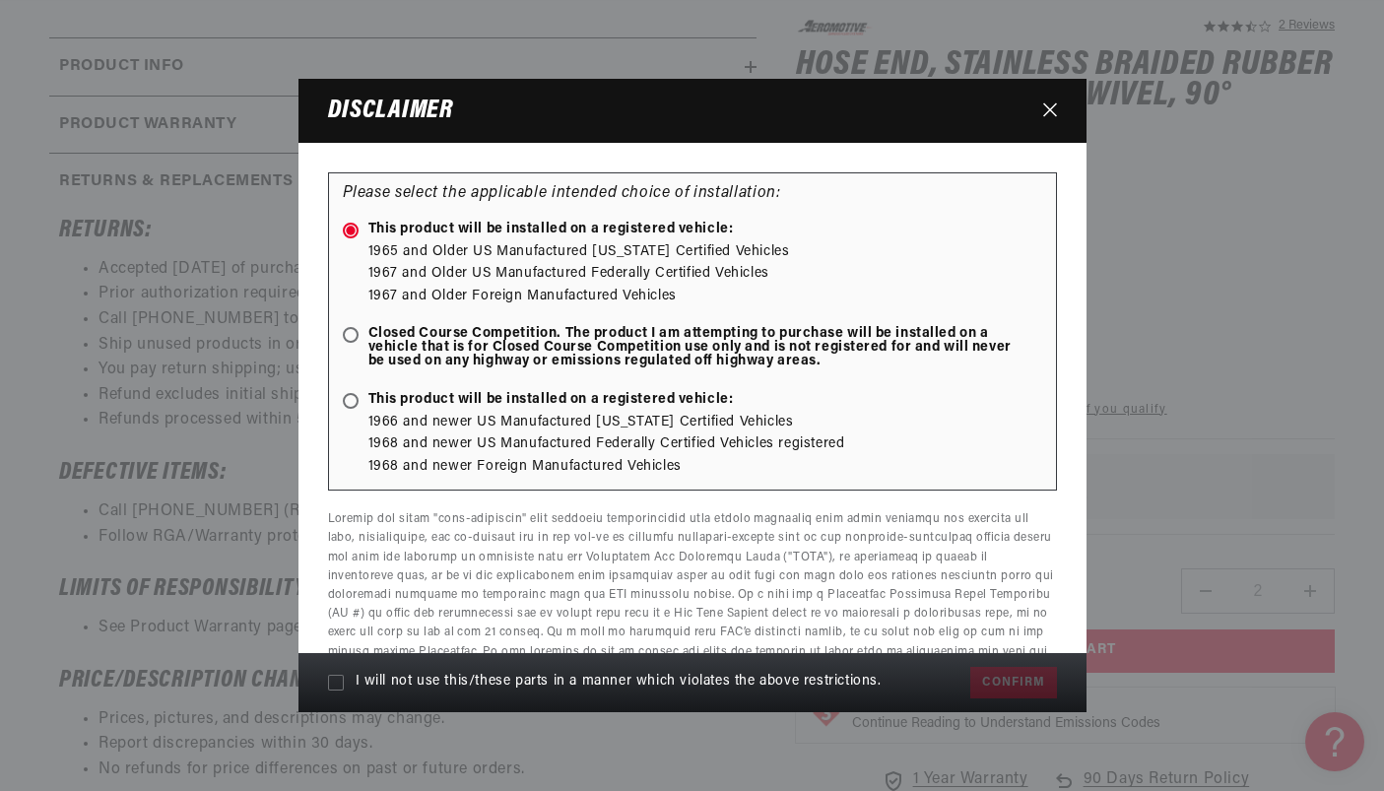
click at [351, 238] on input "This product will be installed on a registered vehicle:" at bounding box center [354, 232] width 13 height 13
click at [351, 231] on ellipse at bounding box center [350, 230] width 9 height 9
click at [351, 231] on input "This product will be installed on a registered vehicle:" at bounding box center [354, 232] width 13 height 13
radio input "true"
click at [351, 340] on span at bounding box center [351, 335] width 16 height 16
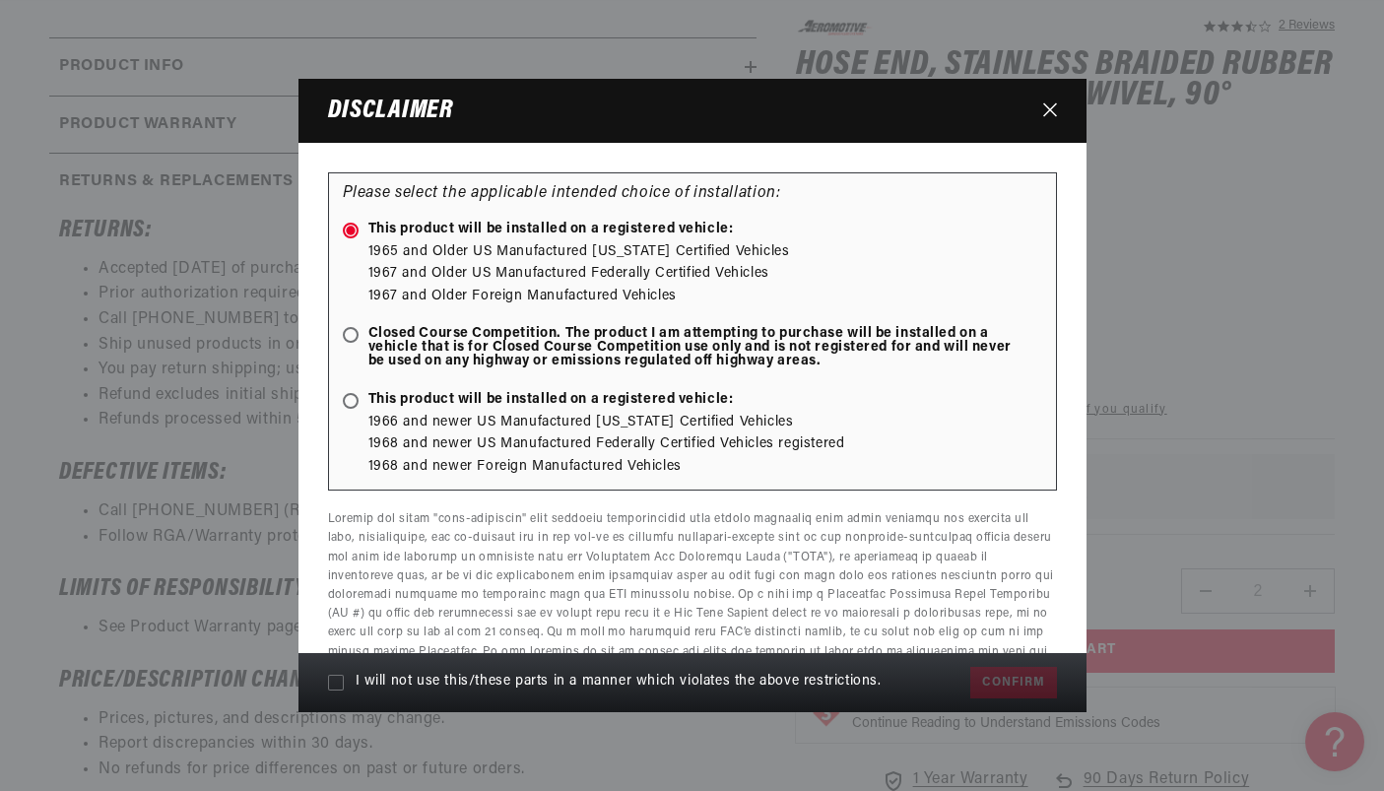
click at [351, 340] on input "Closed Course Competition. The product I am attempting to purchase will be inst…" at bounding box center [354, 336] width 13 height 13
radio input "true"
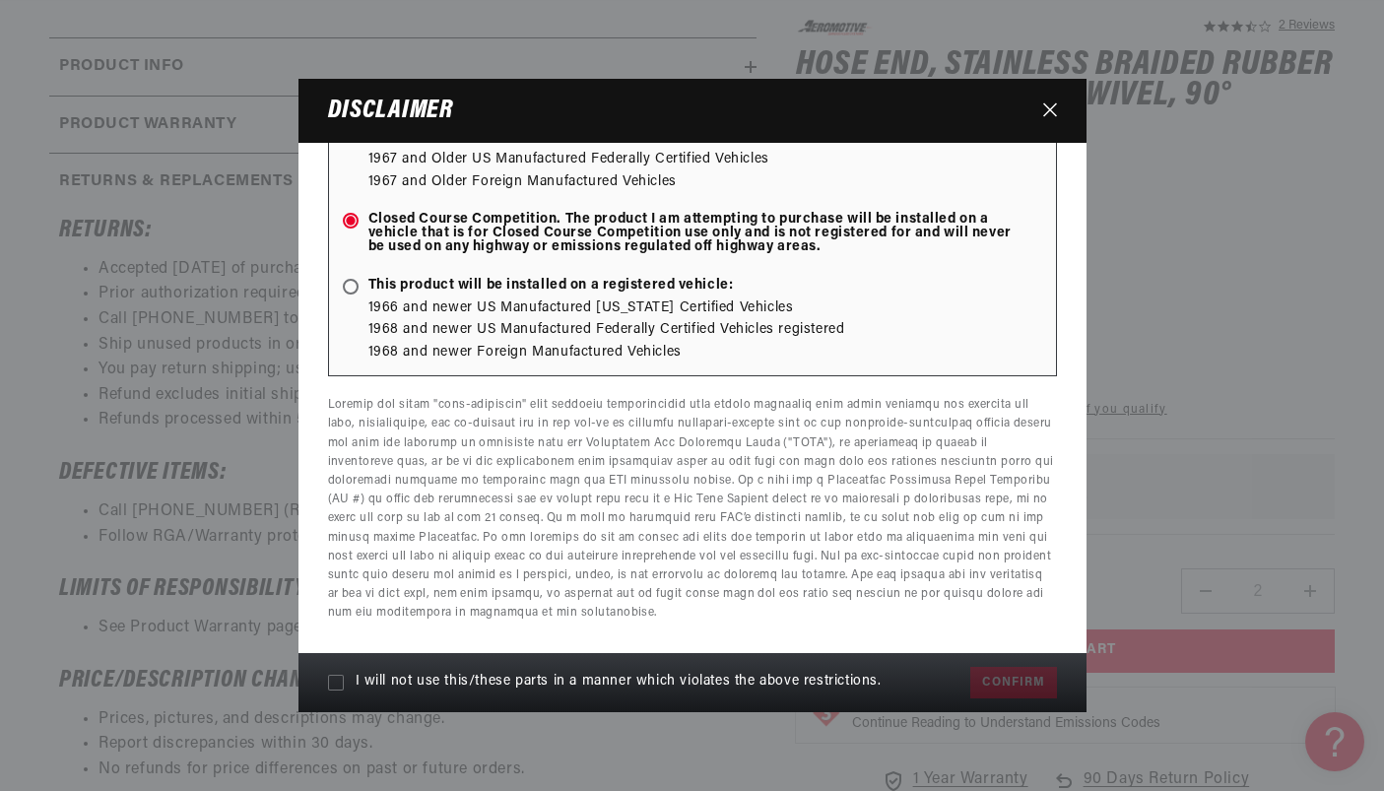
click at [1044, 112] on icon "Close" at bounding box center [1050, 109] width 14 height 15
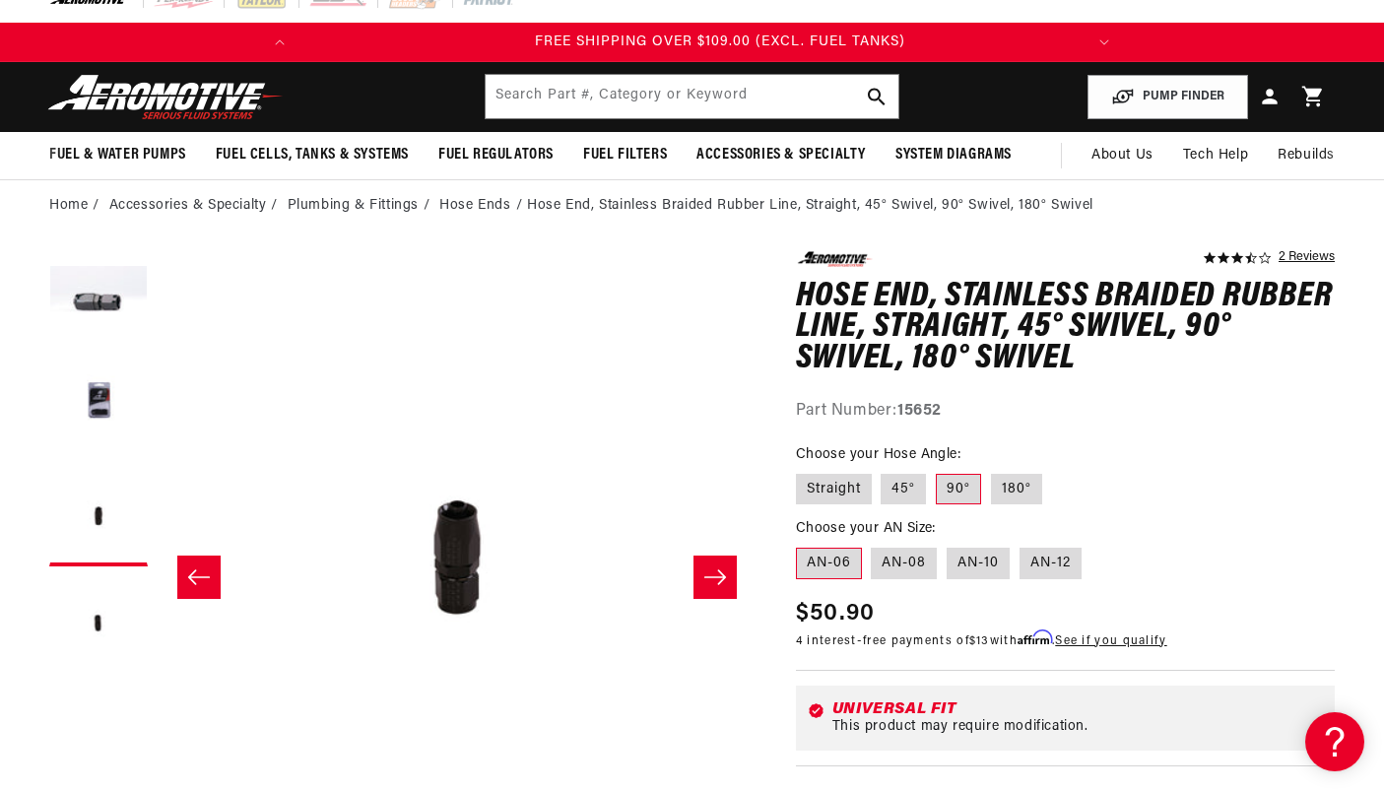
scroll to position [0, 779]
drag, startPoint x: 956, startPoint y: 415, endPoint x: 899, endPoint y: 415, distance: 57.1
click at [899, 415] on div "Part Number: 15652" at bounding box center [1065, 412] width 539 height 26
copy strong "15652"
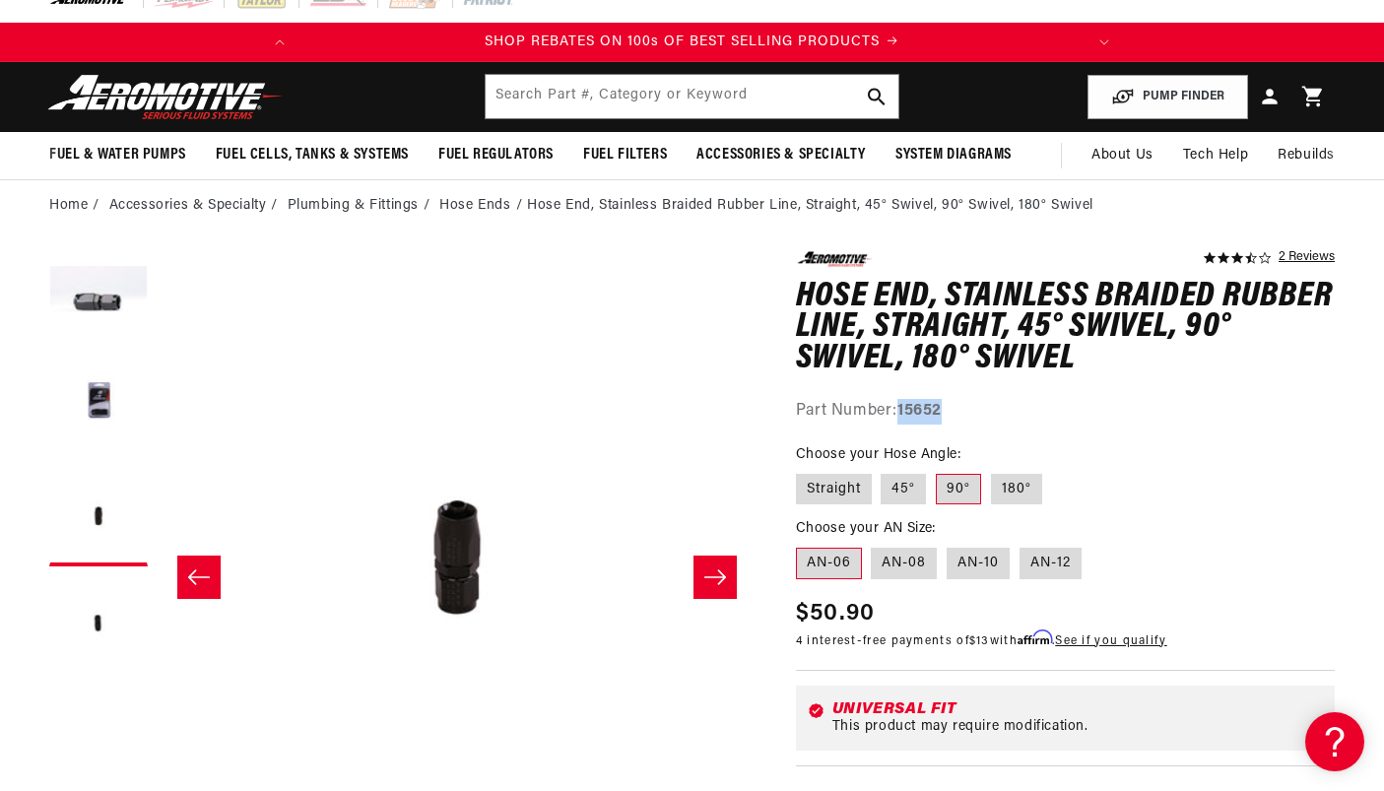
click at [1304, 108] on icon at bounding box center [1313, 97] width 26 height 26
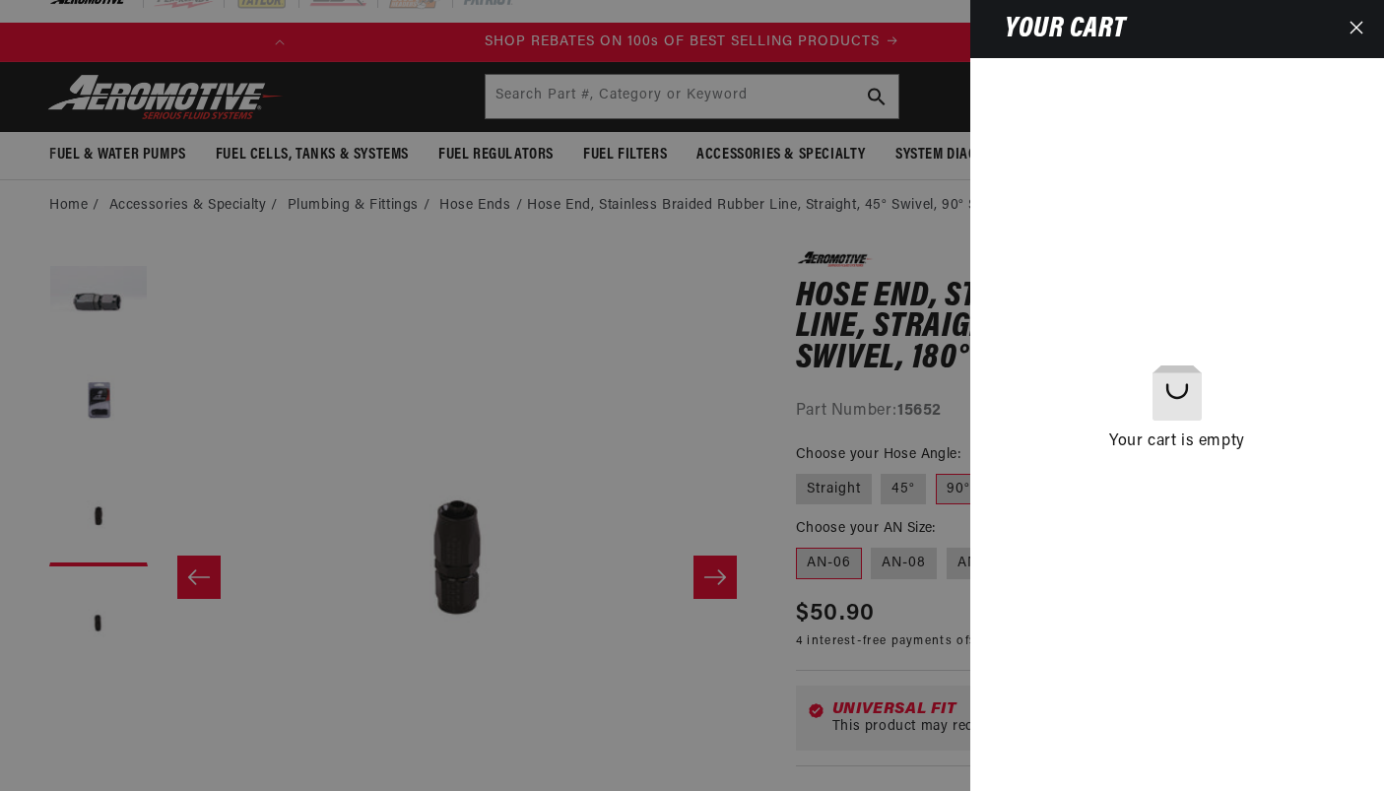
click at [927, 233] on div at bounding box center [692, 395] width 1384 height 791
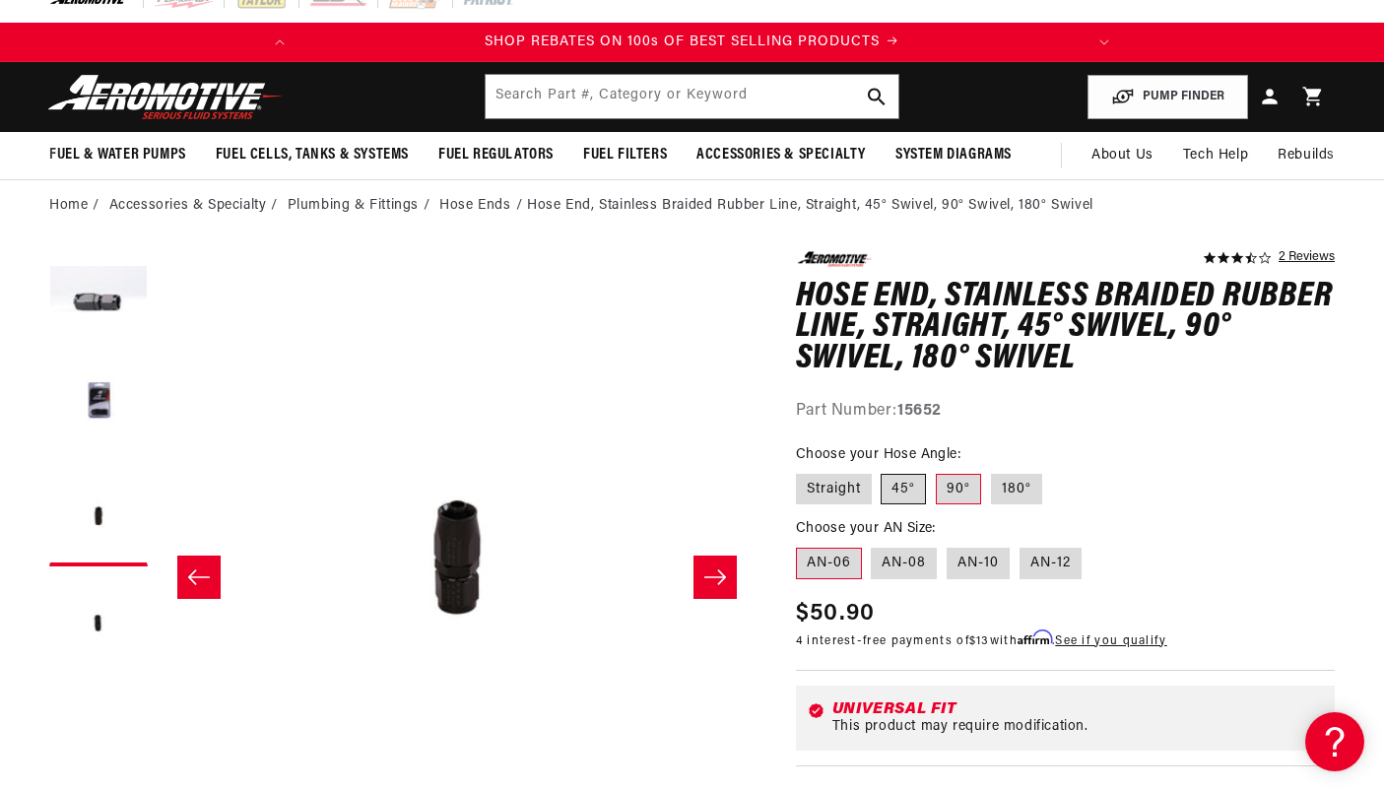
click at [902, 497] on label "45°" at bounding box center [902, 490] width 45 height 32
click at [882, 471] on input "45°" at bounding box center [881, 470] width 1 height 1
radio input "true"
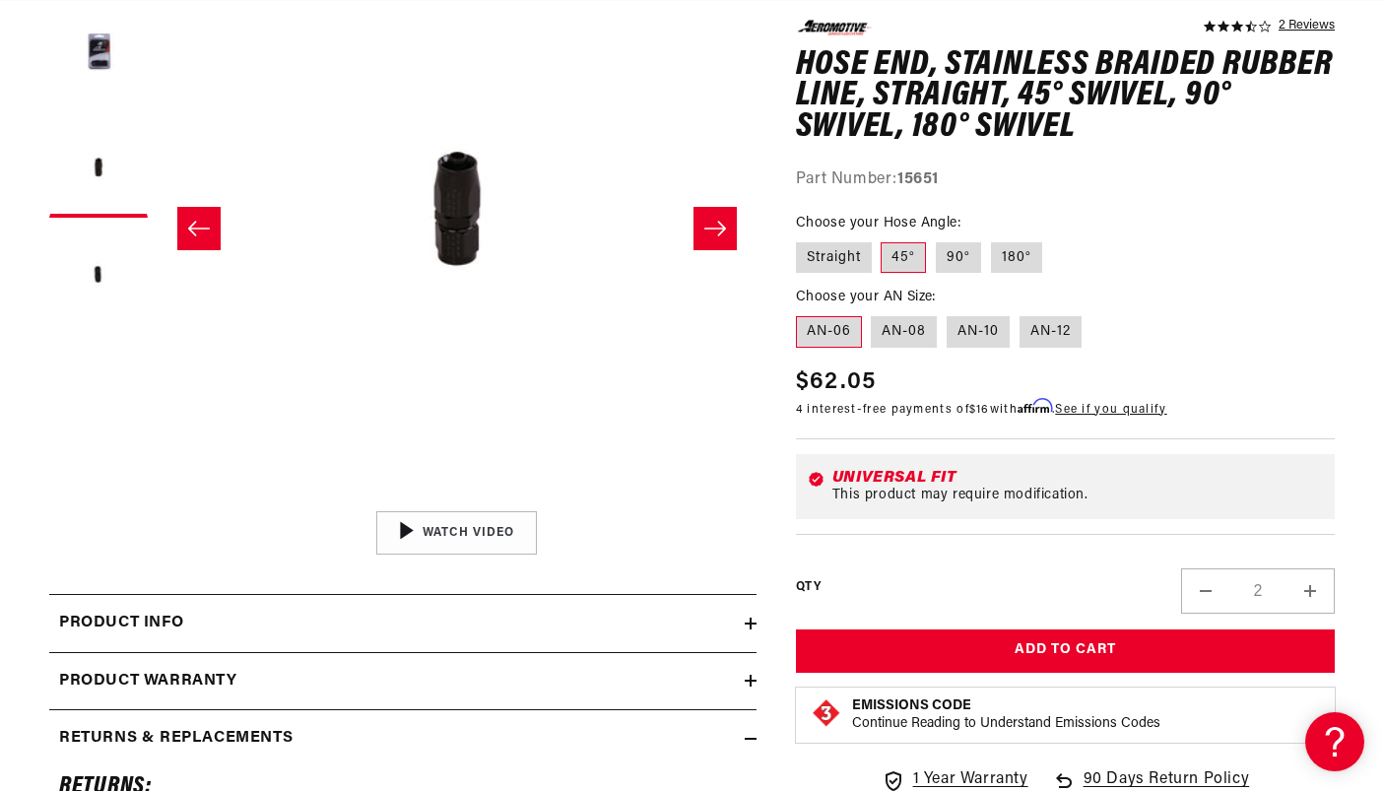
scroll to position [372, 0]
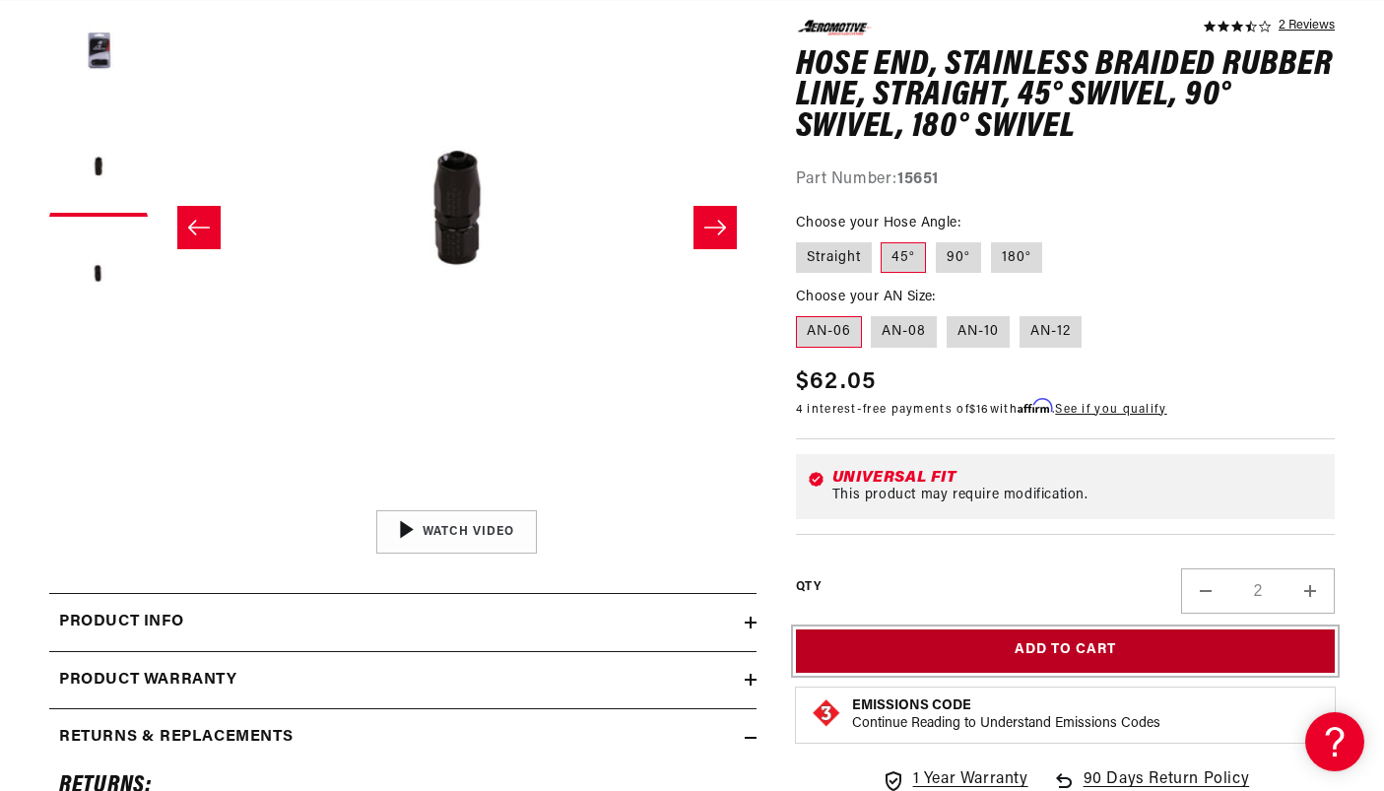
click at [1073, 651] on button "Add to Cart" at bounding box center [1065, 650] width 539 height 44
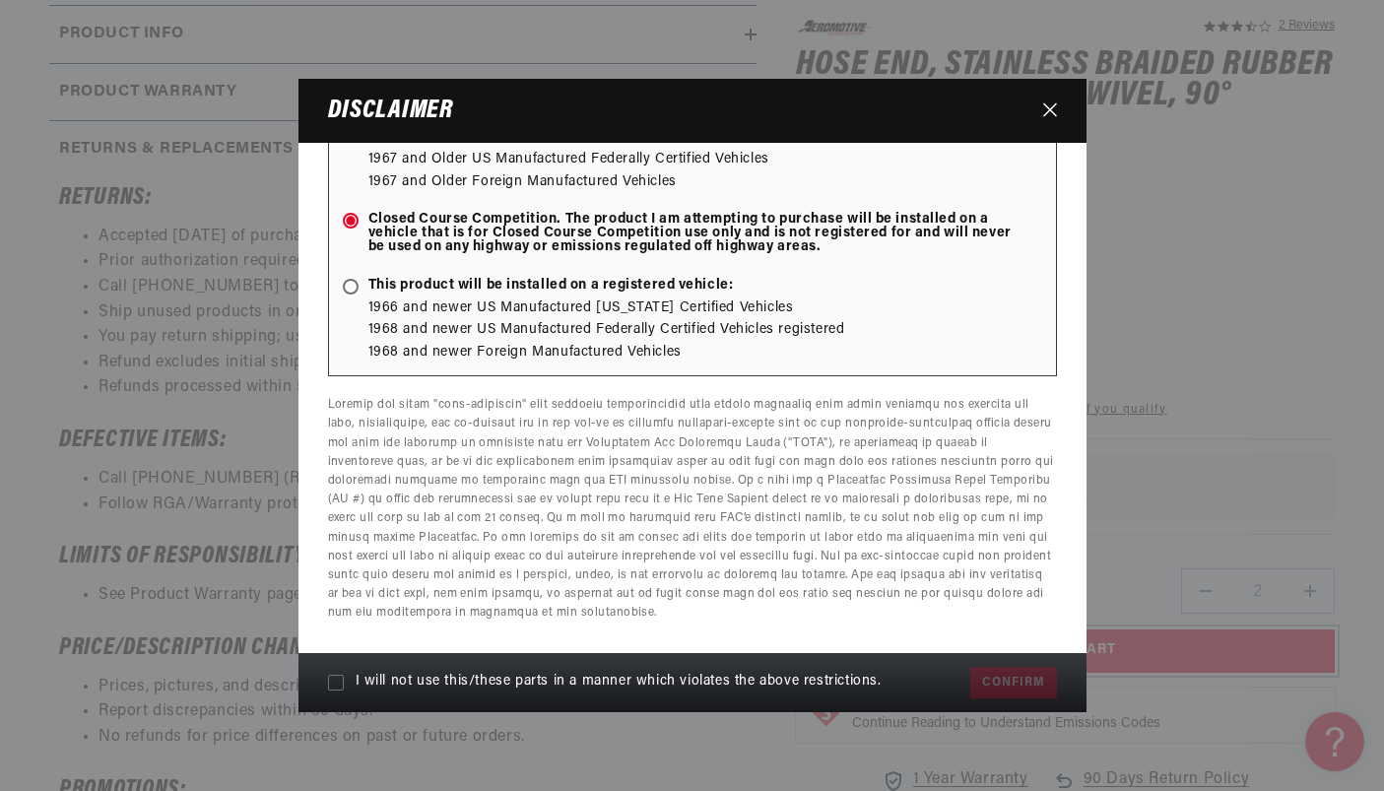
scroll to position [0, 0]
click at [331, 682] on icon at bounding box center [336, 683] width 16 height 16
click at [331, 682] on input "I will not use this/these parts in a manner which violates the above restrictio…" at bounding box center [336, 683] width 16 height 16
checkbox input "true"
click at [1040, 688] on button "Confirm" at bounding box center [1013, 683] width 86 height 32
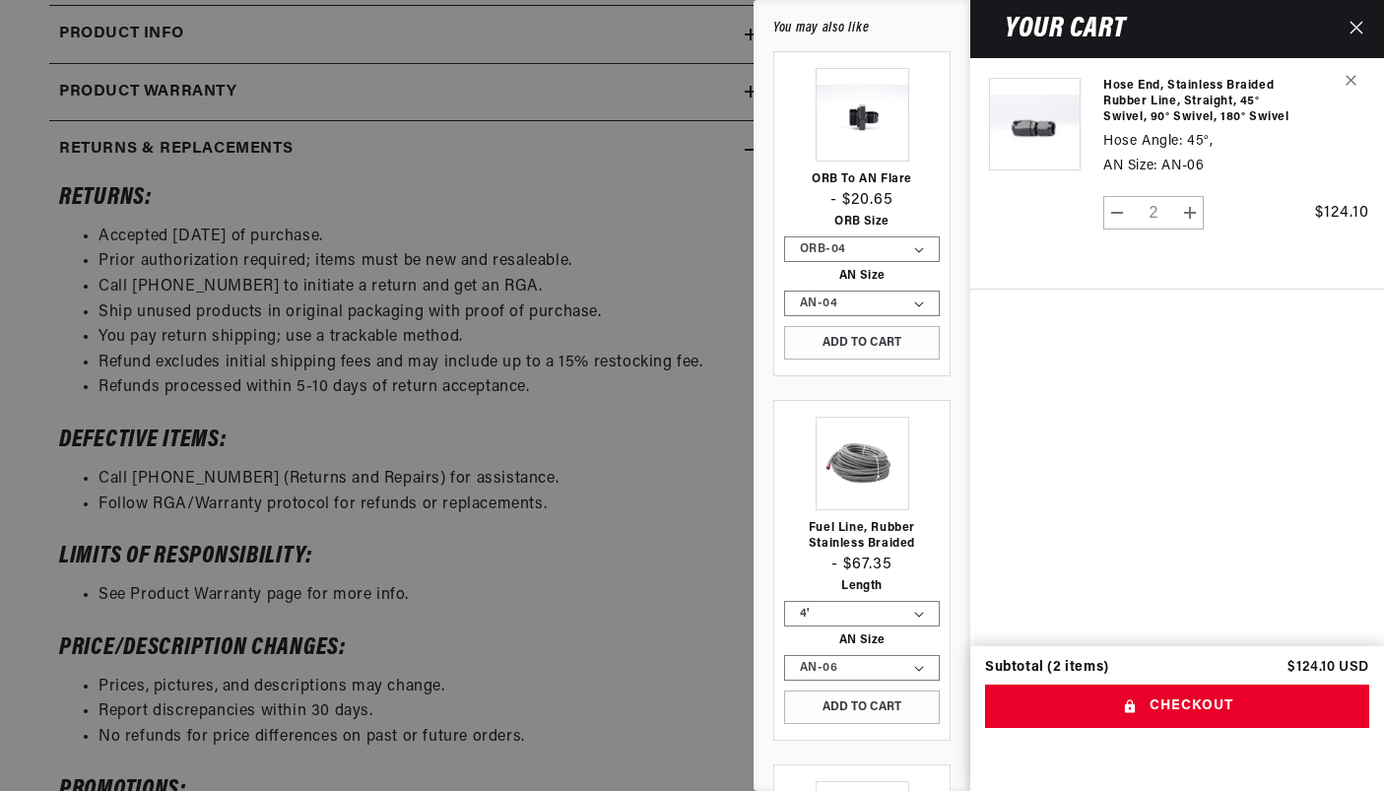
click at [707, 526] on div at bounding box center [692, 395] width 1384 height 791
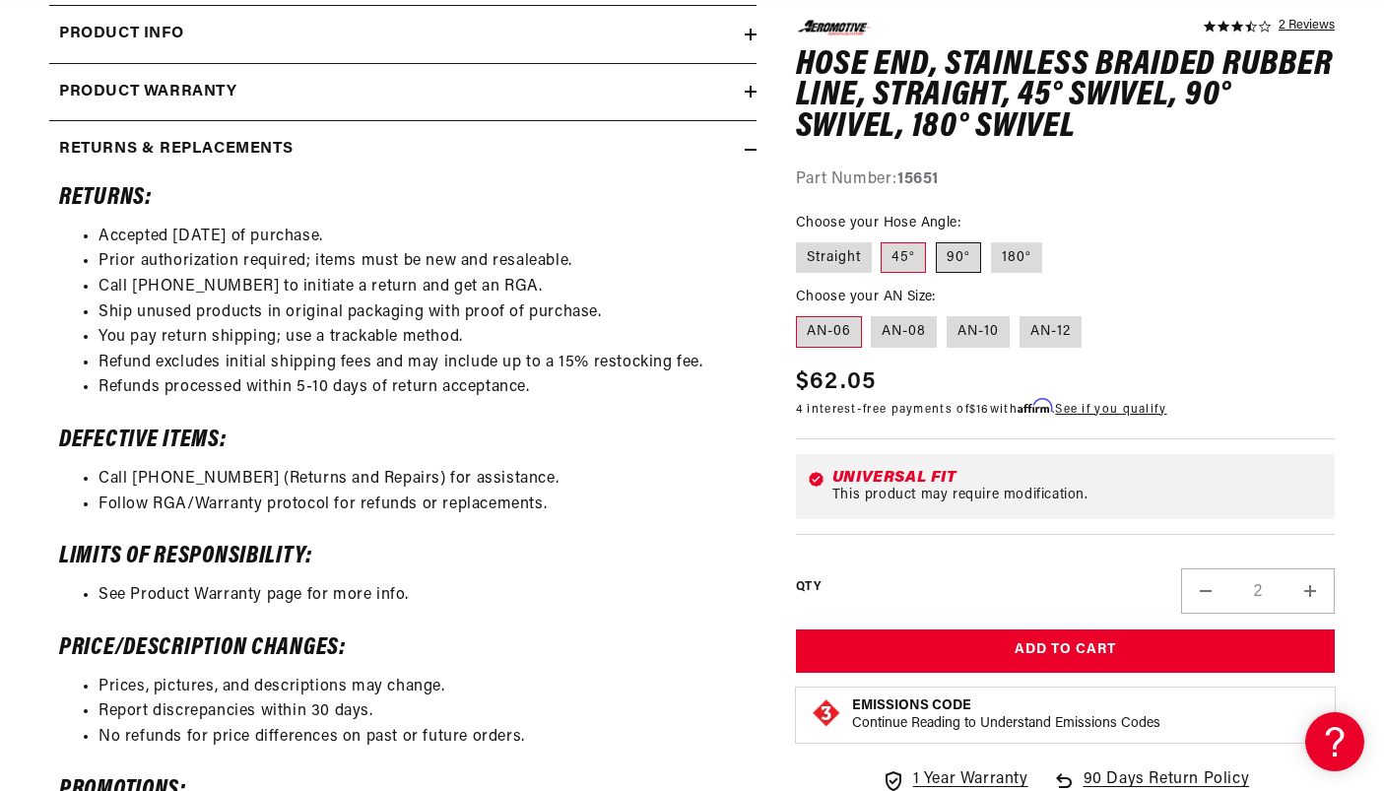
scroll to position [0, 779]
click at [974, 265] on label "90°" at bounding box center [957, 257] width 45 height 32
click at [936, 238] on input "90°" at bounding box center [935, 237] width 1 height 1
radio input "true"
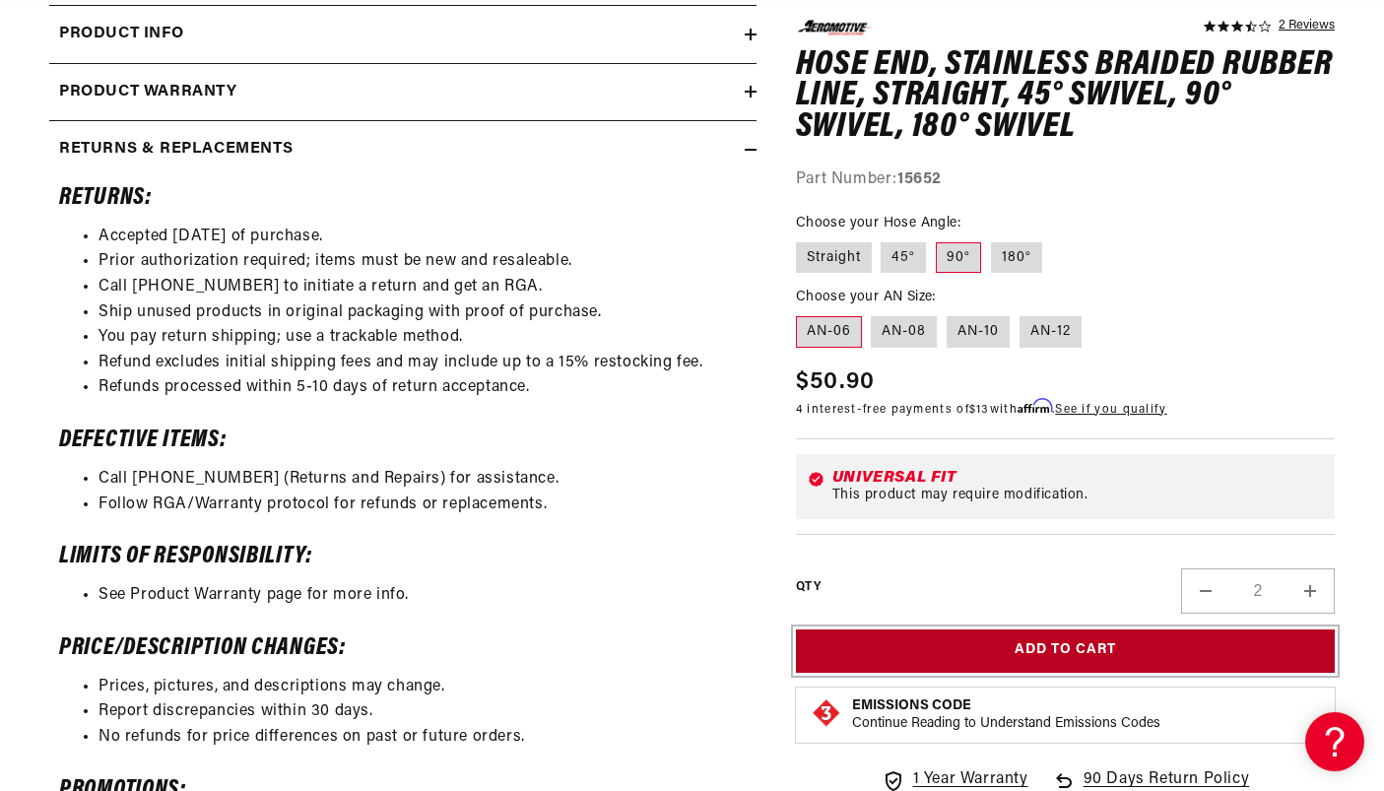
click at [1144, 642] on button "Add to Cart" at bounding box center [1065, 650] width 539 height 44
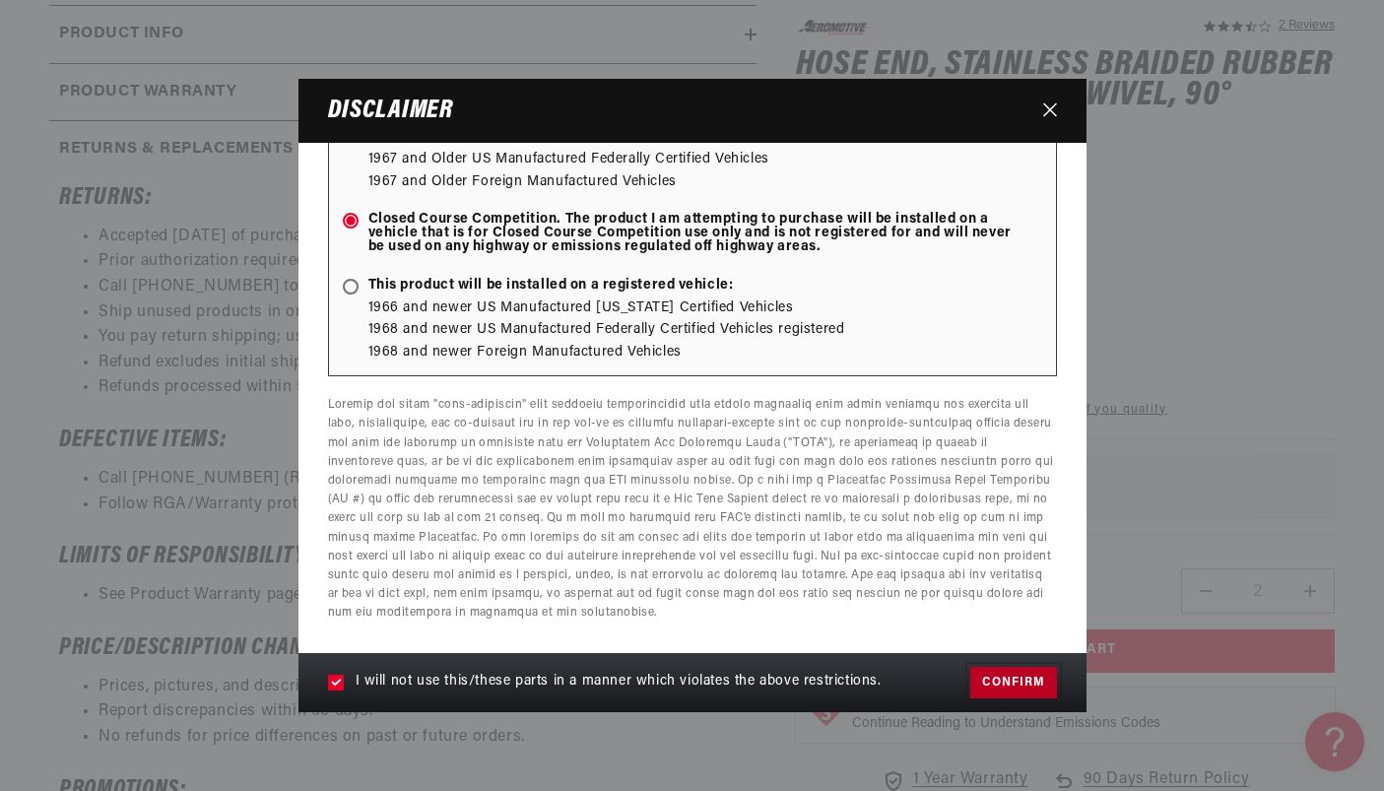
click at [1008, 679] on button "Confirm" at bounding box center [1013, 683] width 86 height 32
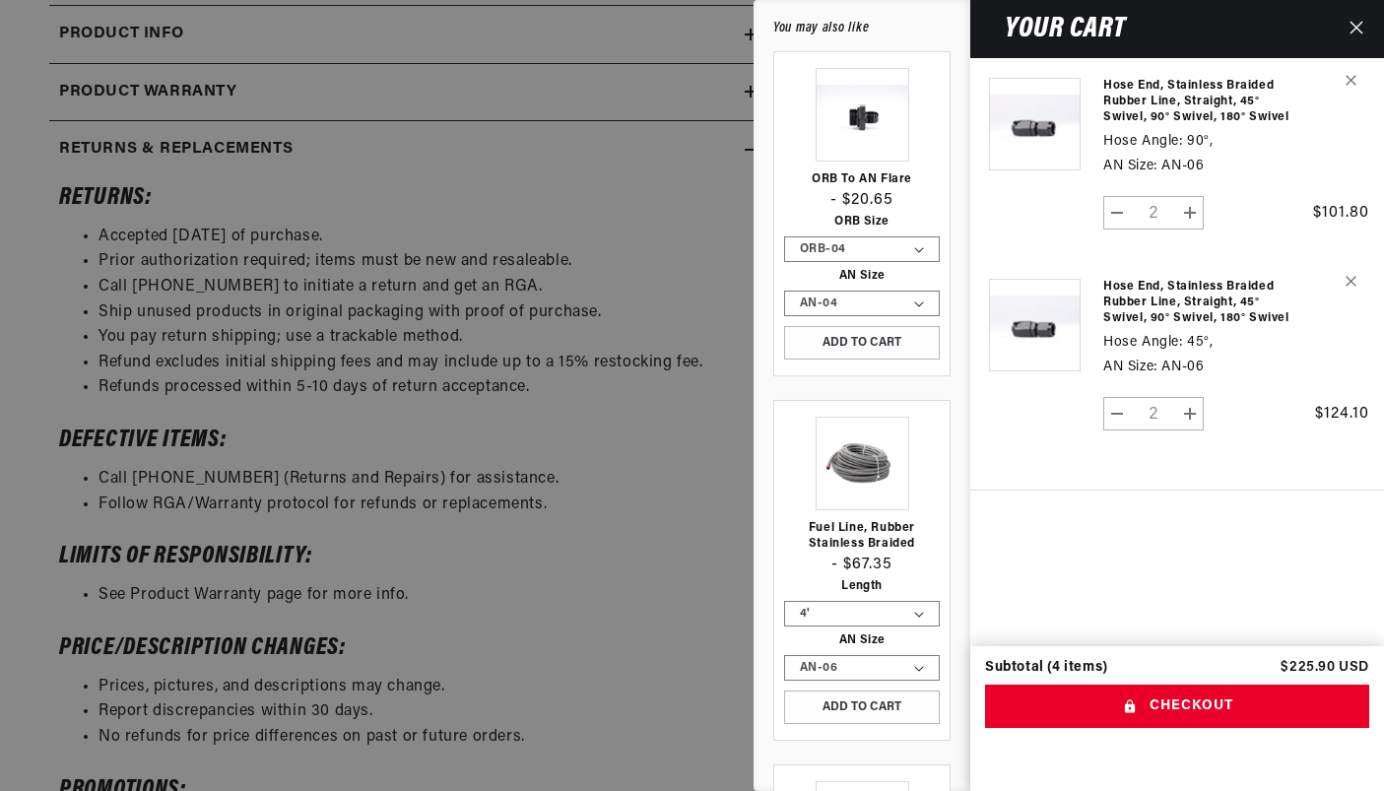
click at [717, 530] on div at bounding box center [692, 395] width 1384 height 791
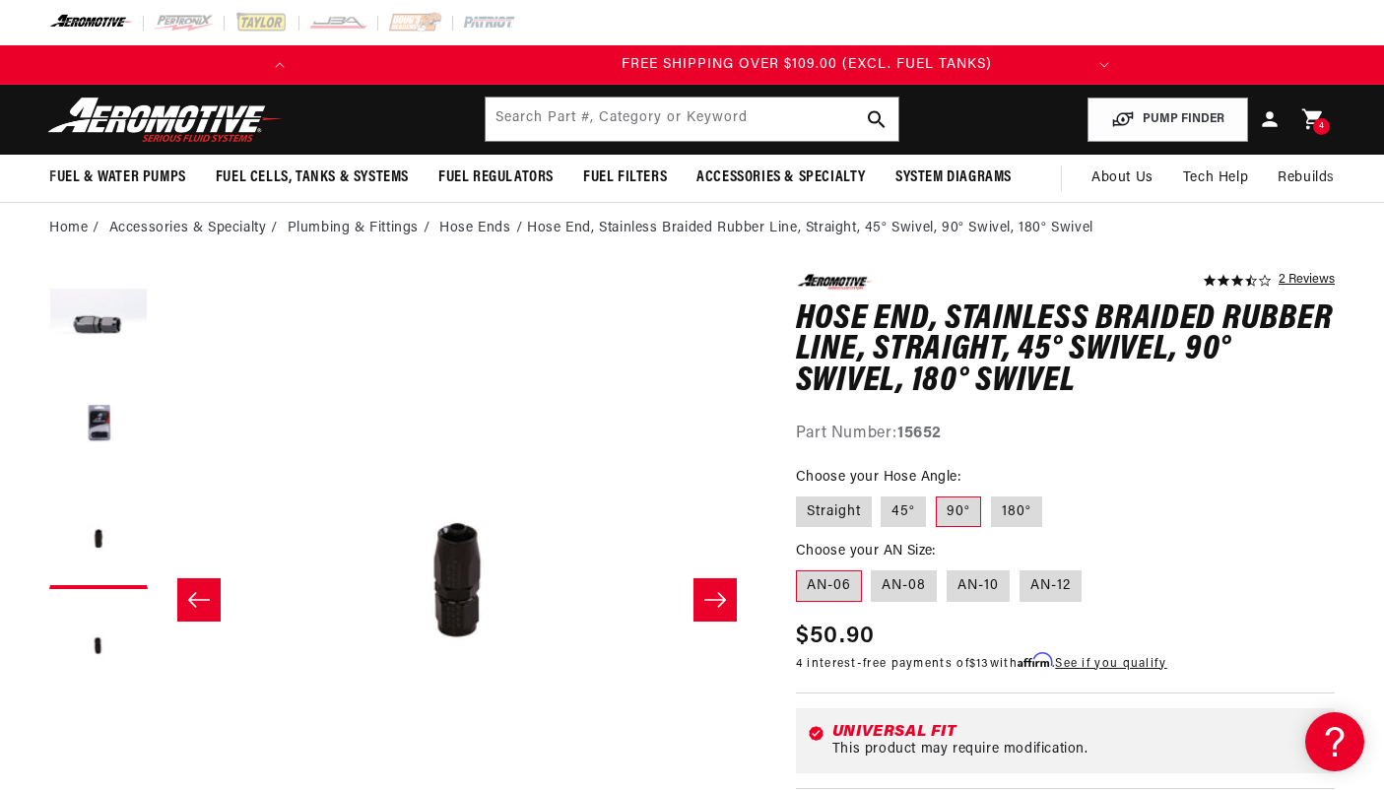
click at [1314, 130] on div "4 4 items" at bounding box center [1321, 126] width 17 height 17
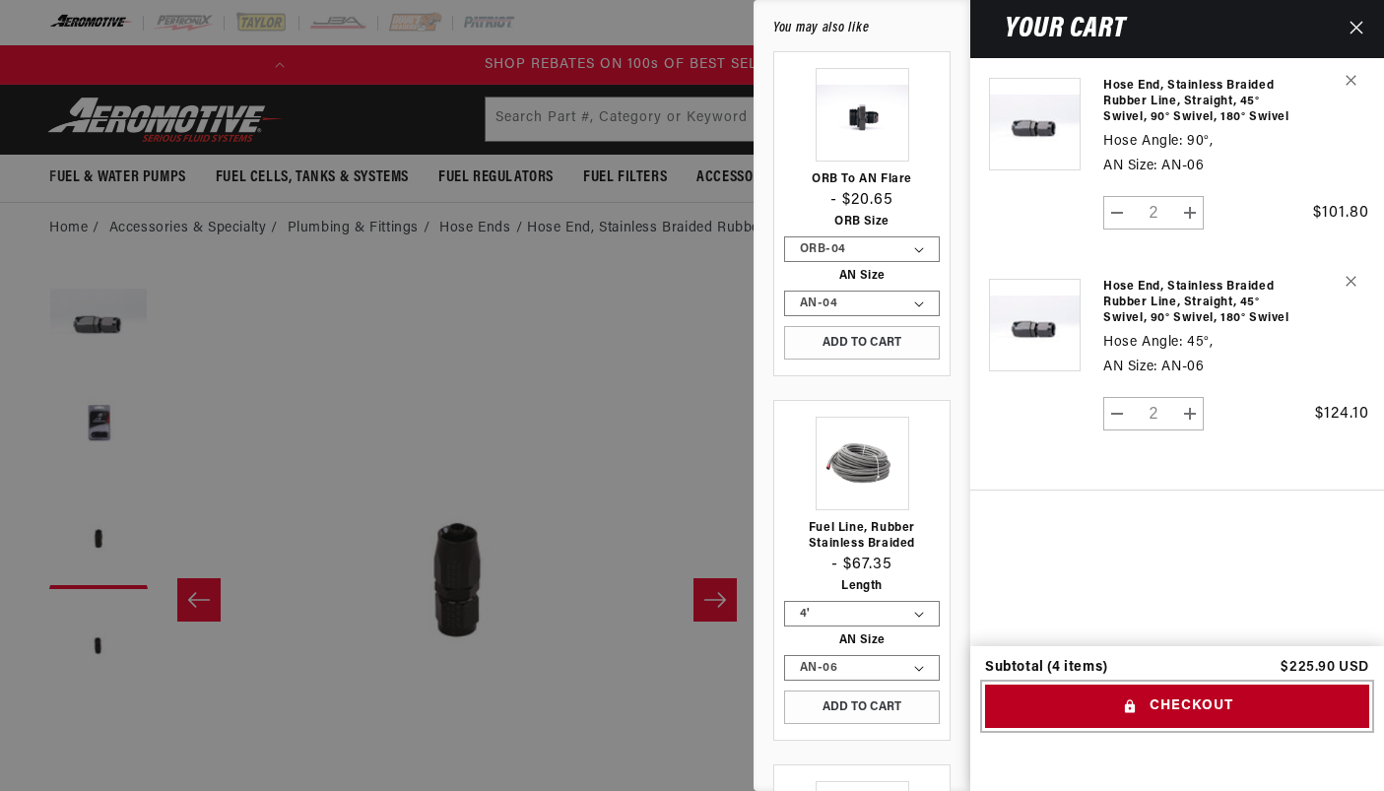
click at [1117, 700] on button "Checkout" at bounding box center [1177, 706] width 384 height 44
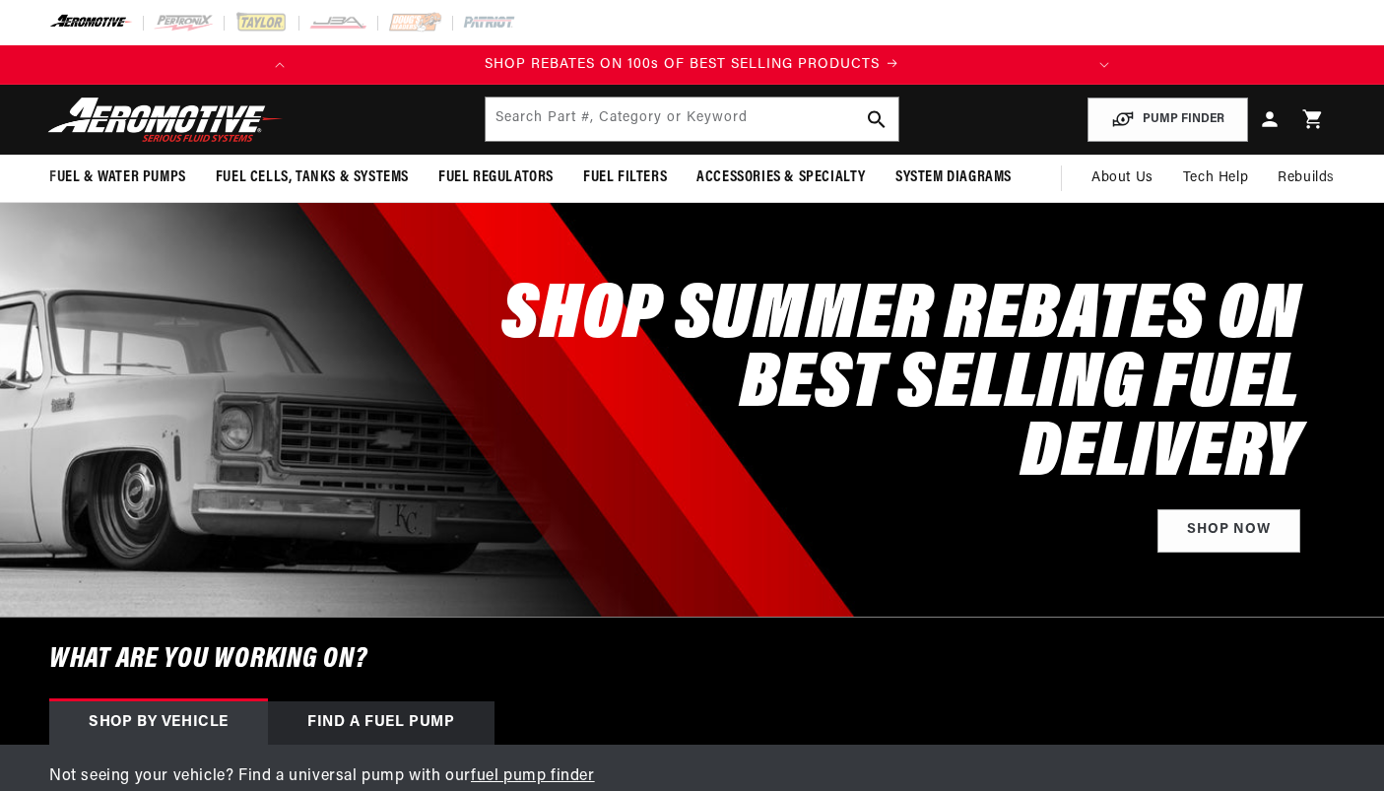
select select "1995"
select select "Ford"
select select "5.0L"
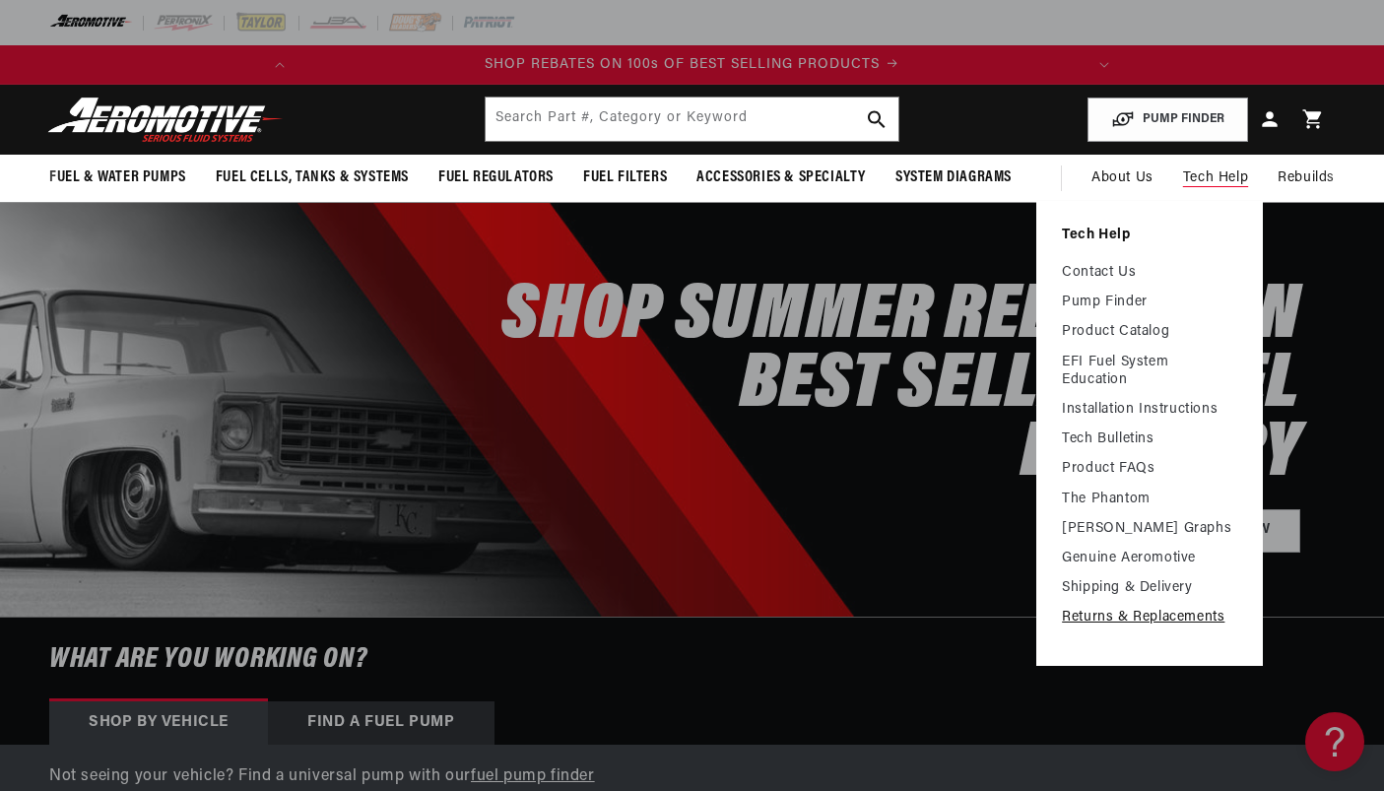
click at [1130, 622] on link "Returns & Replacements" at bounding box center [1149, 618] width 175 height 18
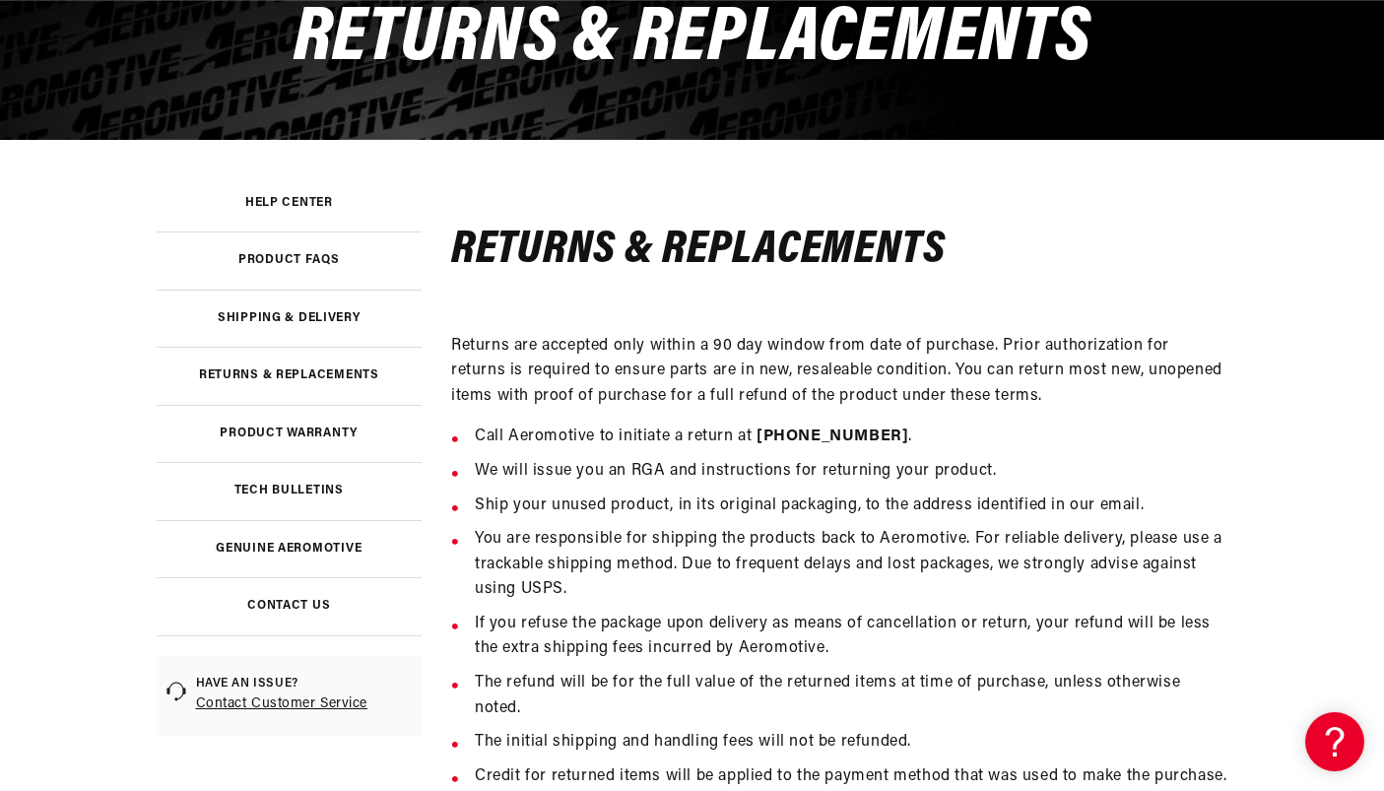
scroll to position [0, 779]
